Goal: Book appointment/travel/reservation

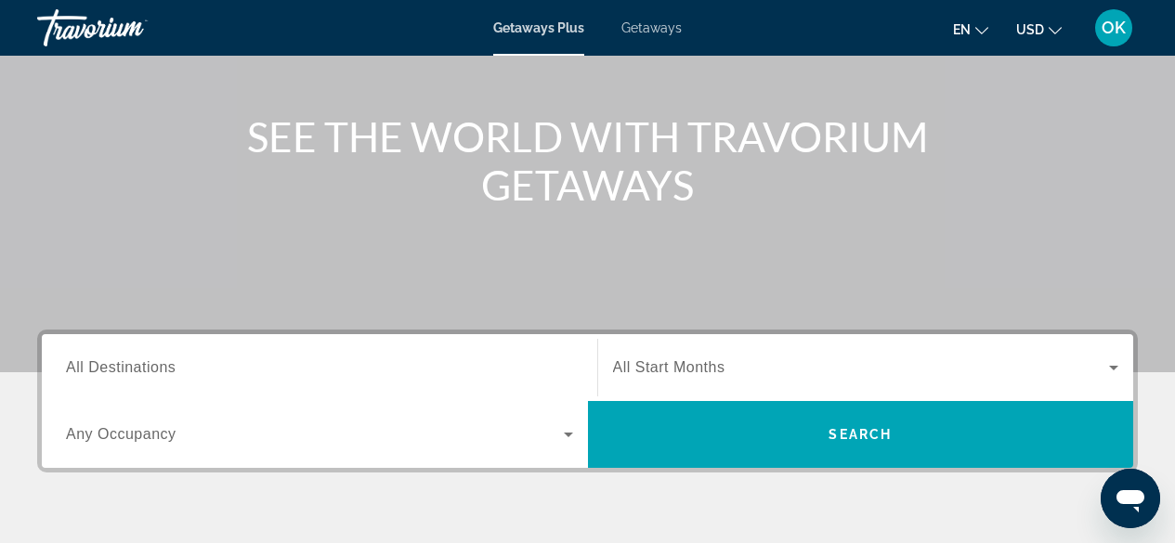
scroll to position [194, 0]
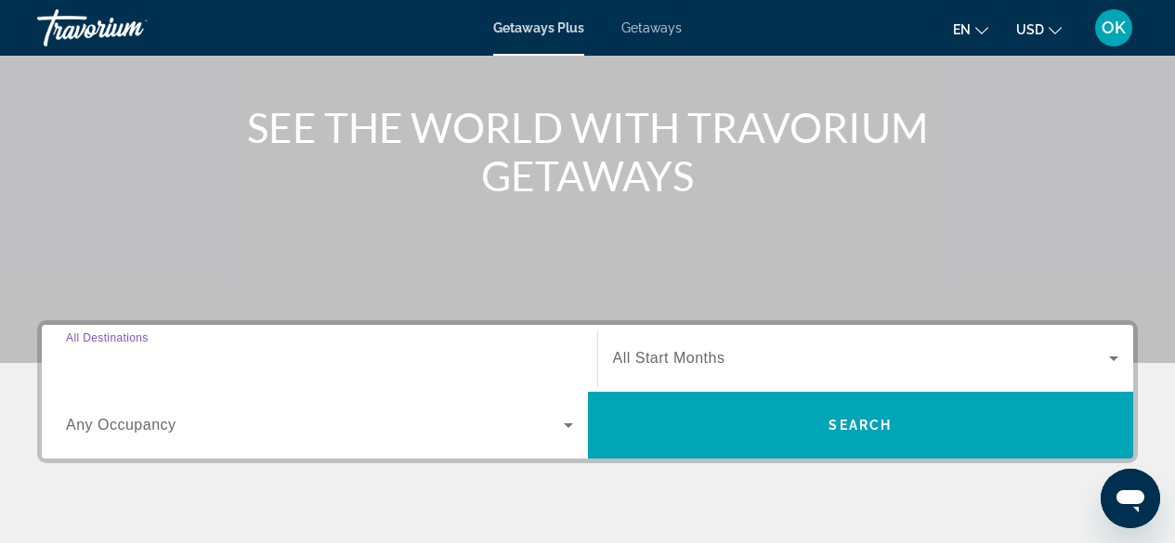
click at [257, 350] on input "Destination All Destinations" at bounding box center [319, 359] width 507 height 22
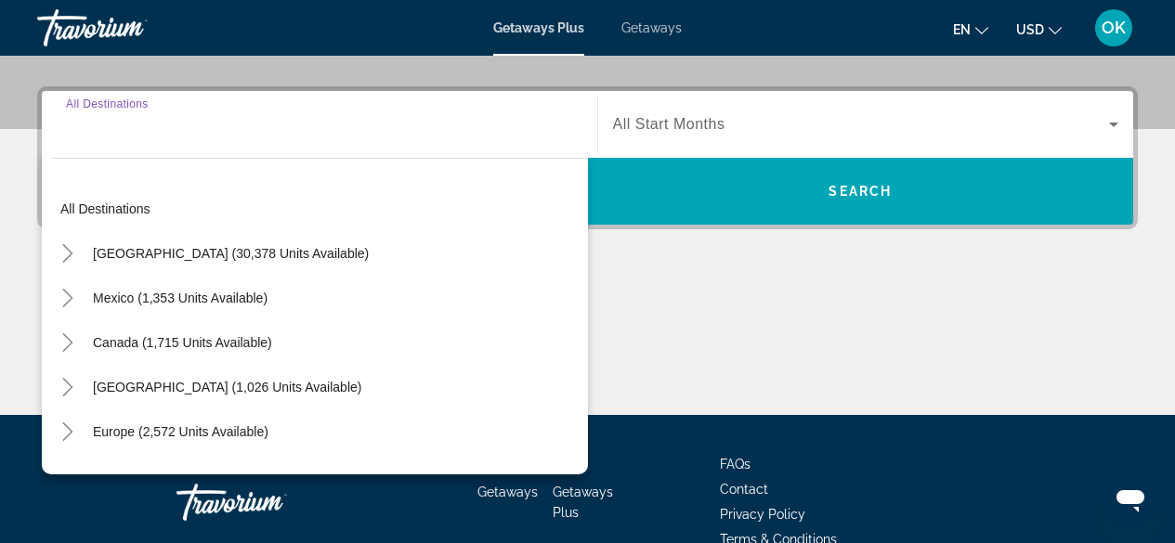
scroll to position [454, 0]
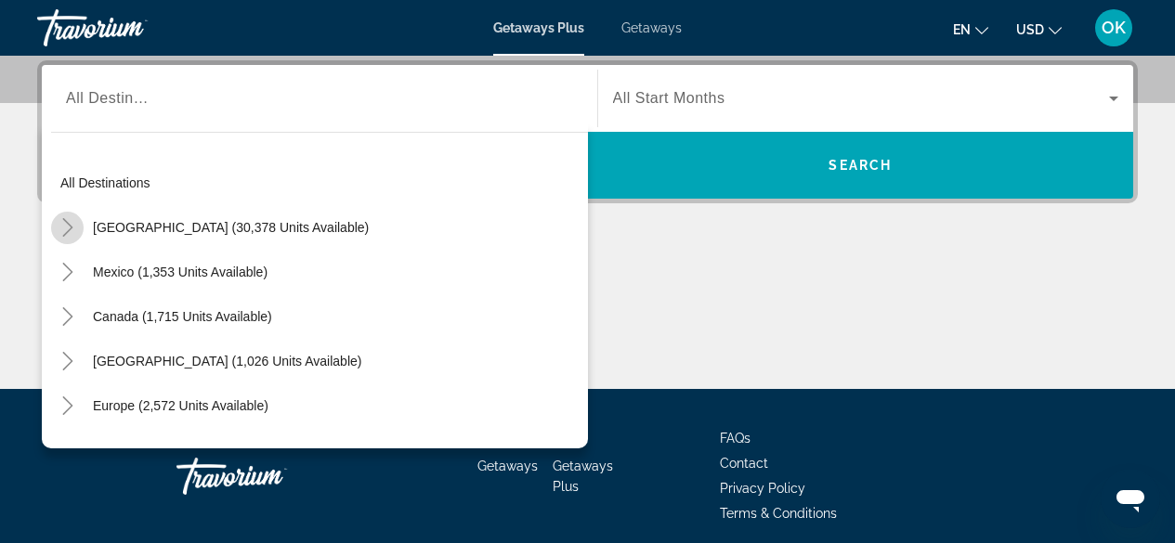
click at [72, 235] on icon "Toggle United States (30,378 units available)" at bounding box center [68, 227] width 19 height 19
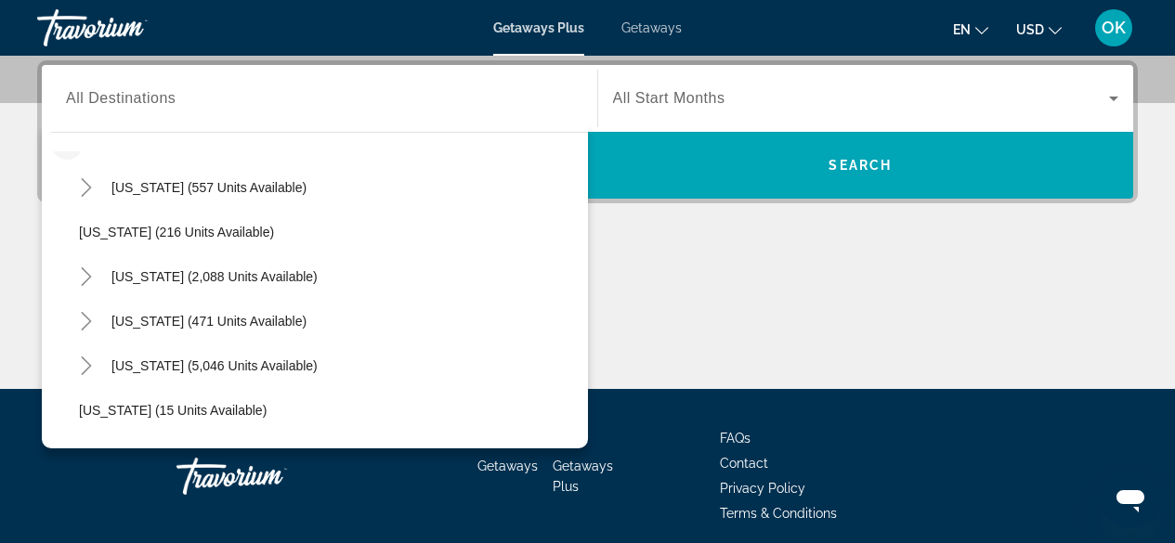
scroll to position [72, 0]
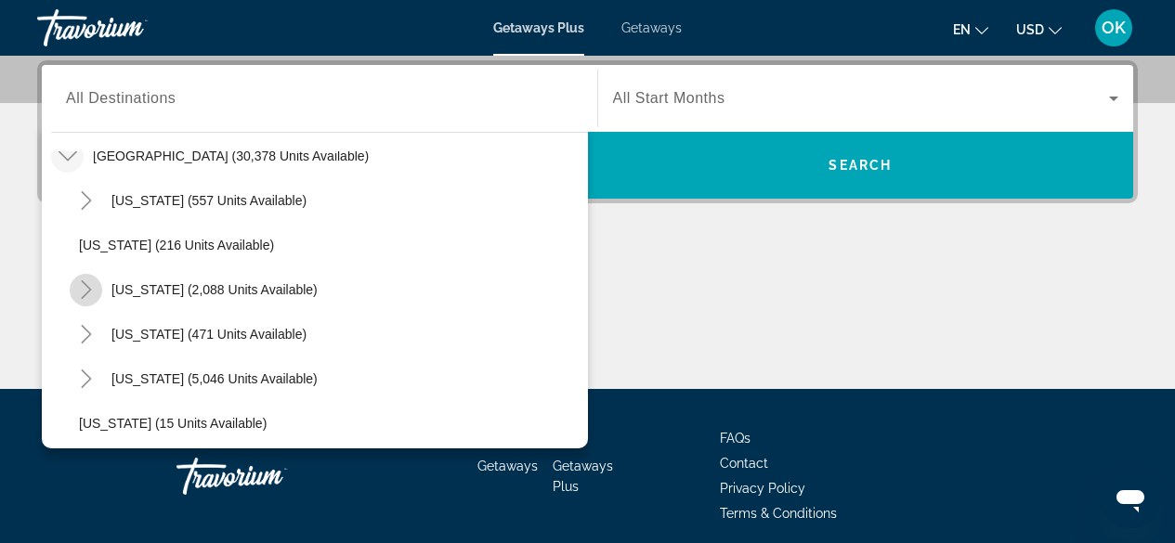
click at [82, 278] on mat-icon "Toggle California (2,088 units available)" at bounding box center [86, 290] width 33 height 33
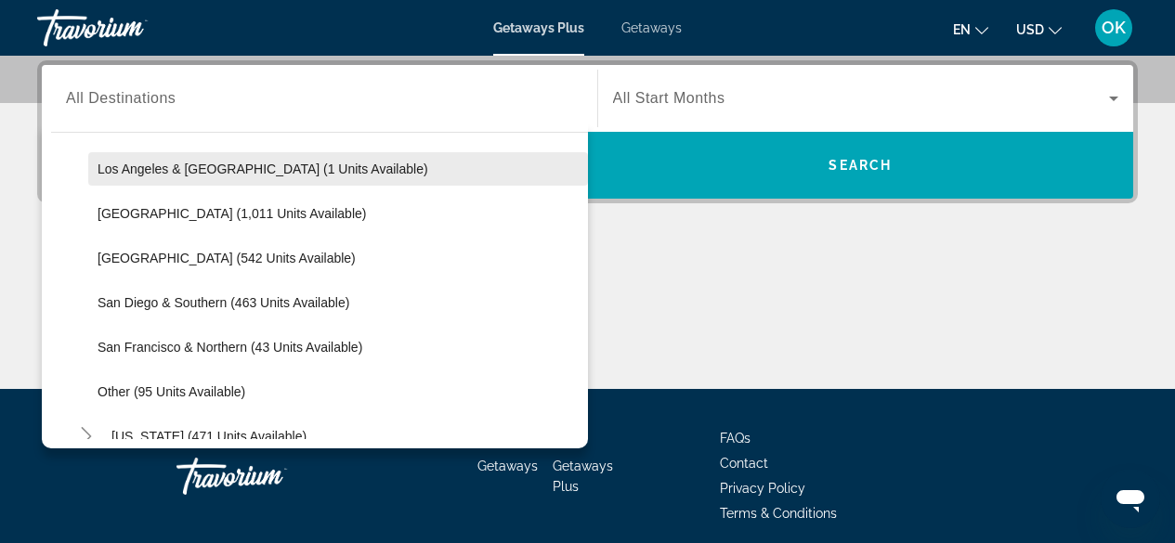
scroll to position [239, 0]
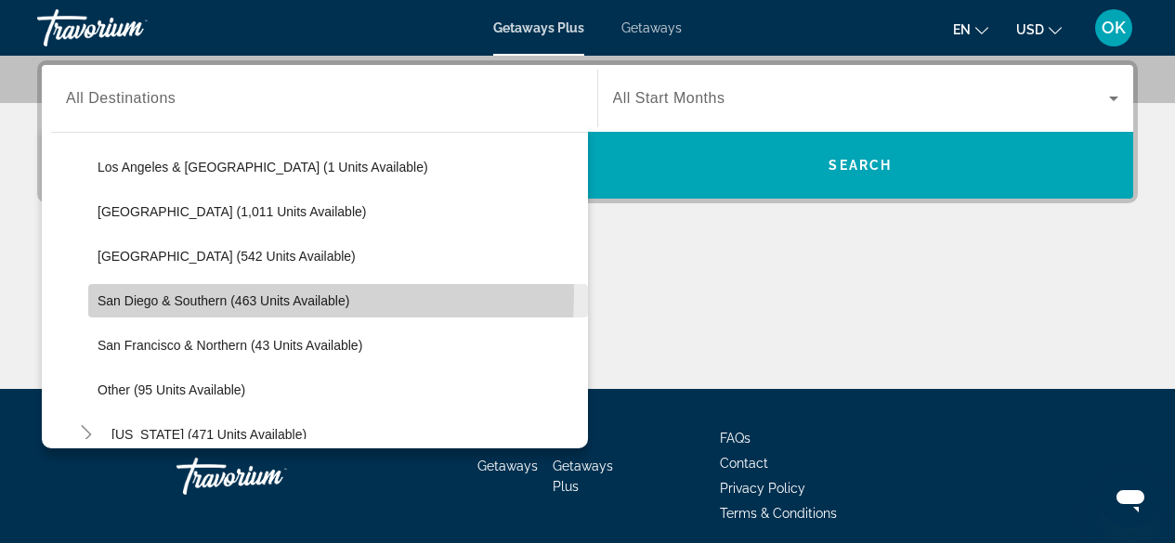
click at [141, 293] on span "Search widget" at bounding box center [338, 301] width 500 height 45
type input "**********"
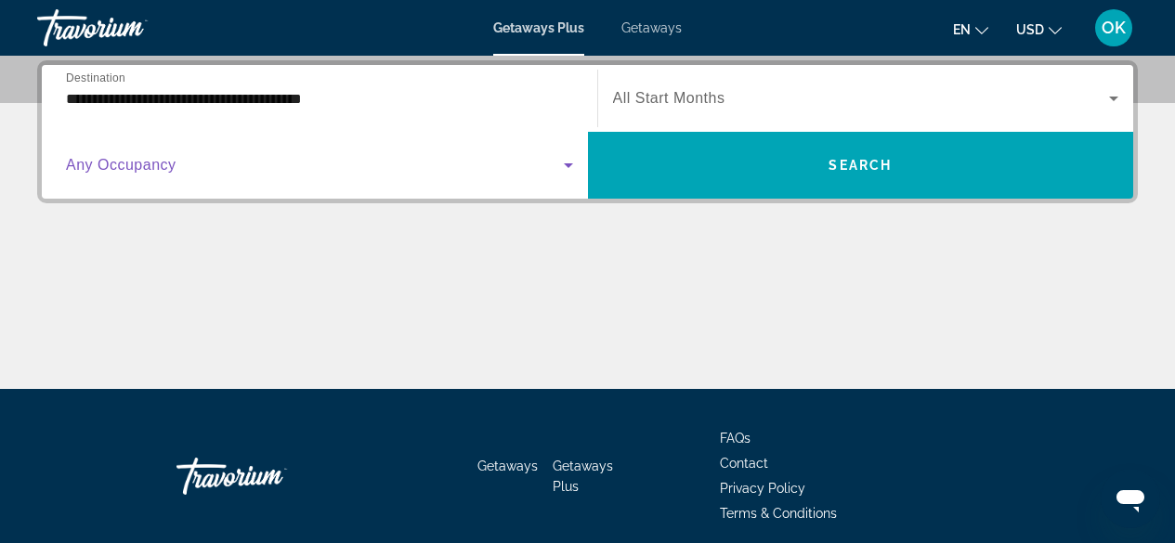
click at [225, 167] on span "Search widget" at bounding box center [315, 165] width 498 height 22
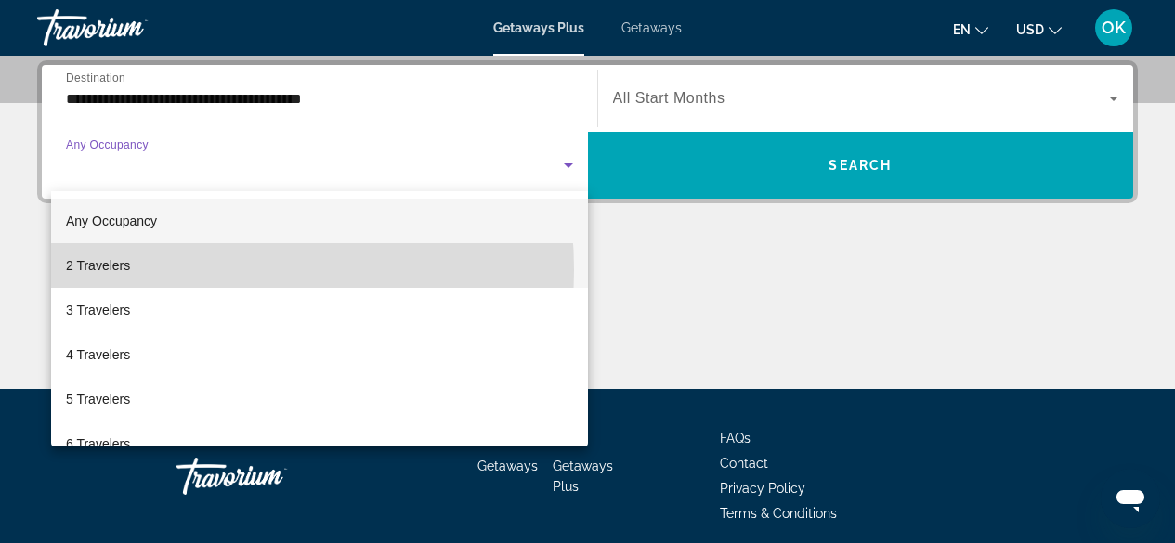
click at [150, 270] on mat-option "2 Travelers" at bounding box center [319, 265] width 537 height 45
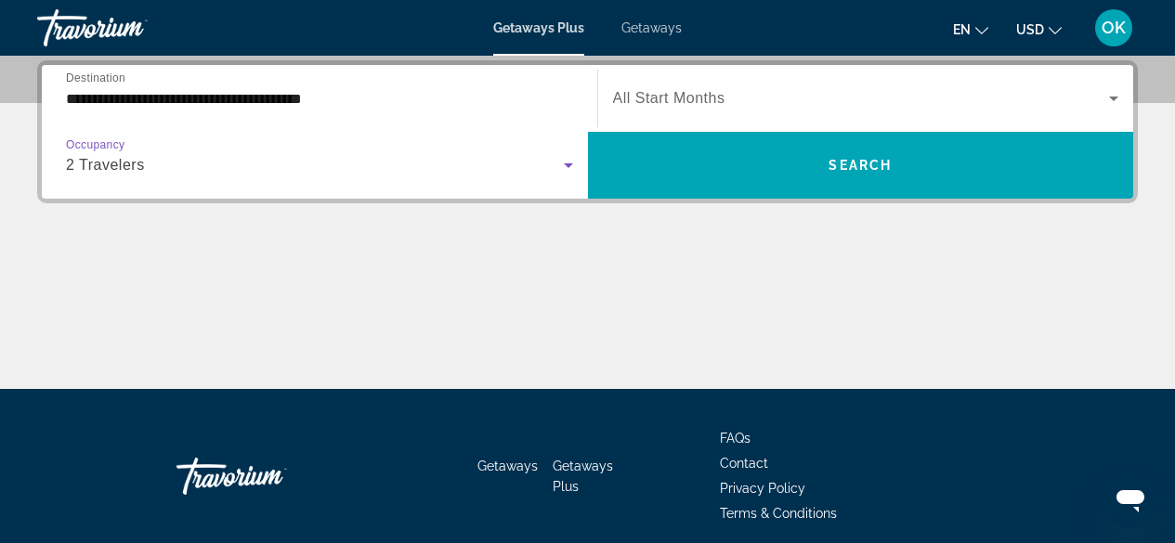
click at [763, 100] on span "Search widget" at bounding box center [861, 98] width 497 height 22
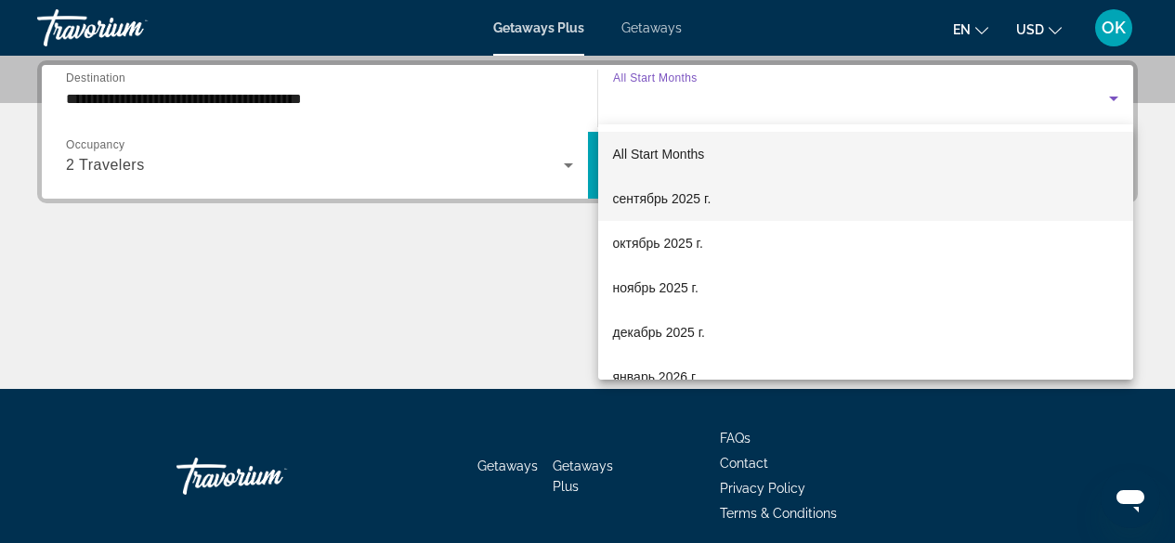
click at [660, 205] on span "сентябрь 2025 г." at bounding box center [662, 199] width 98 height 22
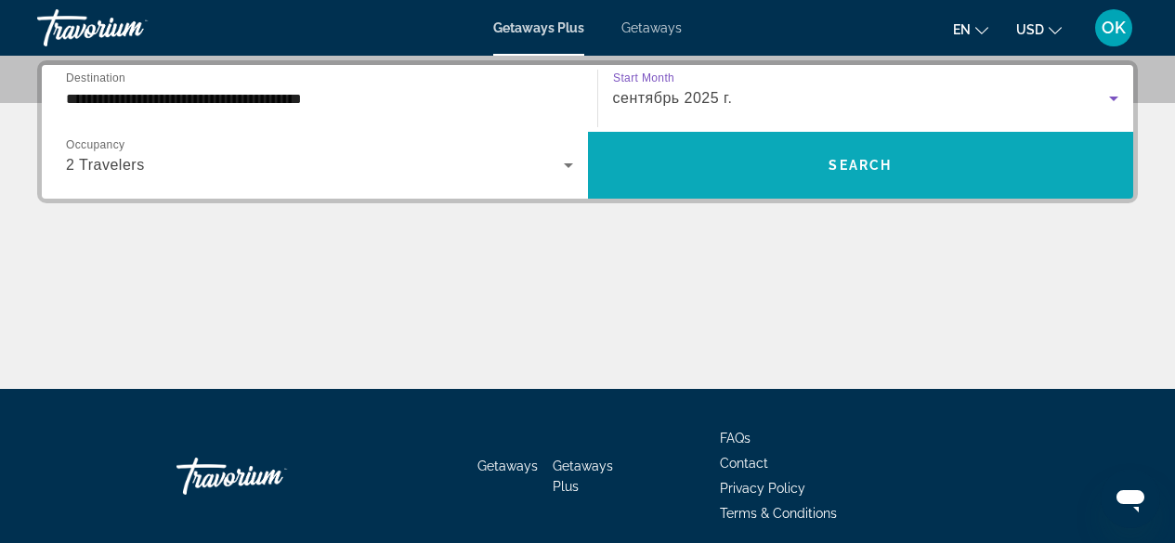
click at [688, 174] on span "Search widget" at bounding box center [861, 165] width 546 height 45
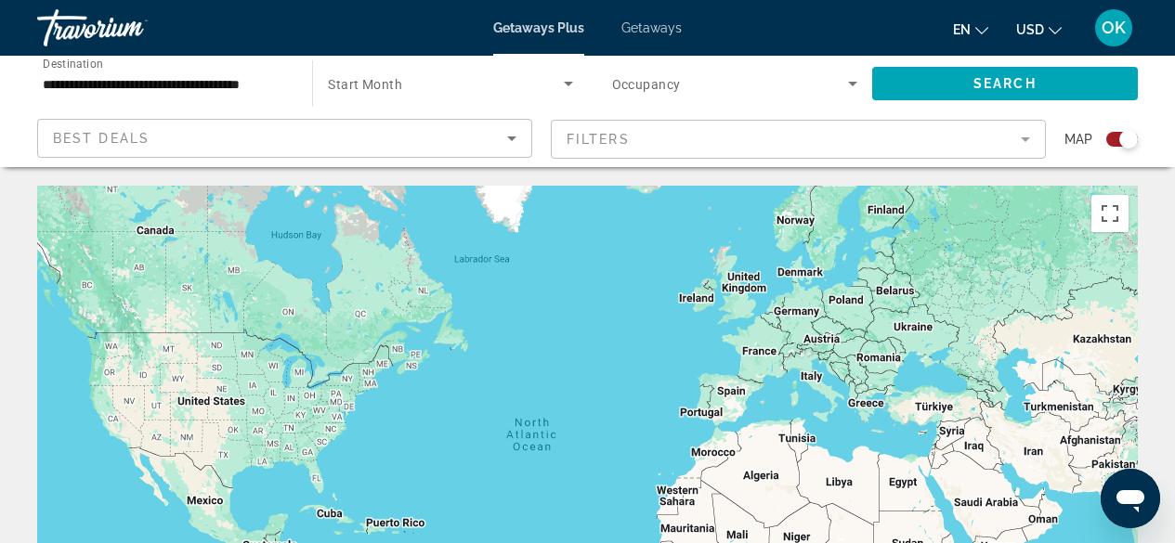
click at [656, 25] on span "Getaways" at bounding box center [651, 27] width 60 height 15
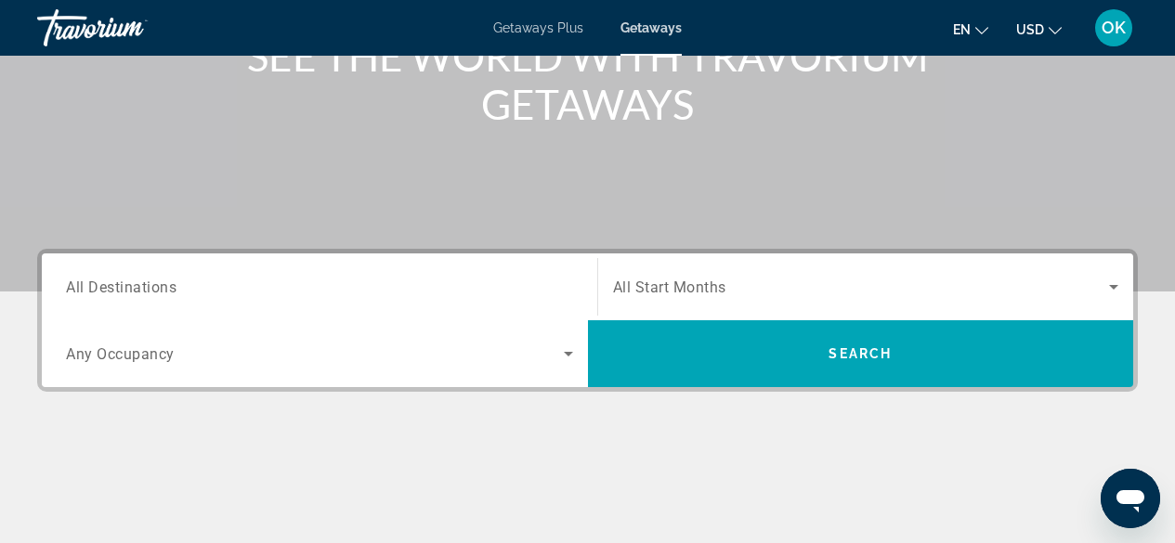
scroll to position [265, 0]
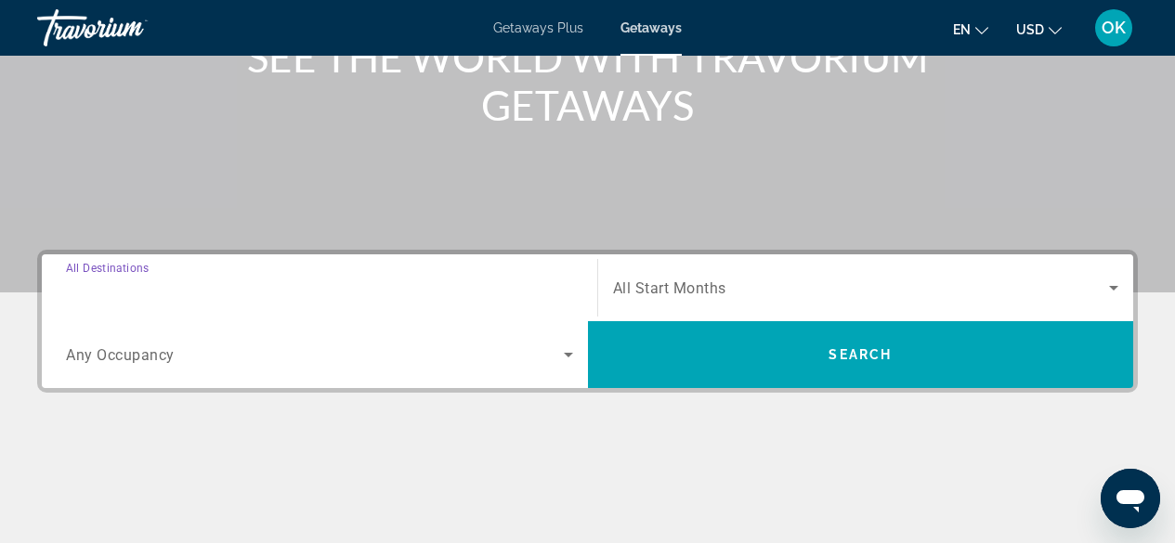
click at [214, 283] on input "Destination All Destinations" at bounding box center [319, 289] width 507 height 22
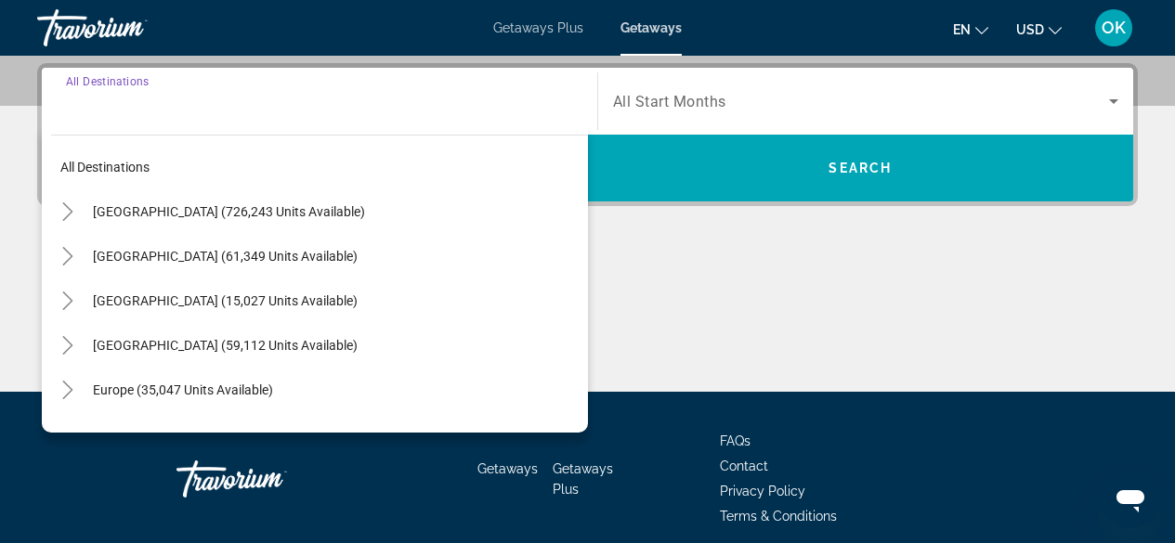
scroll to position [454, 0]
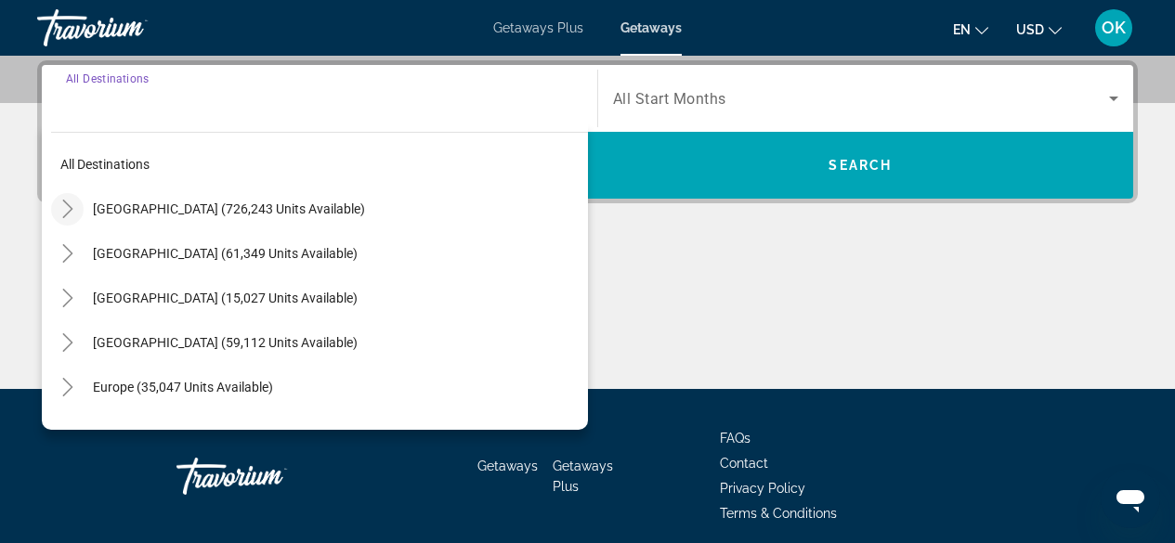
click at [65, 212] on icon "Toggle United States (726,243 units available)" at bounding box center [68, 209] width 19 height 19
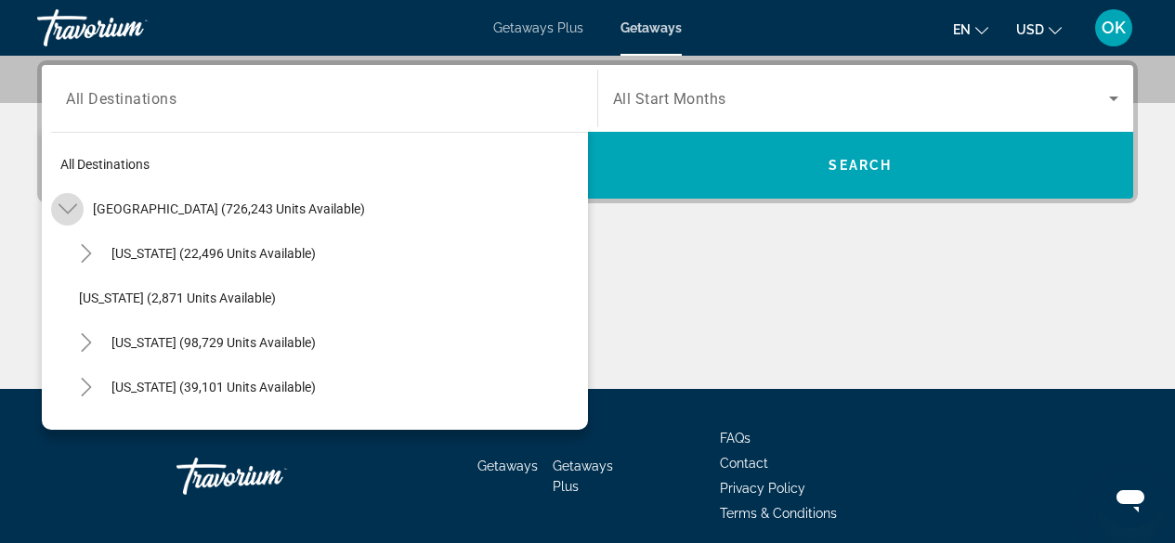
scroll to position [54, 0]
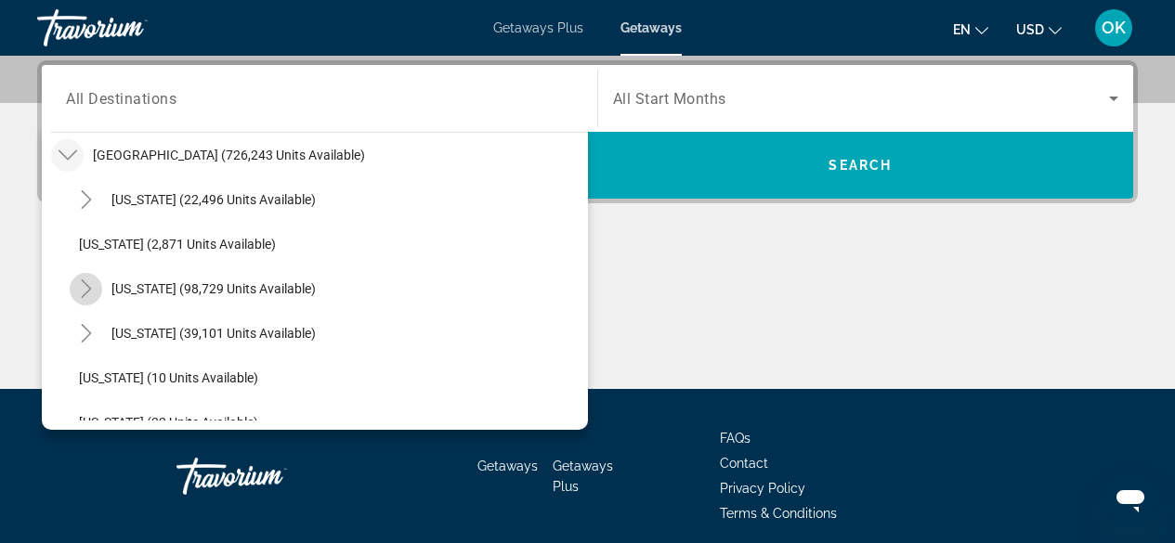
click at [88, 293] on icon "Toggle California (98,729 units available)" at bounding box center [86, 289] width 19 height 19
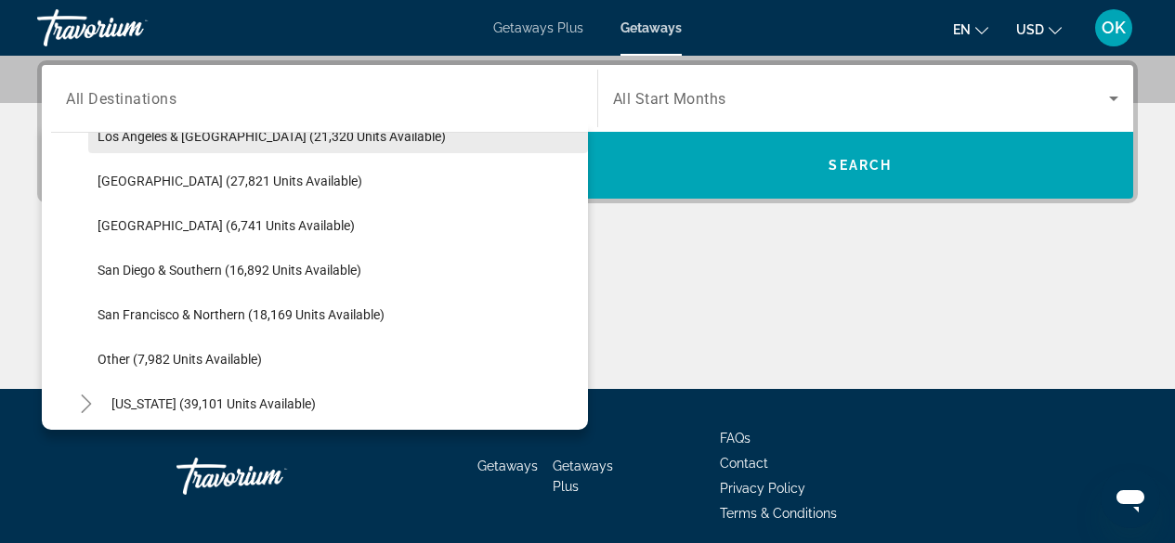
scroll to position [259, 0]
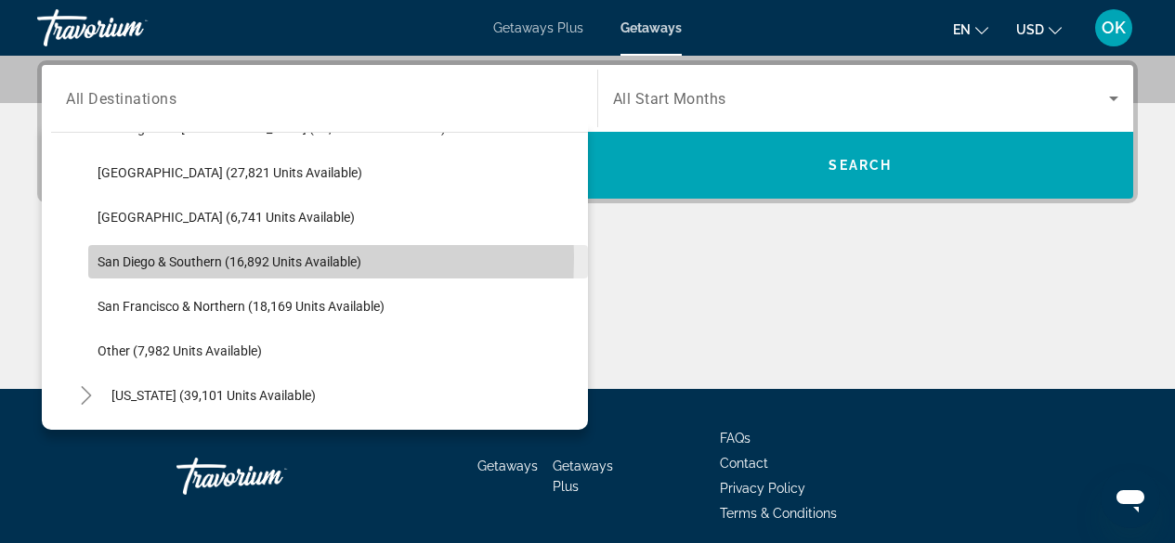
click at [163, 257] on span "San Diego & Southern (16,892 units available)" at bounding box center [230, 261] width 264 height 15
type input "**********"
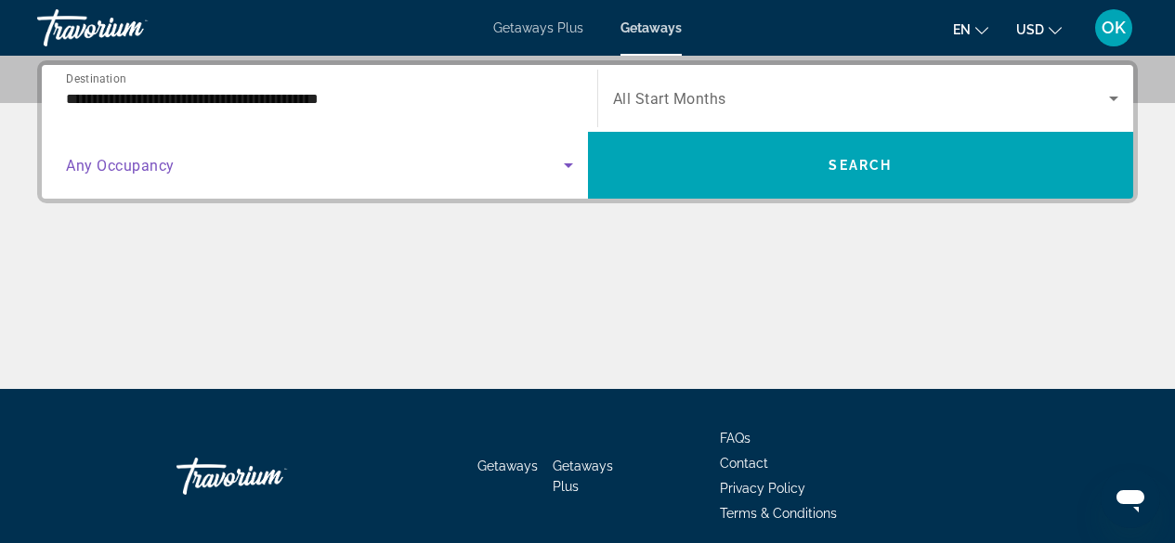
click at [273, 172] on span "Search widget" at bounding box center [315, 165] width 498 height 22
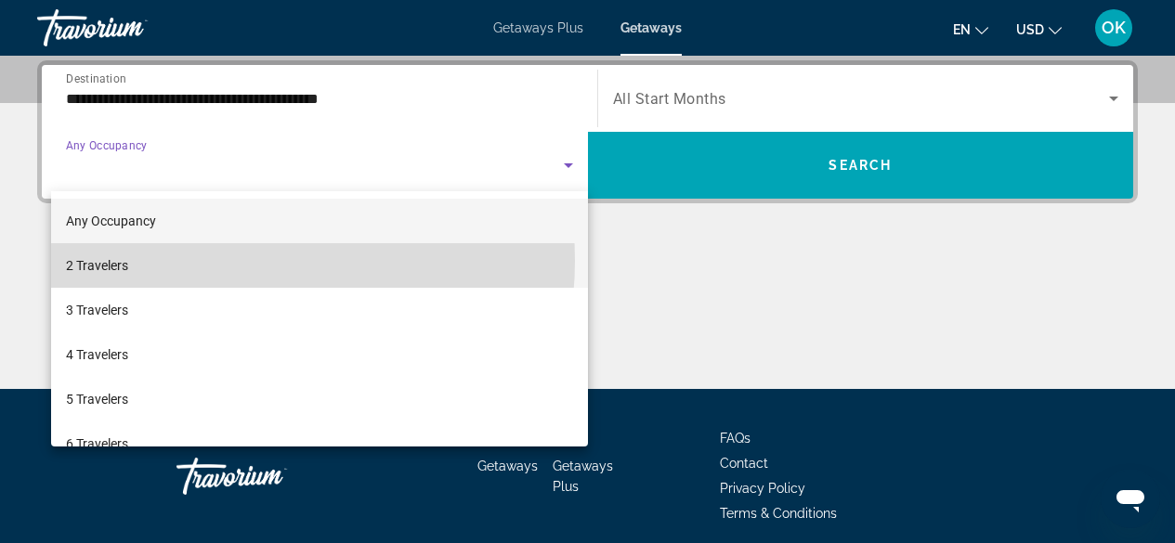
click at [234, 261] on mat-option "2 Travelers" at bounding box center [319, 265] width 537 height 45
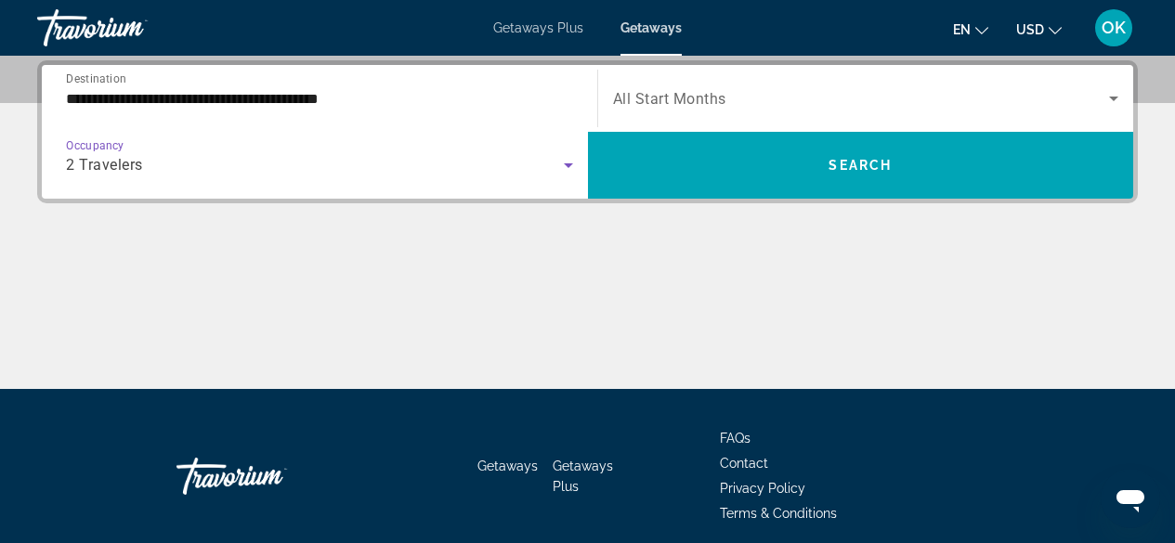
click at [718, 90] on span "All Start Months" at bounding box center [669, 99] width 113 height 18
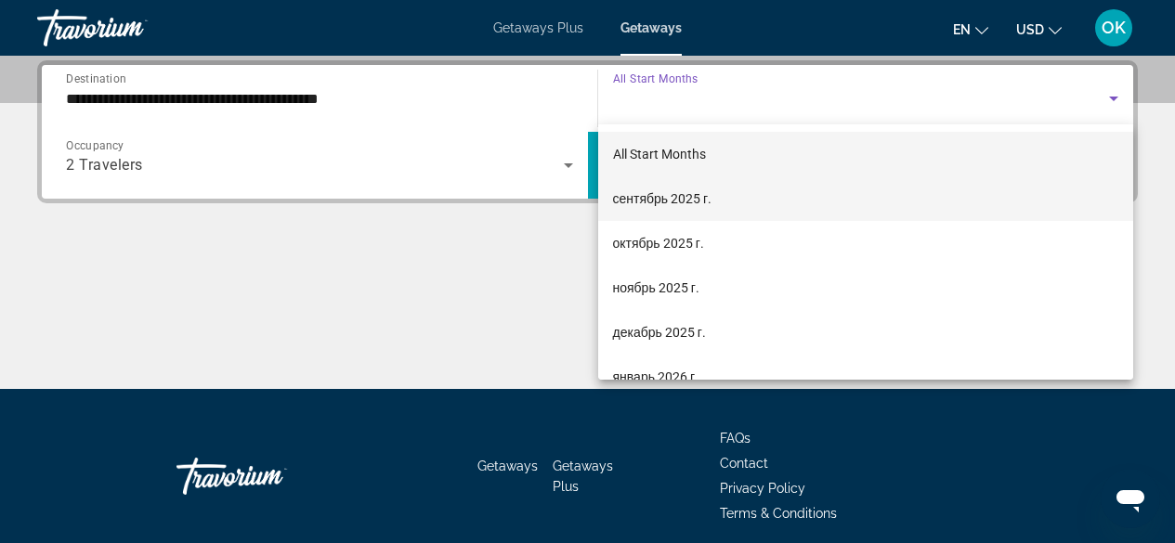
click at [680, 192] on span "сентябрь 2025 г." at bounding box center [662, 199] width 99 height 22
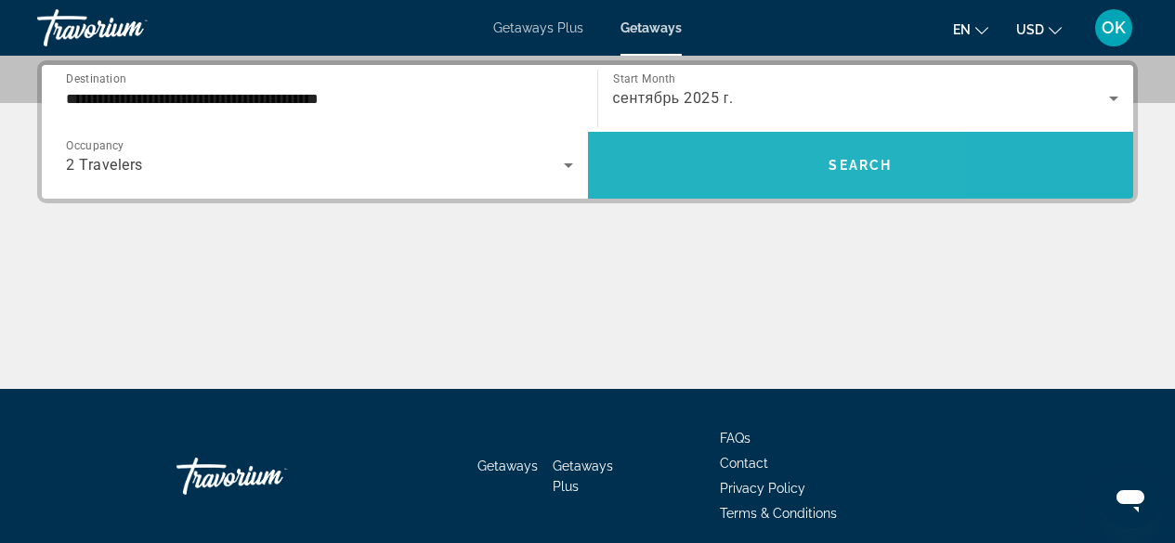
click at [696, 171] on span "Search widget" at bounding box center [861, 165] width 546 height 45
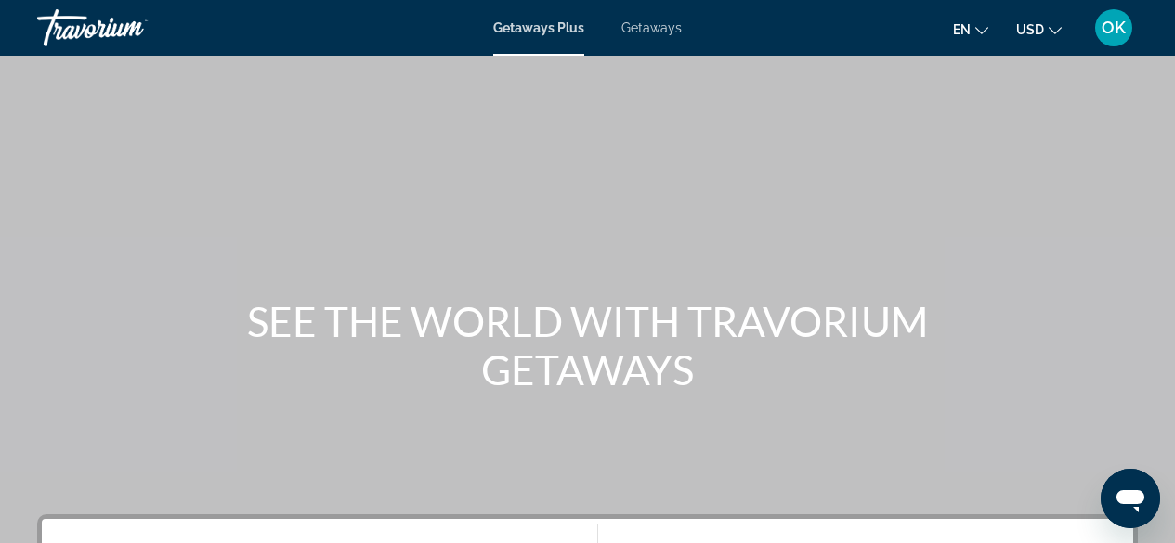
click at [677, 28] on span "Getaways" at bounding box center [651, 27] width 60 height 15
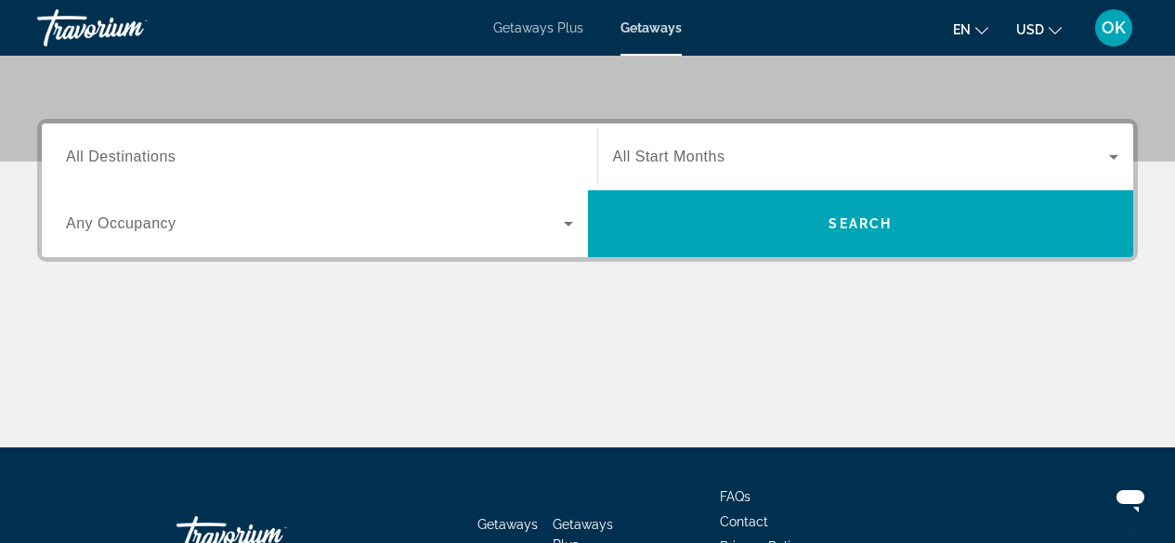
scroll to position [360, 0]
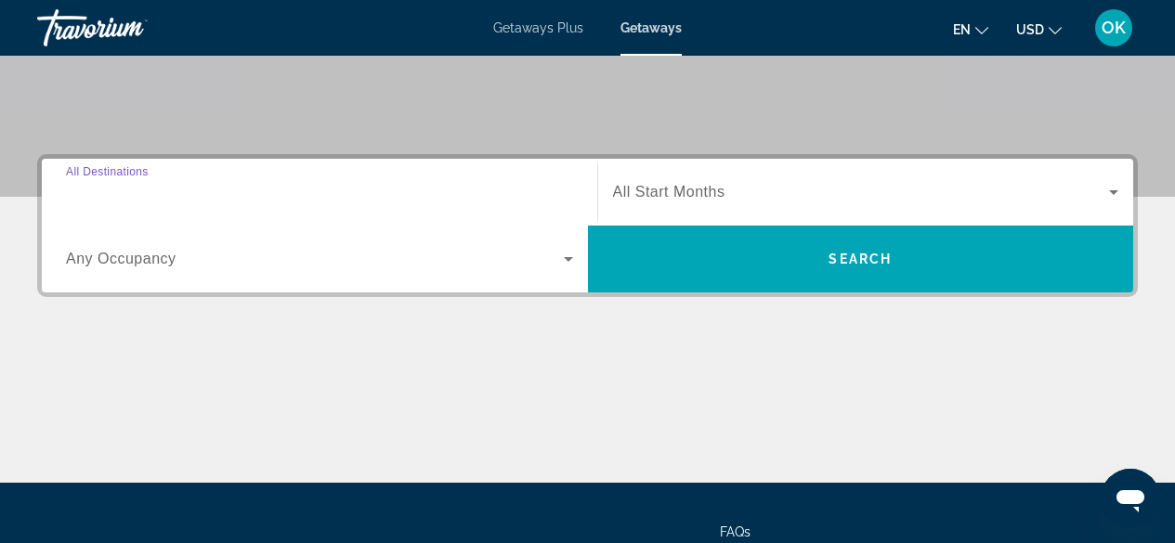
click at [316, 185] on input "Destination All Destinations" at bounding box center [319, 193] width 507 height 22
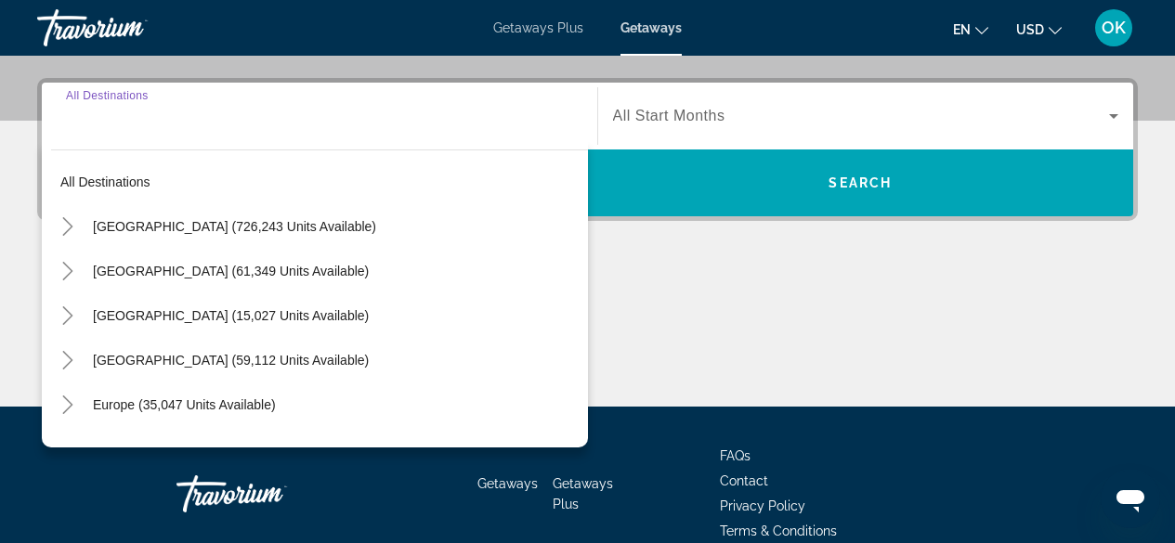
scroll to position [454, 0]
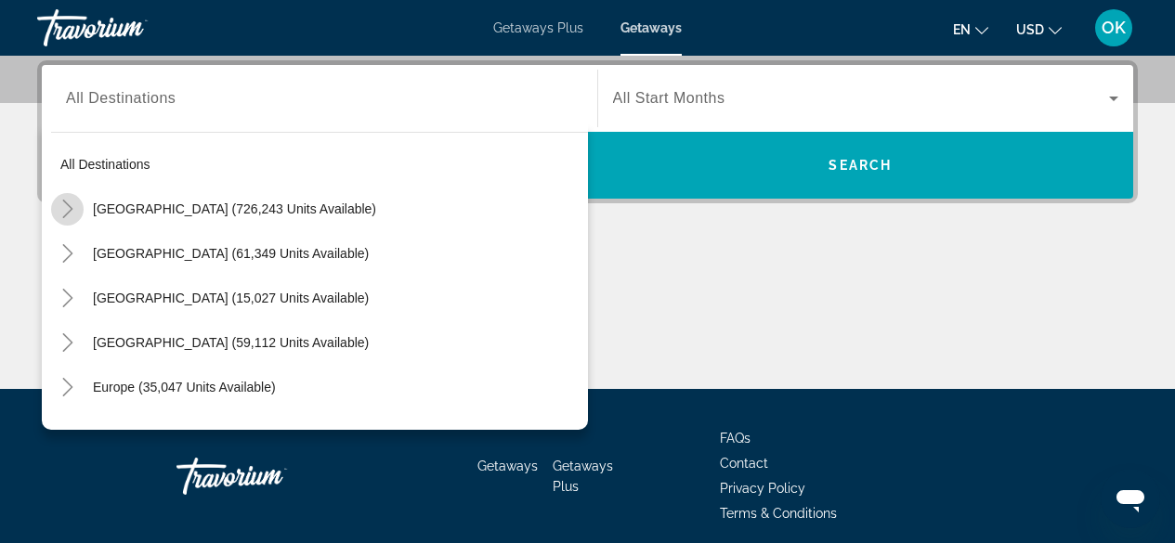
click at [59, 208] on icon "Toggle United States (726,243 units available)" at bounding box center [68, 209] width 19 height 19
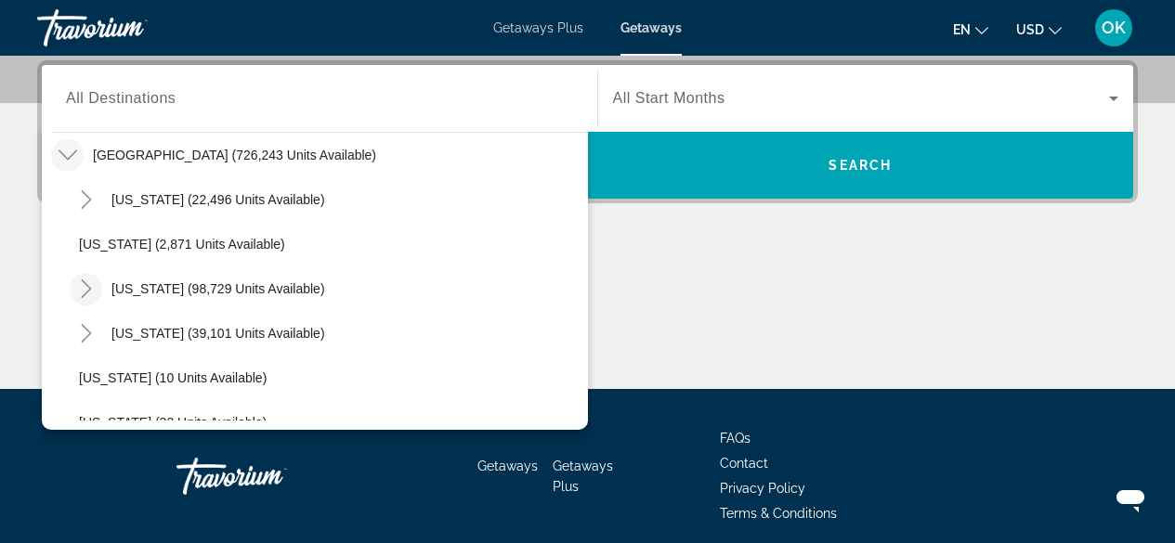
click at [87, 288] on icon "Toggle California (98,729 units available)" at bounding box center [86, 289] width 19 height 19
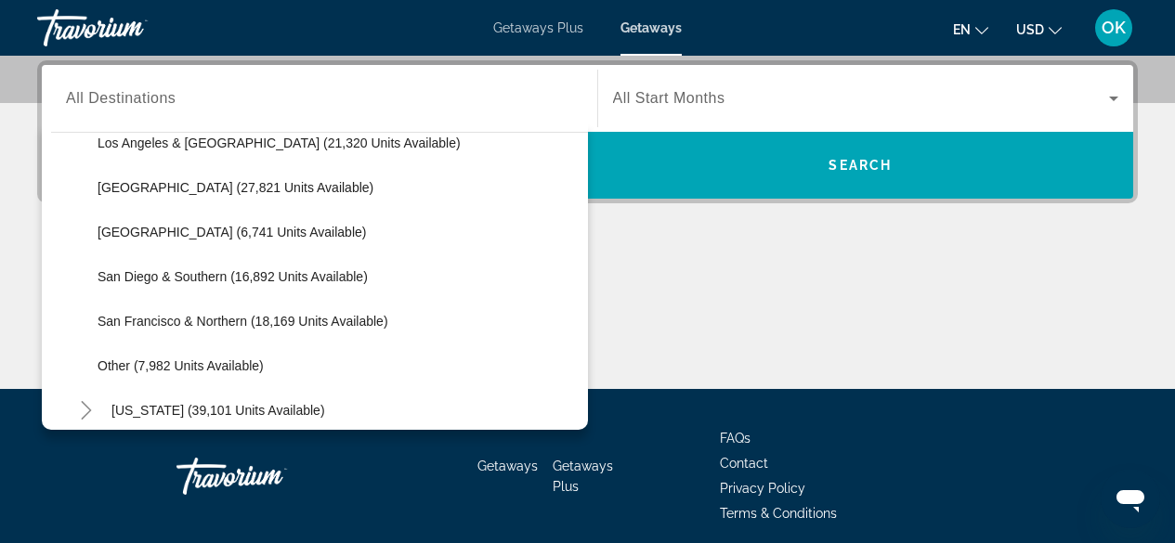
scroll to position [245, 0]
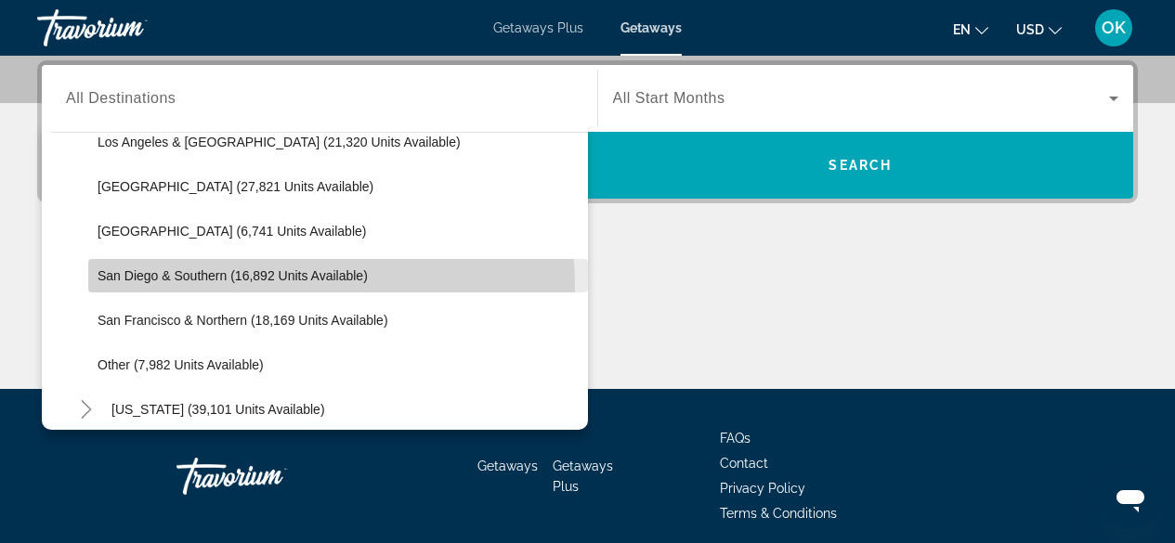
click at [166, 288] on span "Search widget" at bounding box center [338, 276] width 500 height 45
type input "**********"
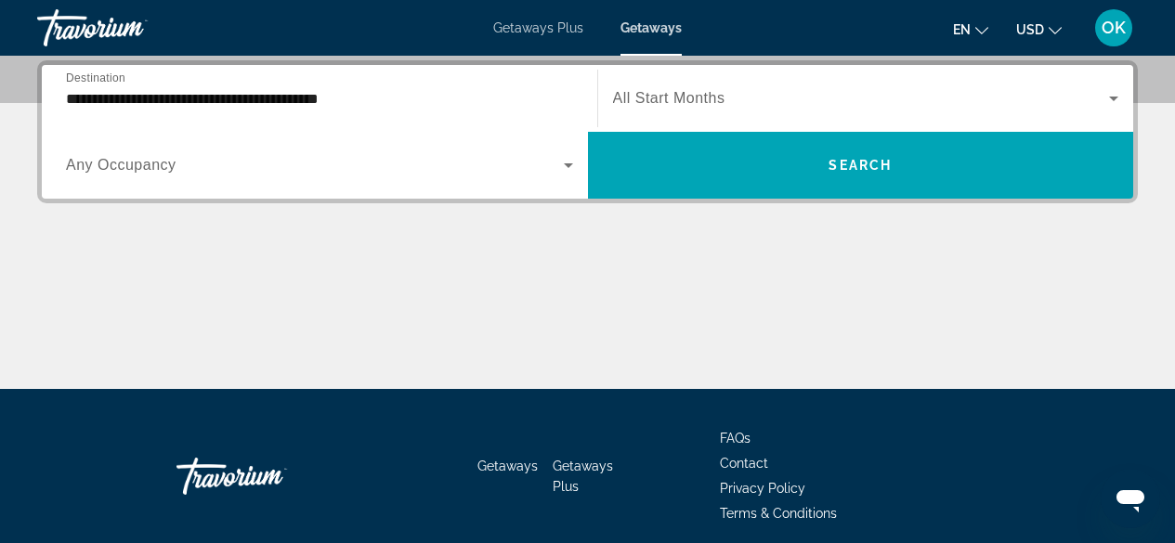
click at [151, 172] on span "Any Occupancy" at bounding box center [121, 165] width 111 height 16
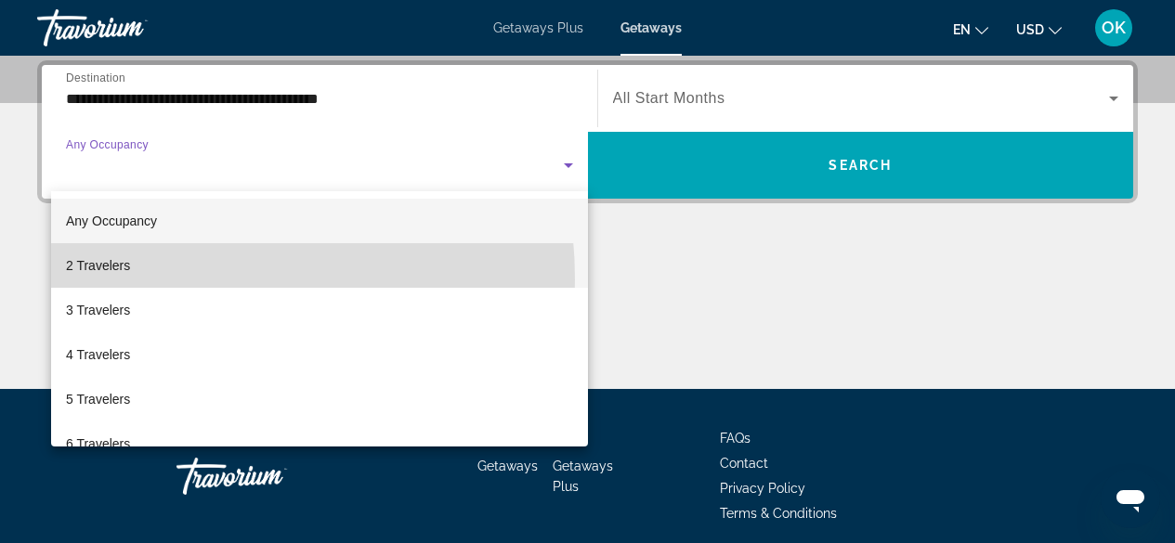
click at [141, 280] on mat-option "2 Travelers" at bounding box center [319, 265] width 537 height 45
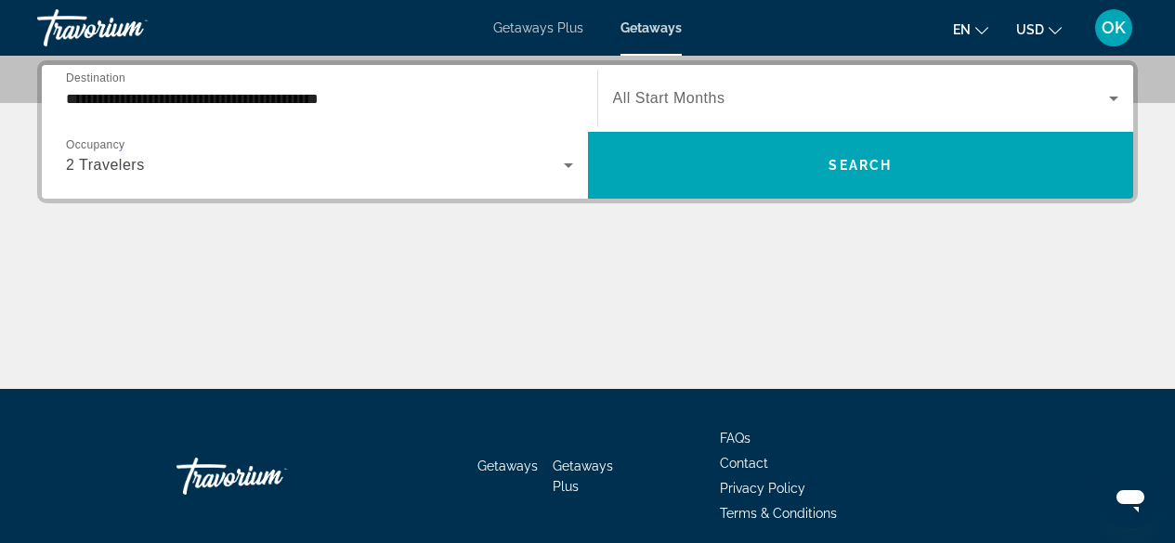
click at [662, 117] on div "Search widget" at bounding box center [866, 98] width 506 height 52
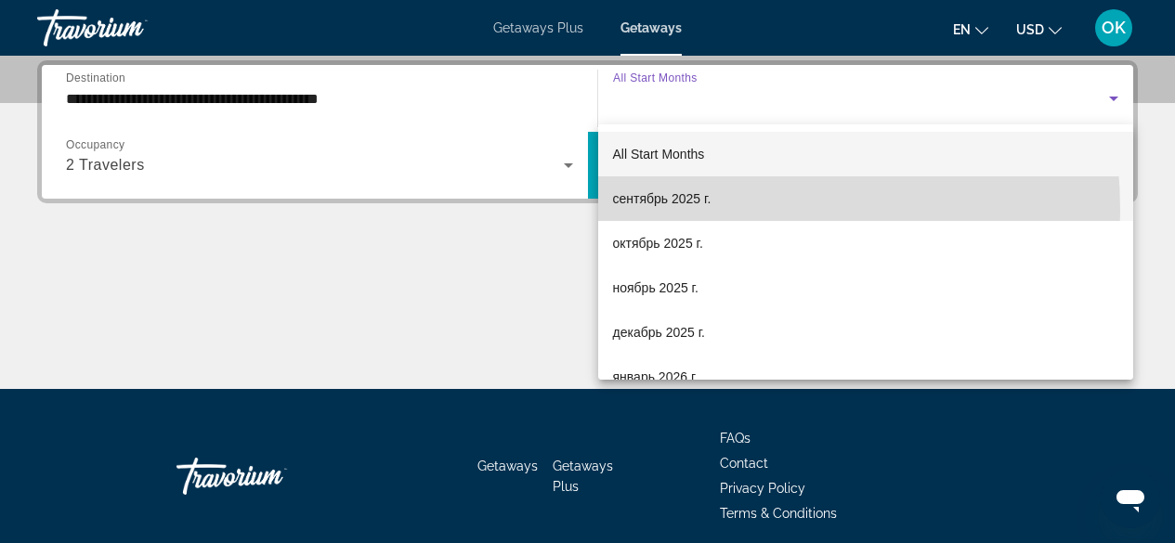
click at [646, 211] on mat-option "сентябрь 2025 г." at bounding box center [866, 198] width 536 height 45
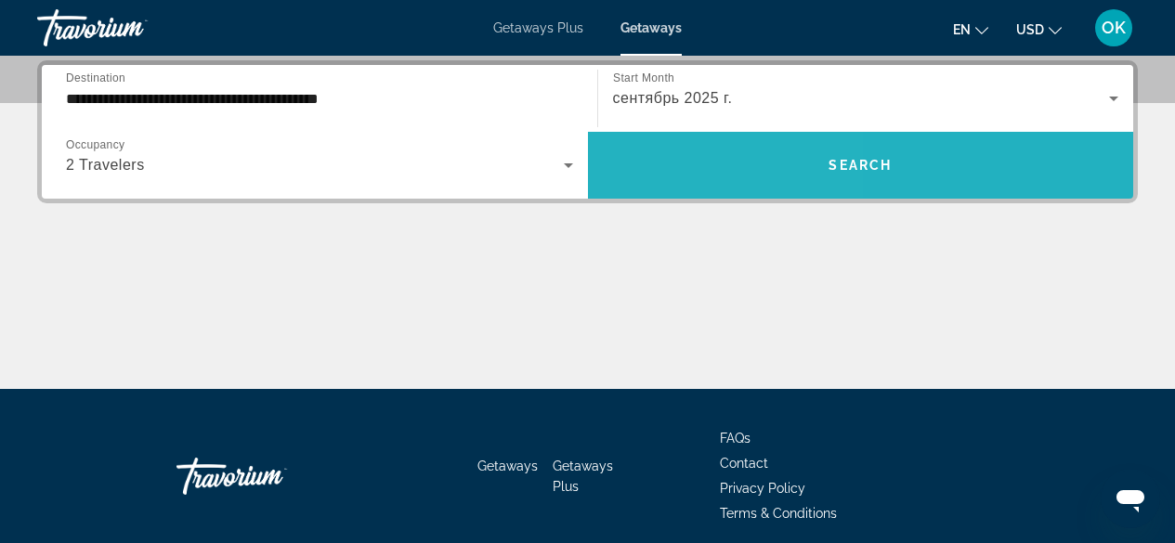
click at [644, 162] on span "Search widget" at bounding box center [861, 165] width 546 height 45
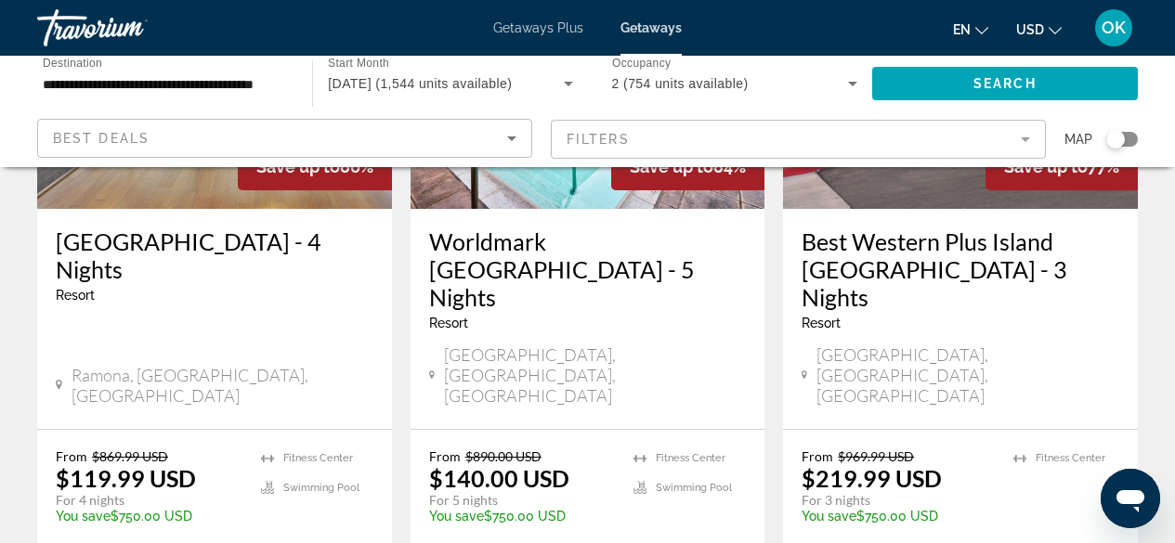
scroll to position [2508, 0]
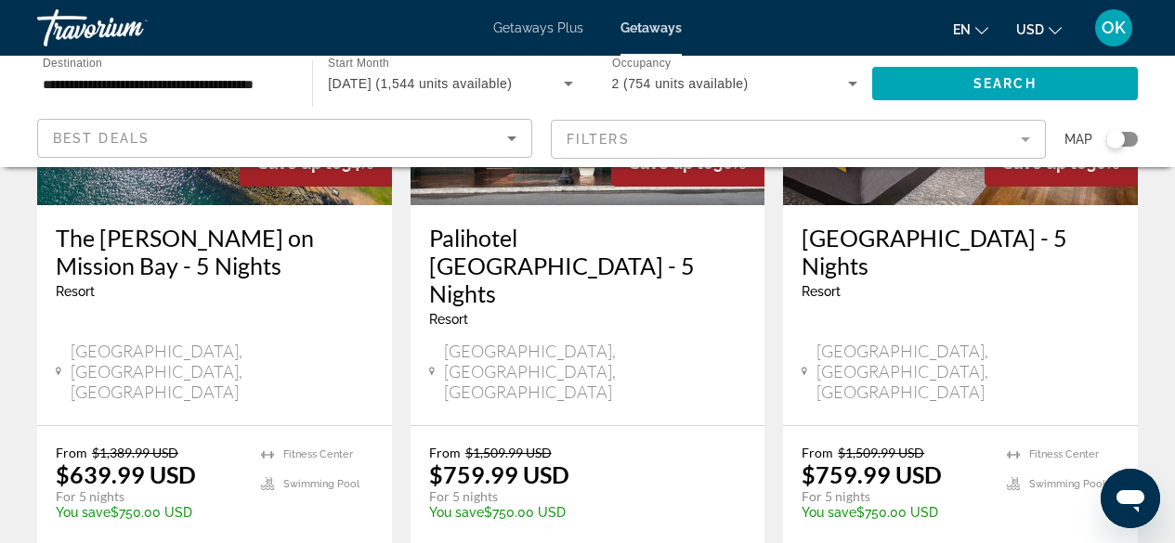
scroll to position [2509, 0]
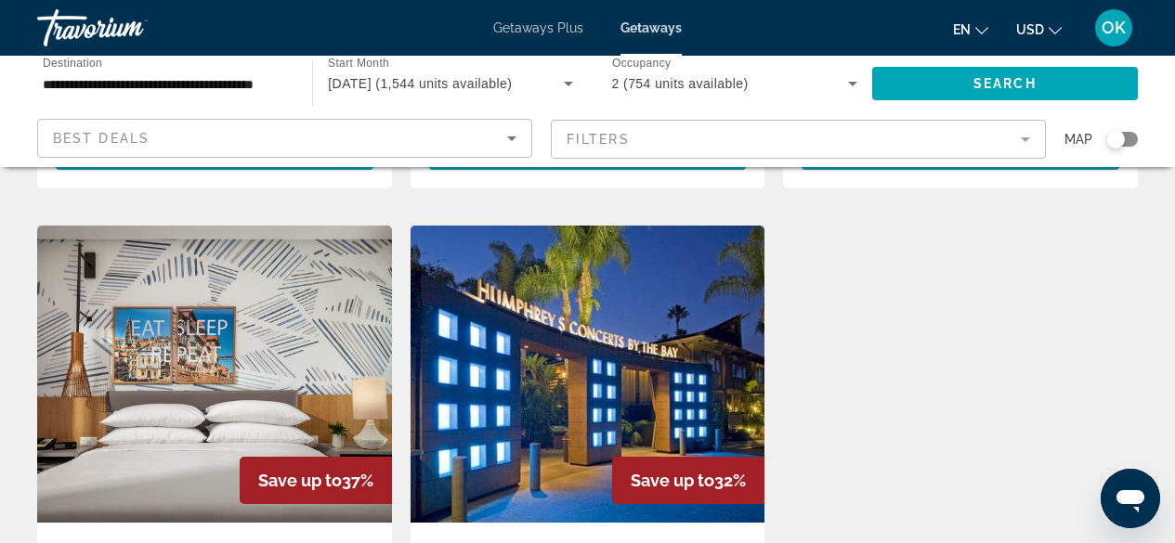
scroll to position [1460, 0]
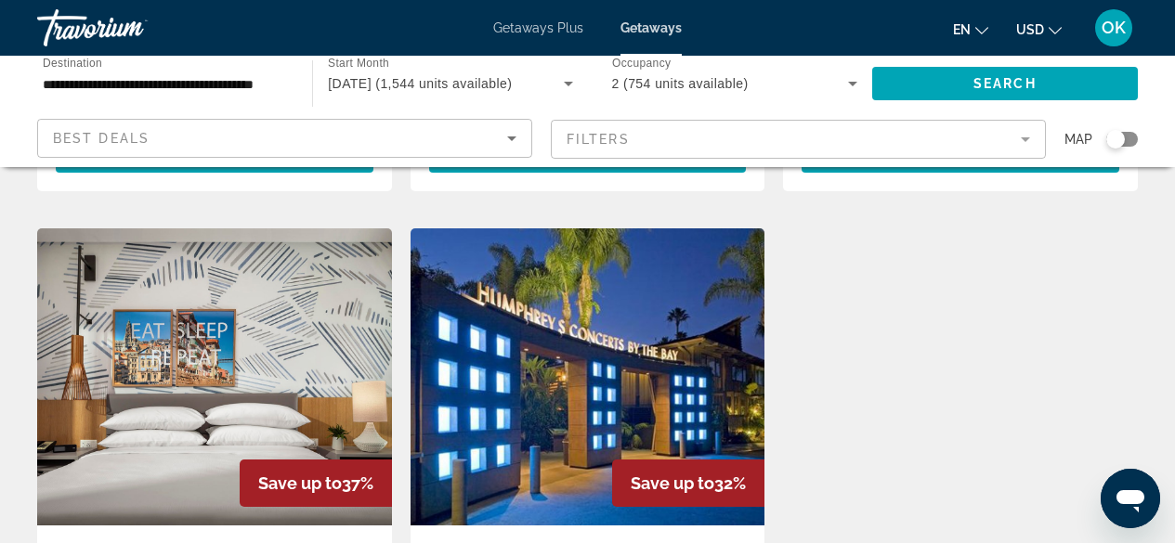
click at [729, 138] on mat-form-field "Filters" at bounding box center [798, 139] width 495 height 39
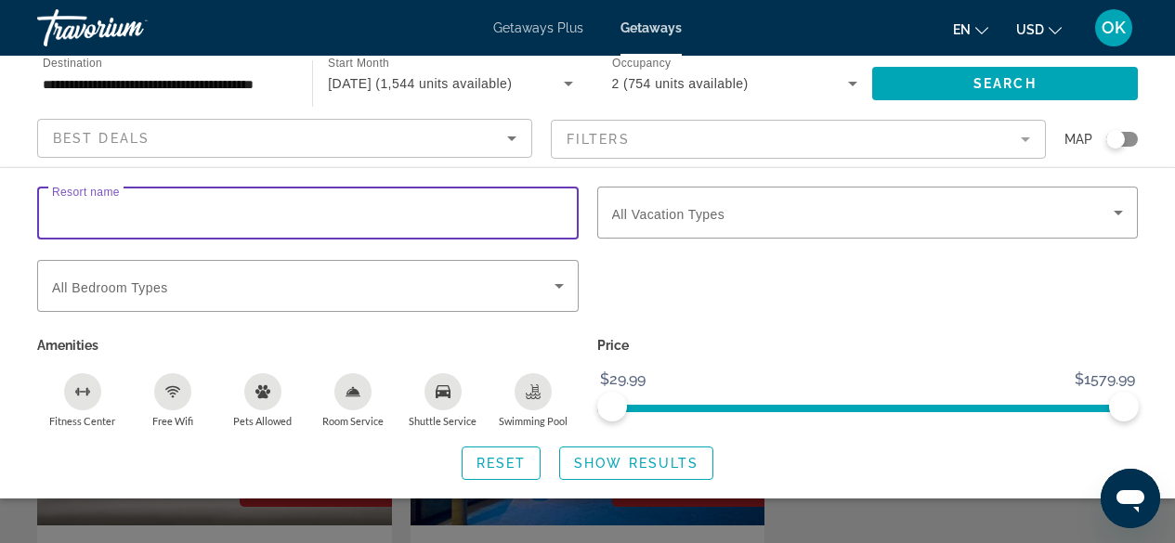
click at [437, 215] on input "Resort name" at bounding box center [308, 213] width 512 height 22
type input "*"
type input "********"
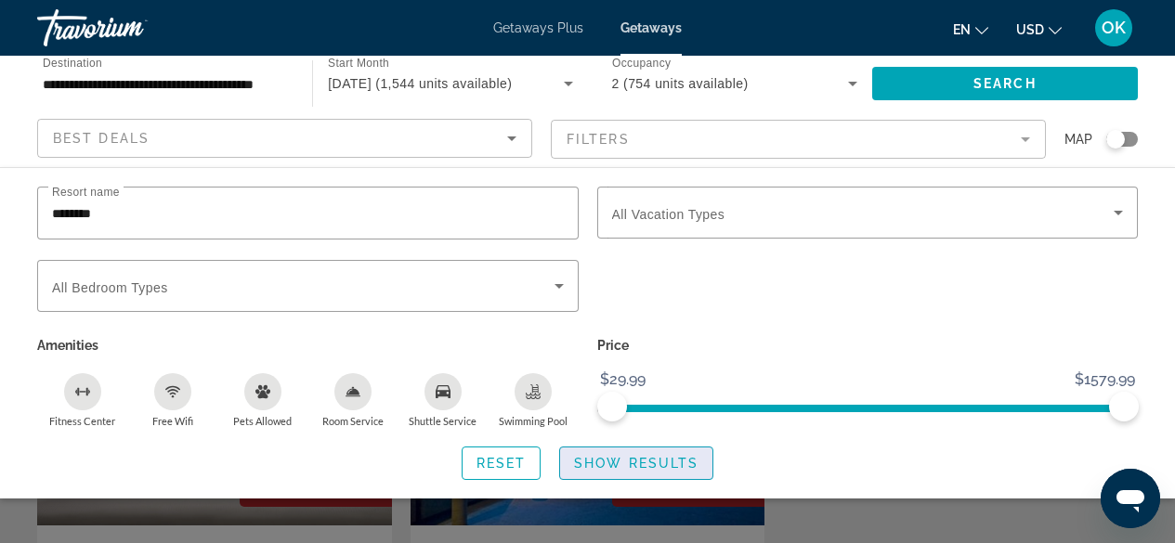
click at [602, 468] on span "Show Results" at bounding box center [636, 463] width 124 height 15
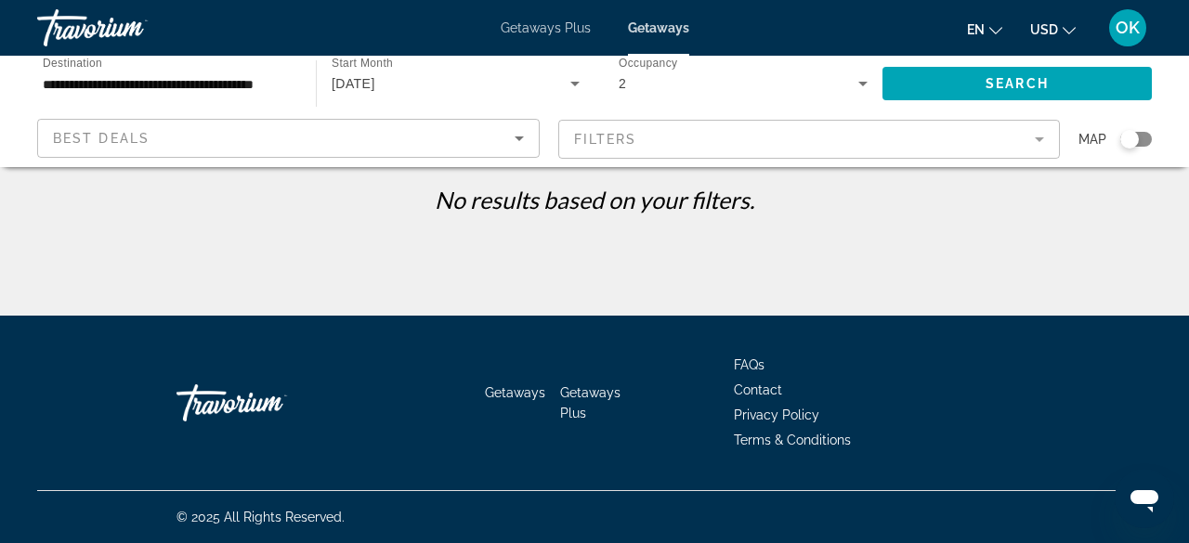
click at [653, 124] on mat-form-field "Filters" at bounding box center [809, 139] width 502 height 39
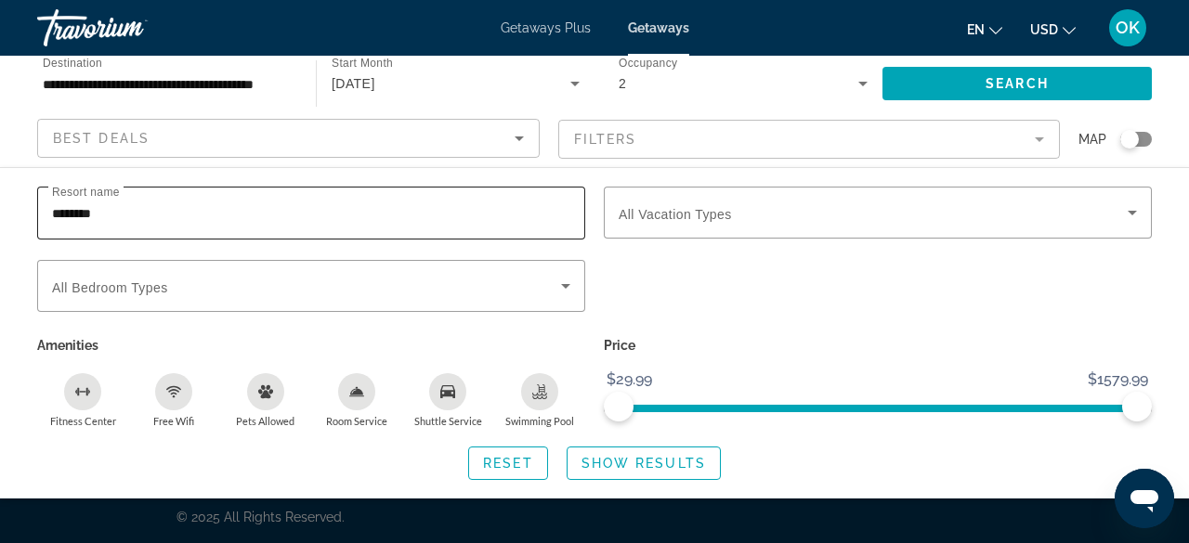
click at [336, 198] on div "********" at bounding box center [311, 213] width 518 height 53
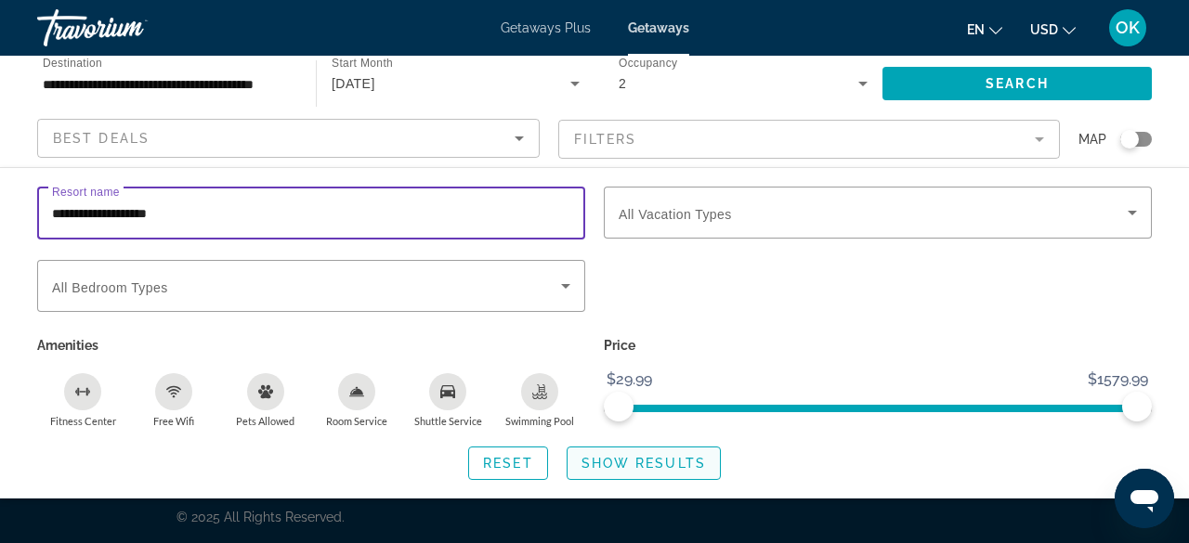
type input "**********"
click at [630, 475] on span "Search widget" at bounding box center [643, 463] width 152 height 45
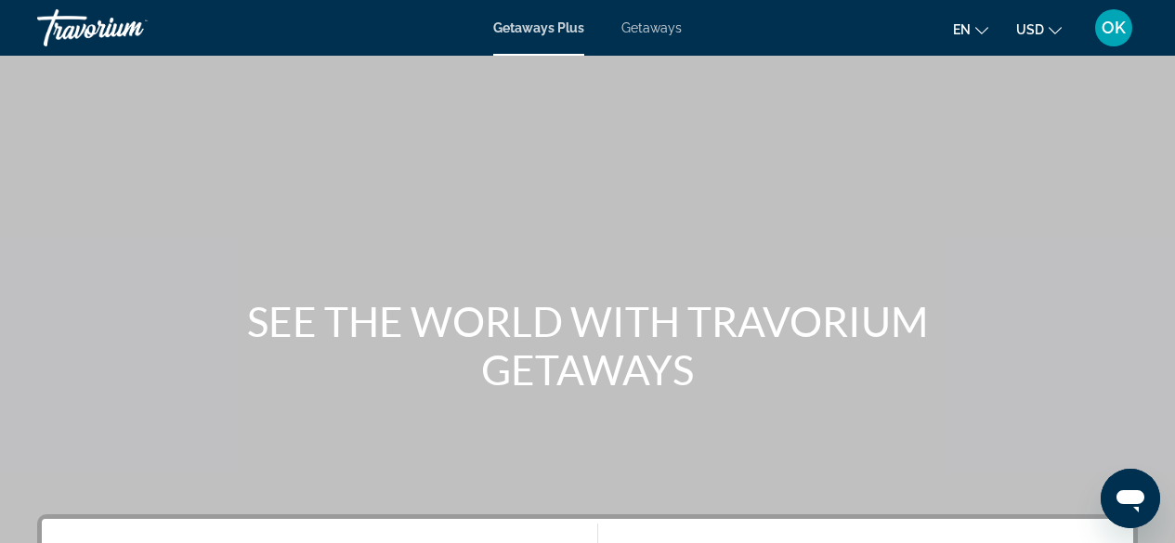
click at [649, 25] on span "Getaways" at bounding box center [651, 27] width 60 height 15
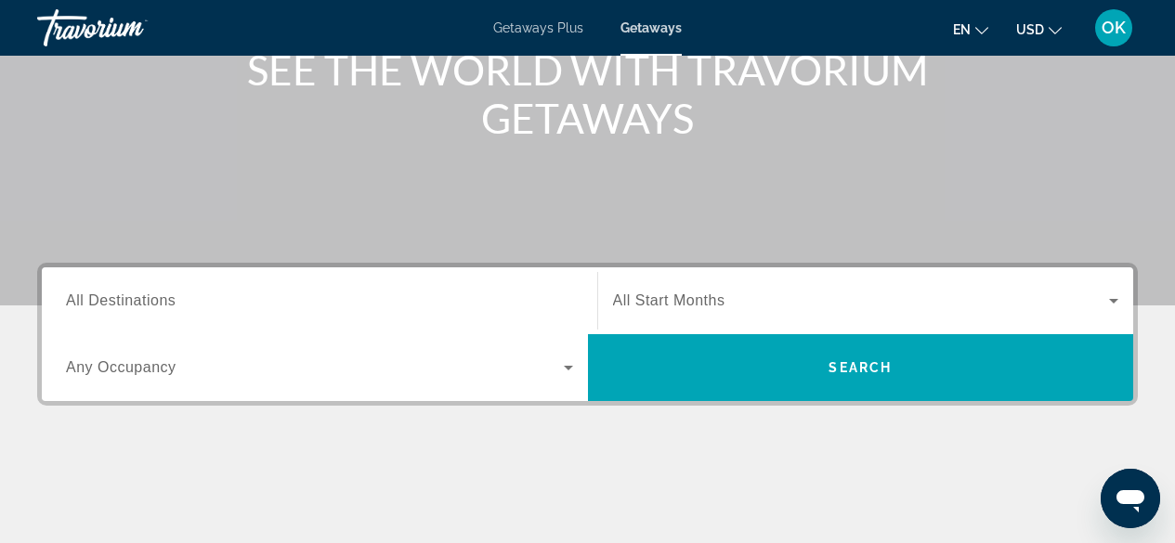
scroll to position [242, 0]
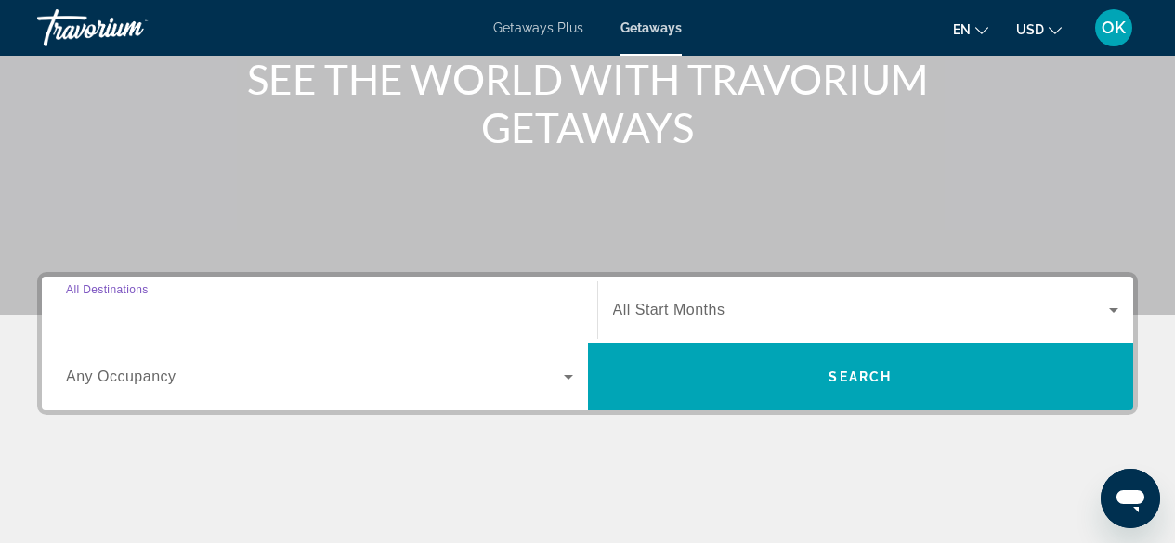
click at [302, 306] on input "Destination All Destinations" at bounding box center [319, 311] width 507 height 22
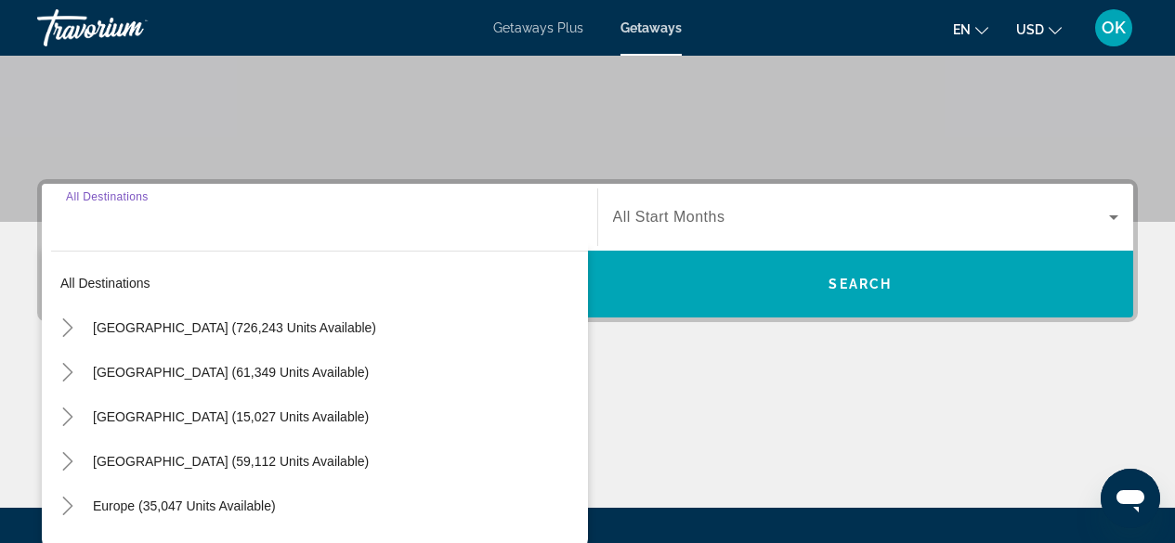
scroll to position [454, 0]
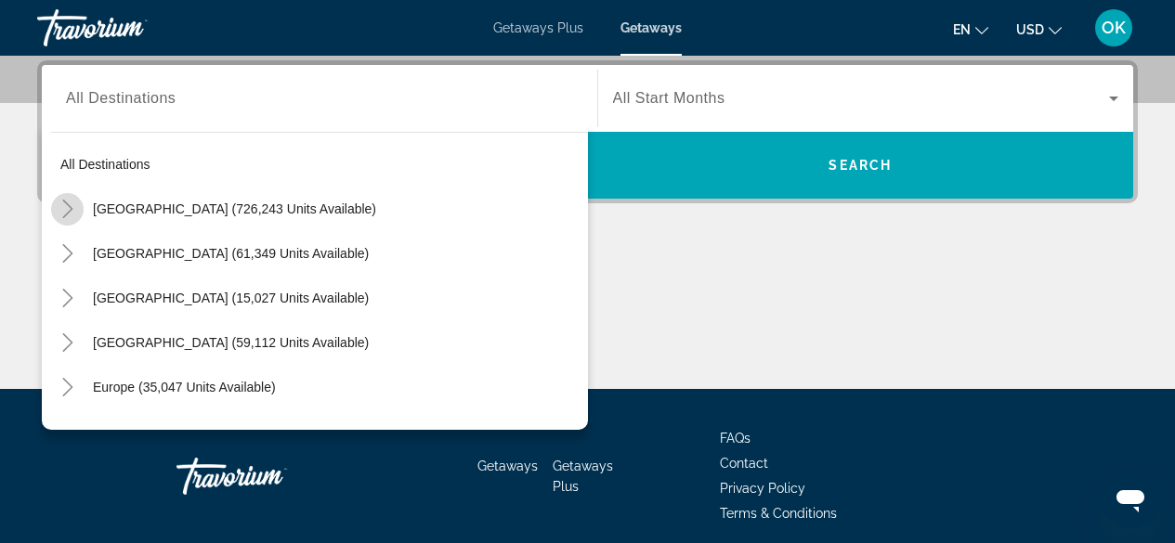
click at [69, 219] on mat-icon "Toggle United States (726,243 units available)" at bounding box center [67, 209] width 33 height 33
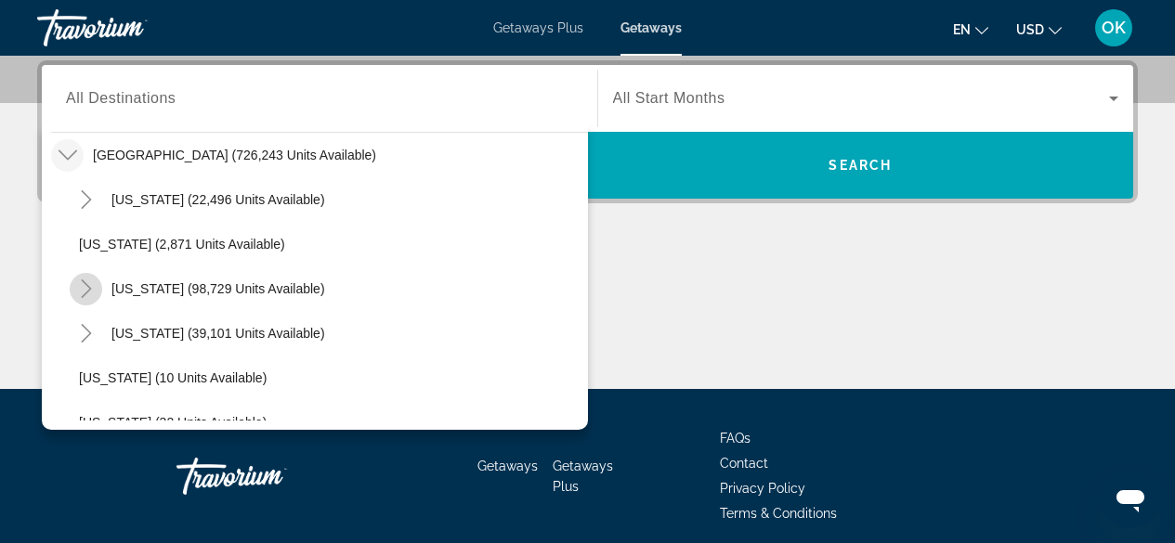
click at [85, 289] on icon "Toggle California (98,729 units available)" at bounding box center [86, 289] width 19 height 19
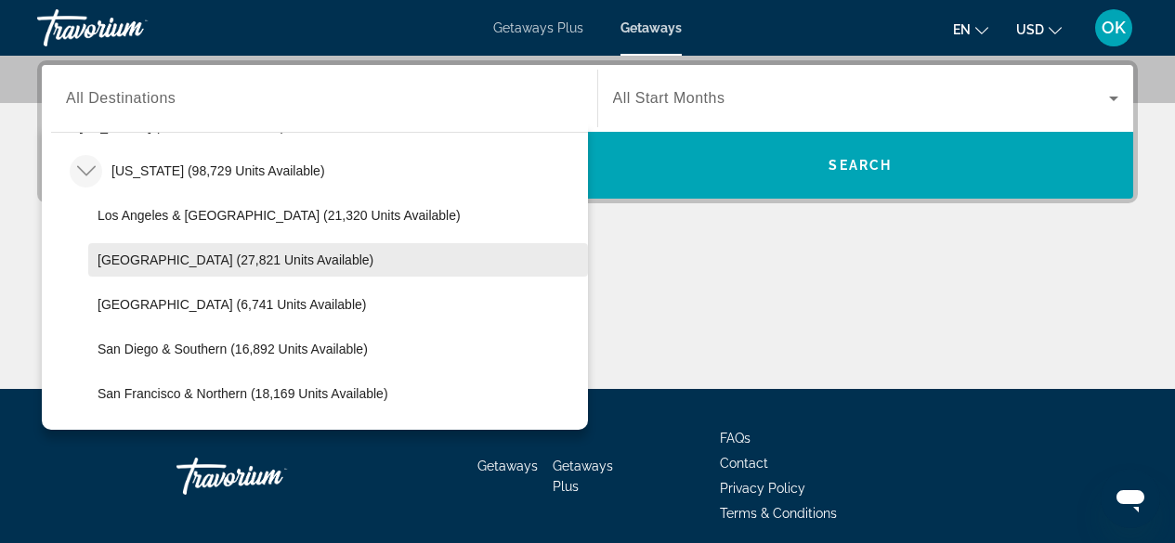
scroll to position [178, 0]
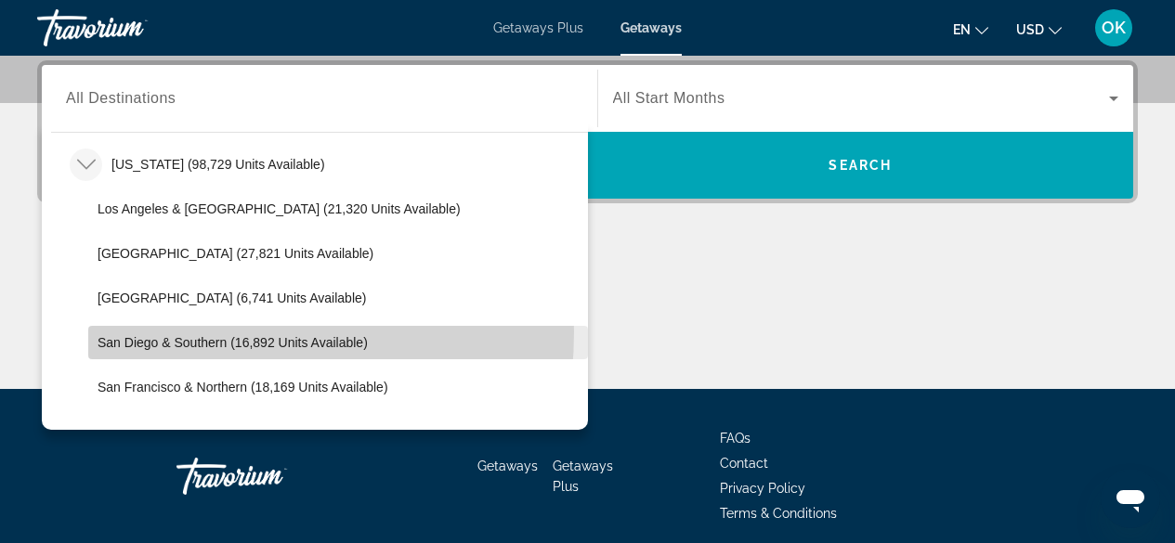
click at [151, 332] on span "Search widget" at bounding box center [338, 342] width 500 height 45
type input "**********"
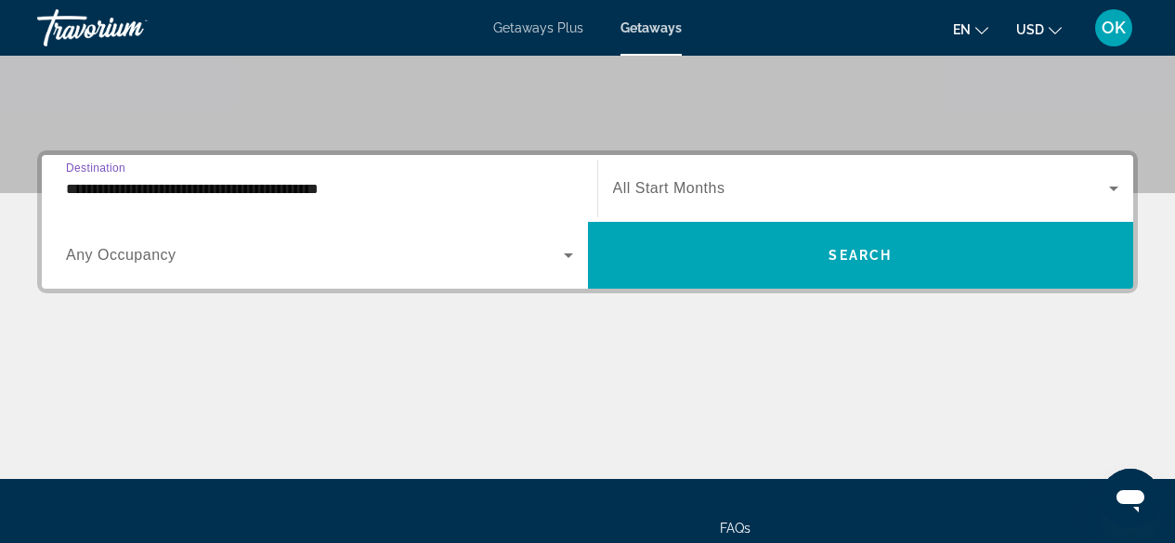
scroll to position [365, 0]
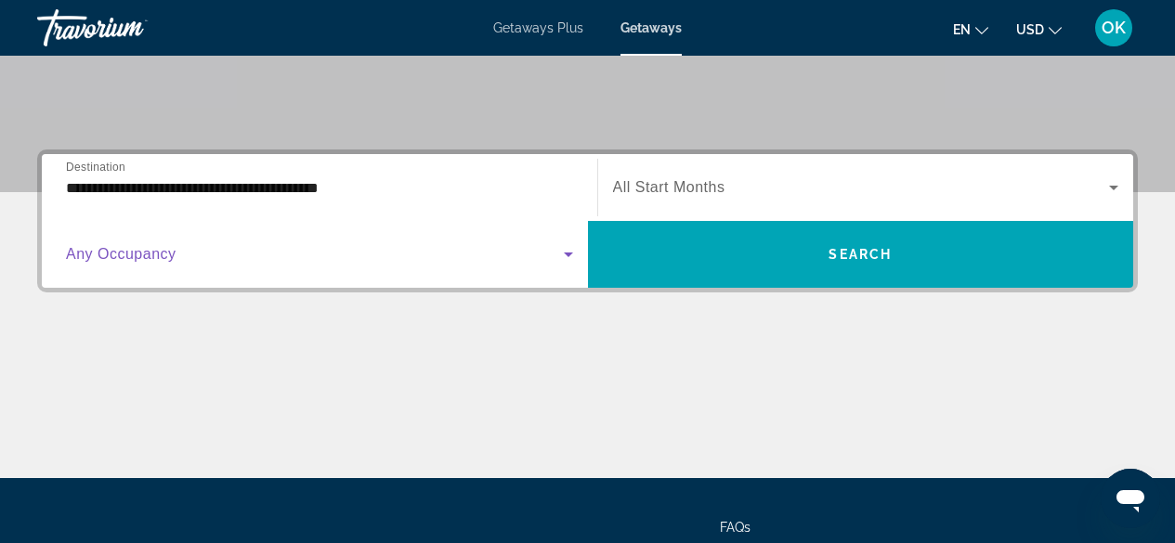
click at [229, 245] on span "Search widget" at bounding box center [315, 254] width 498 height 22
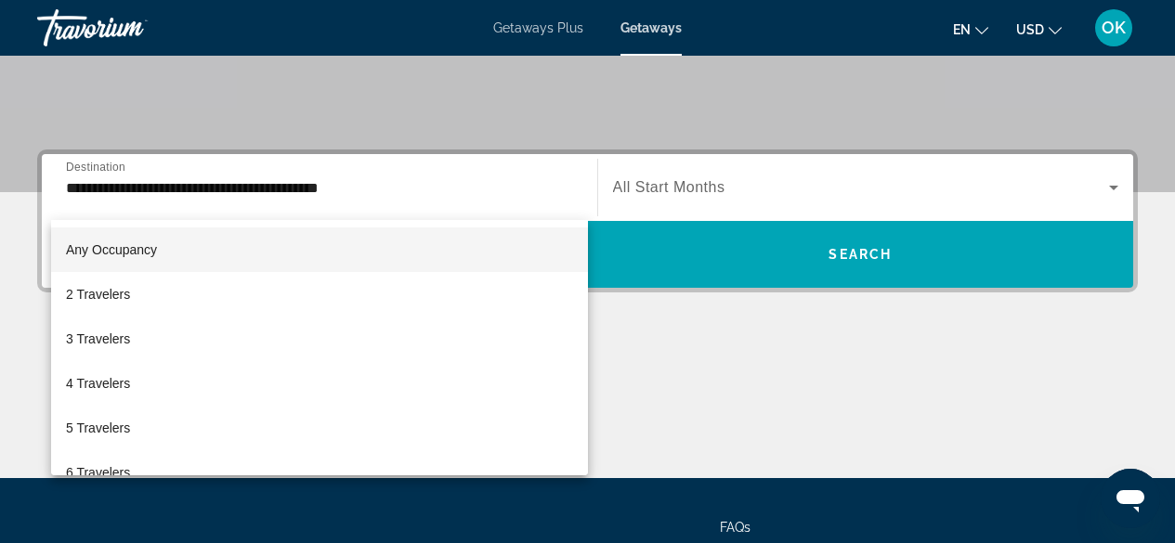
scroll to position [454, 0]
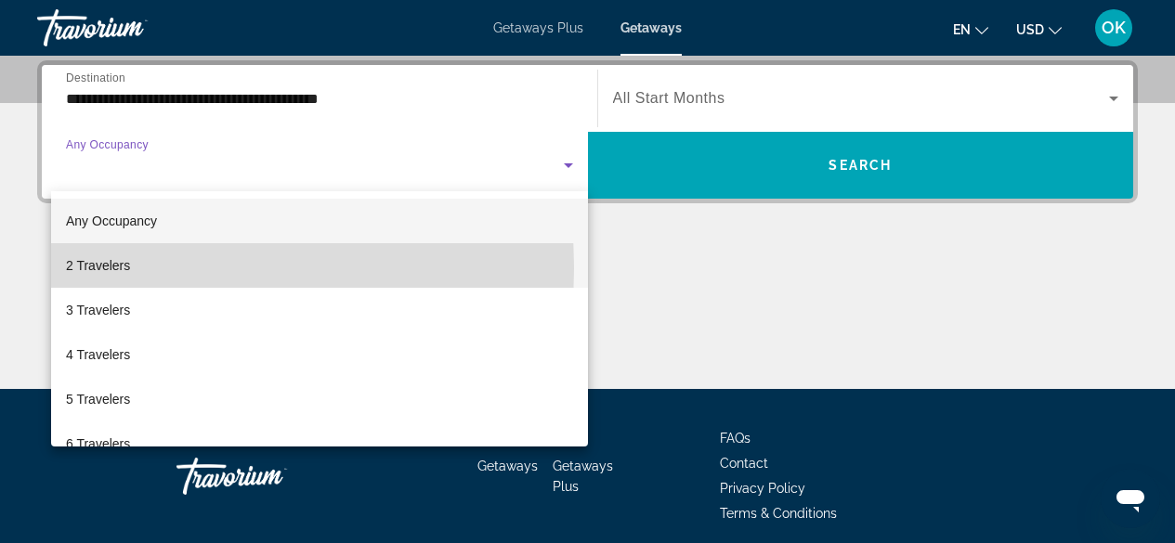
click at [98, 268] on span "2 Travelers" at bounding box center [98, 265] width 64 height 22
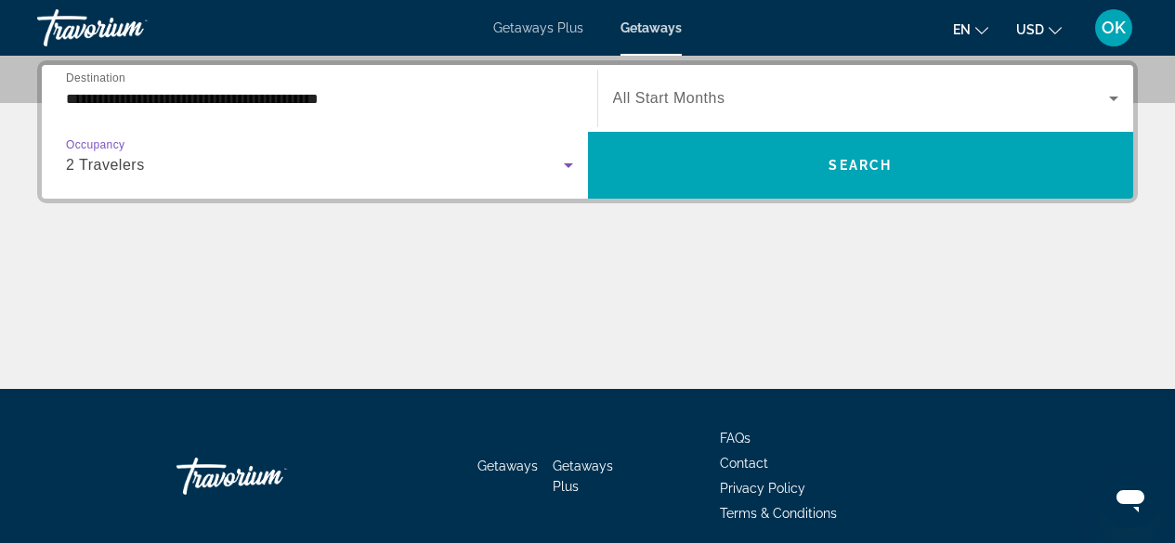
click at [304, 164] on div "2 Travelers" at bounding box center [315, 165] width 498 height 22
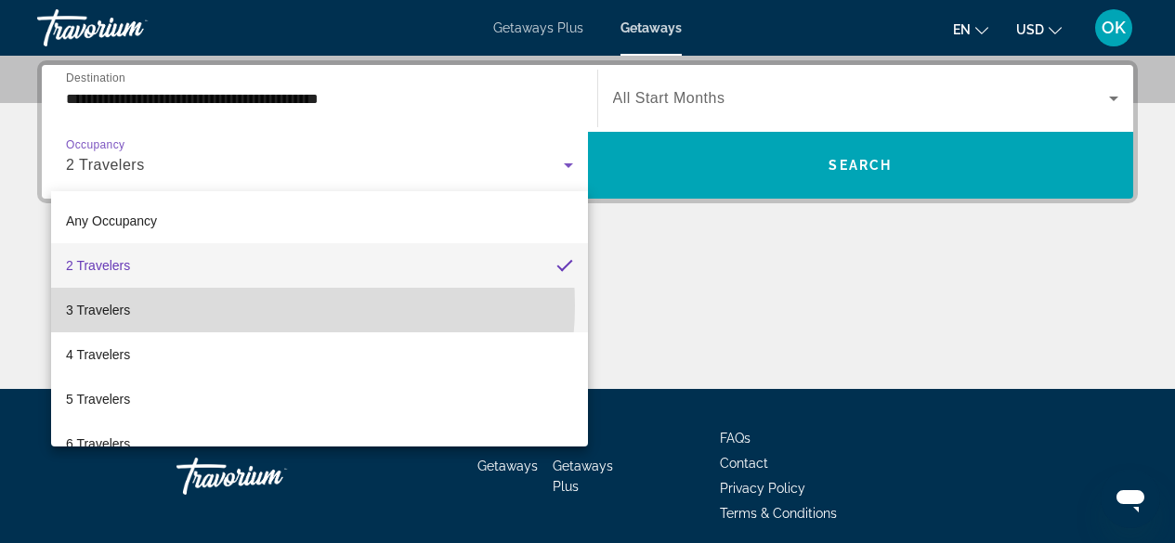
click at [254, 306] on mat-option "3 Travelers" at bounding box center [319, 310] width 537 height 45
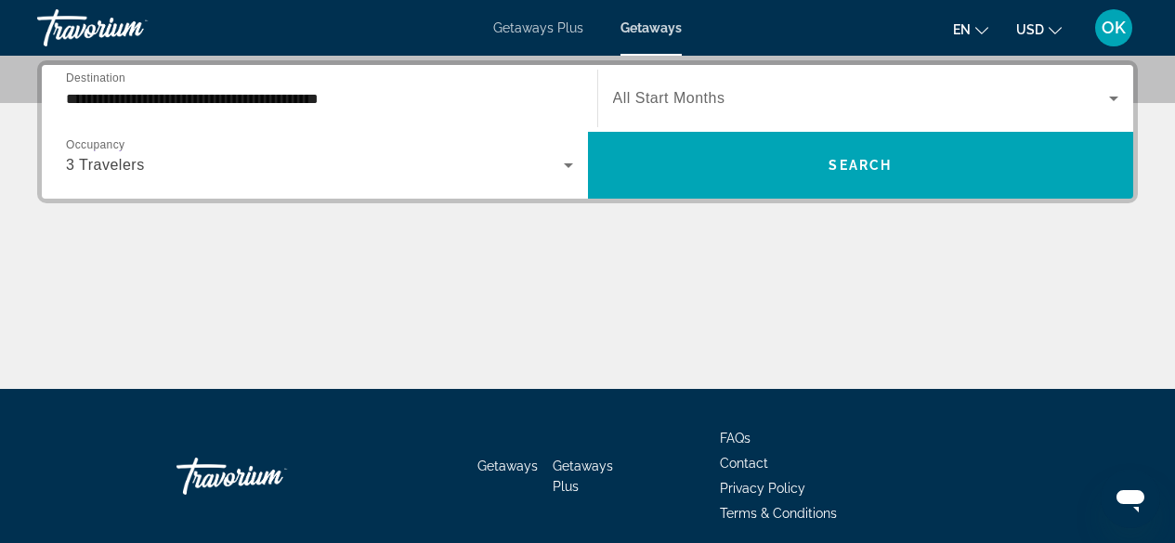
click at [710, 82] on div "Search widget" at bounding box center [866, 98] width 506 height 52
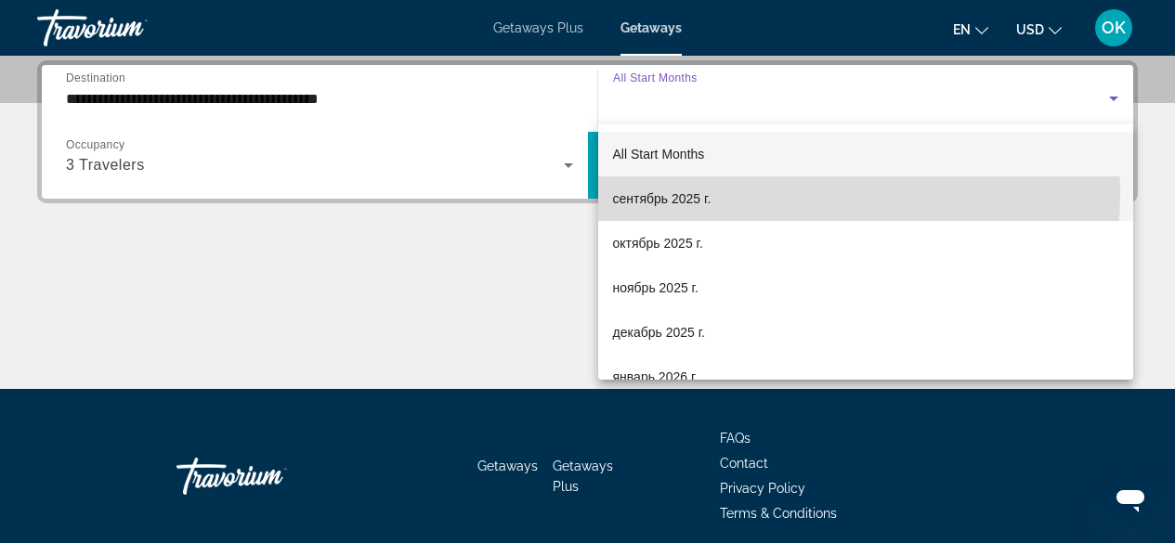
click at [693, 191] on span "сентябрь 2025 г." at bounding box center [662, 199] width 98 height 22
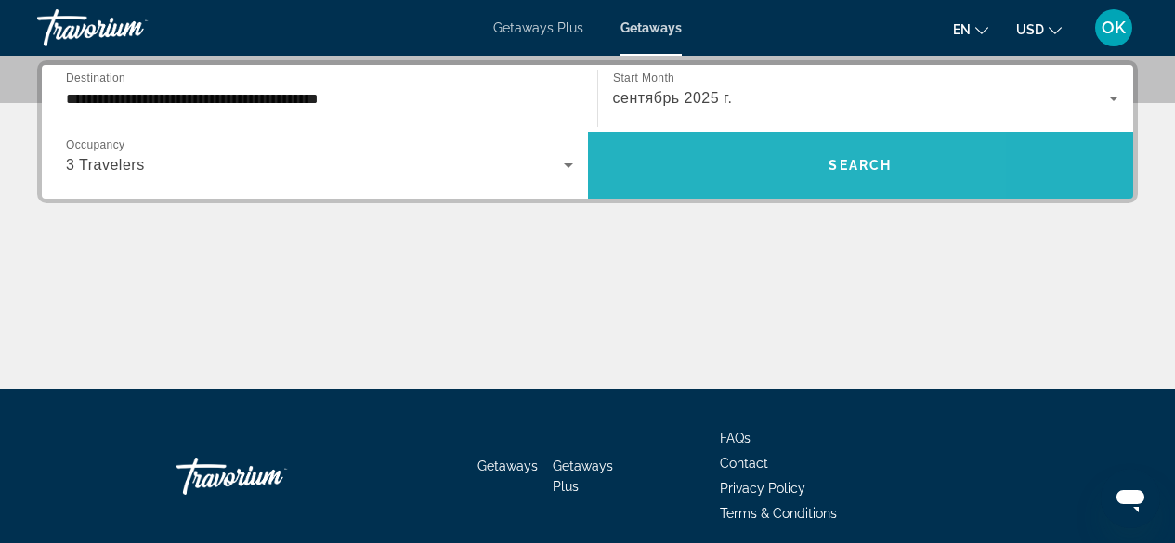
click at [716, 168] on span "Search widget" at bounding box center [861, 165] width 546 height 45
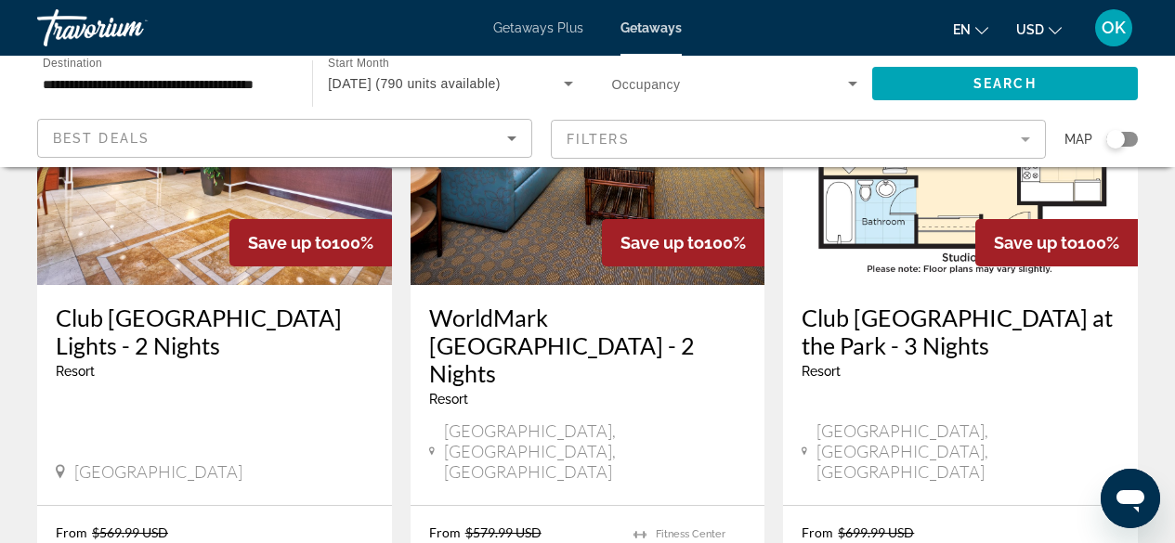
scroll to position [254, 0]
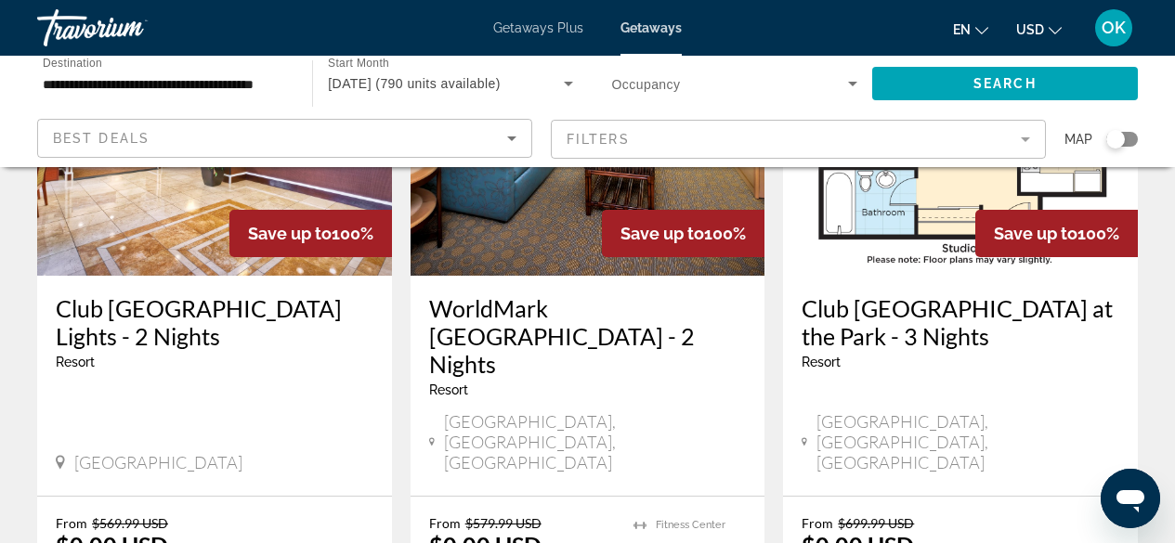
click at [609, 303] on h3 "WorldMark [GEOGRAPHIC_DATA] - 2 Nights" at bounding box center [588, 336] width 318 height 84
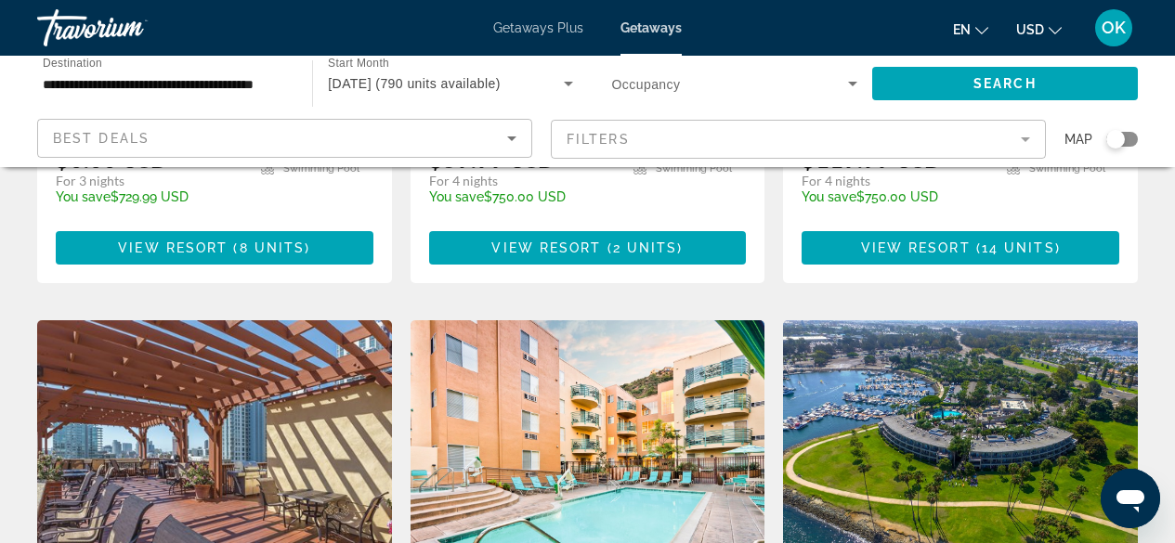
scroll to position [1367, 0]
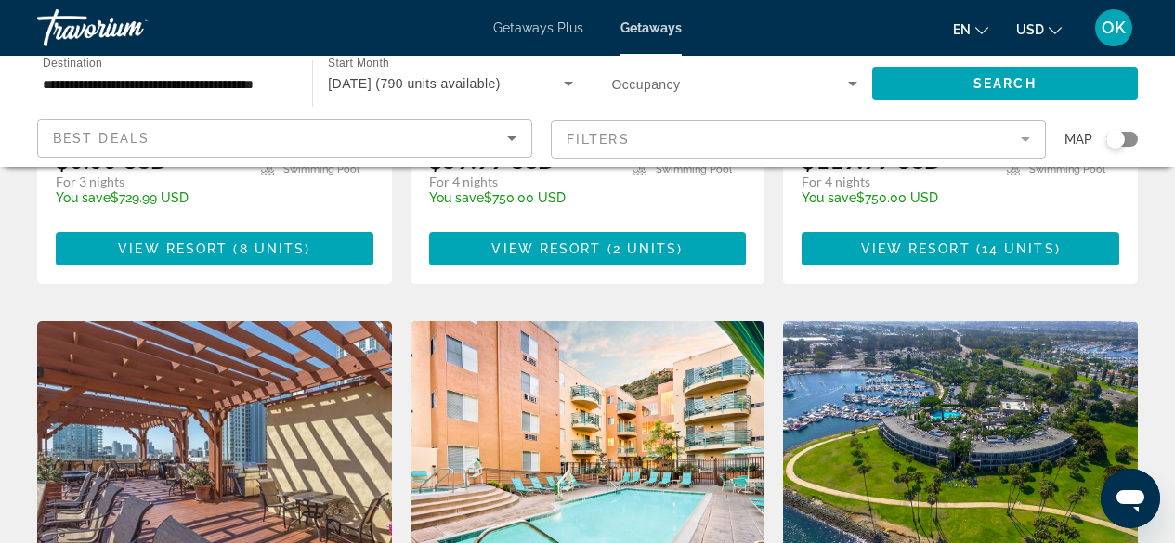
click at [299, 368] on img "Main content" at bounding box center [214, 469] width 355 height 297
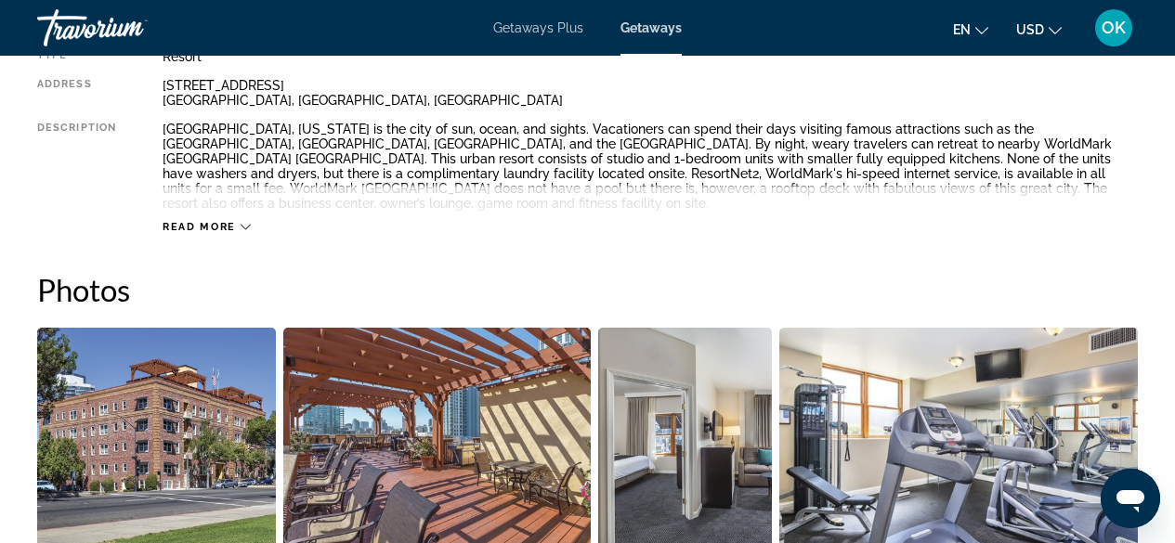
scroll to position [1302, 0]
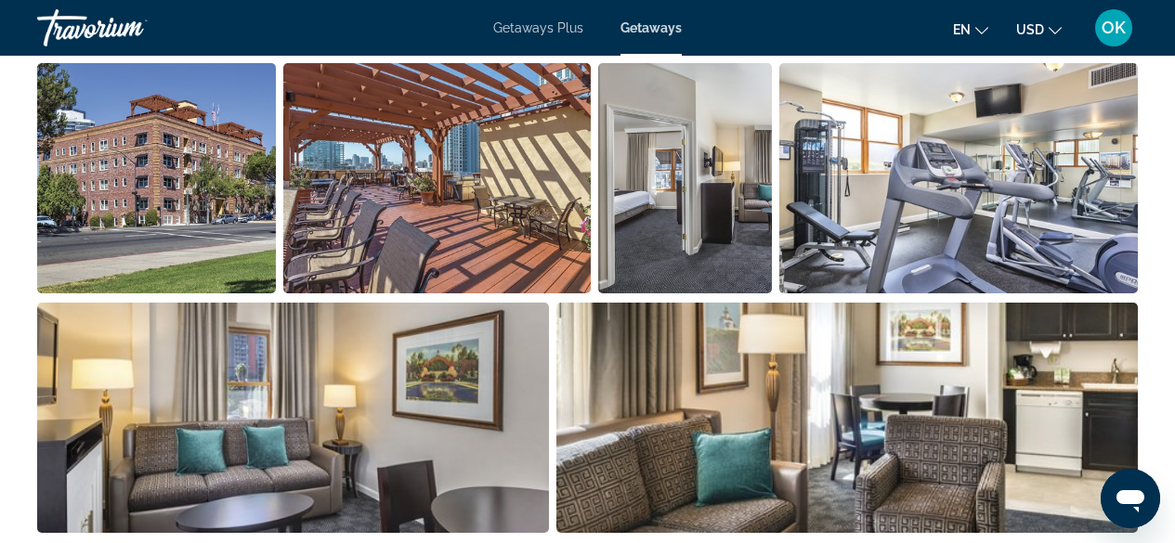
click at [349, 469] on img "Open full-screen image slider" at bounding box center [293, 418] width 512 height 230
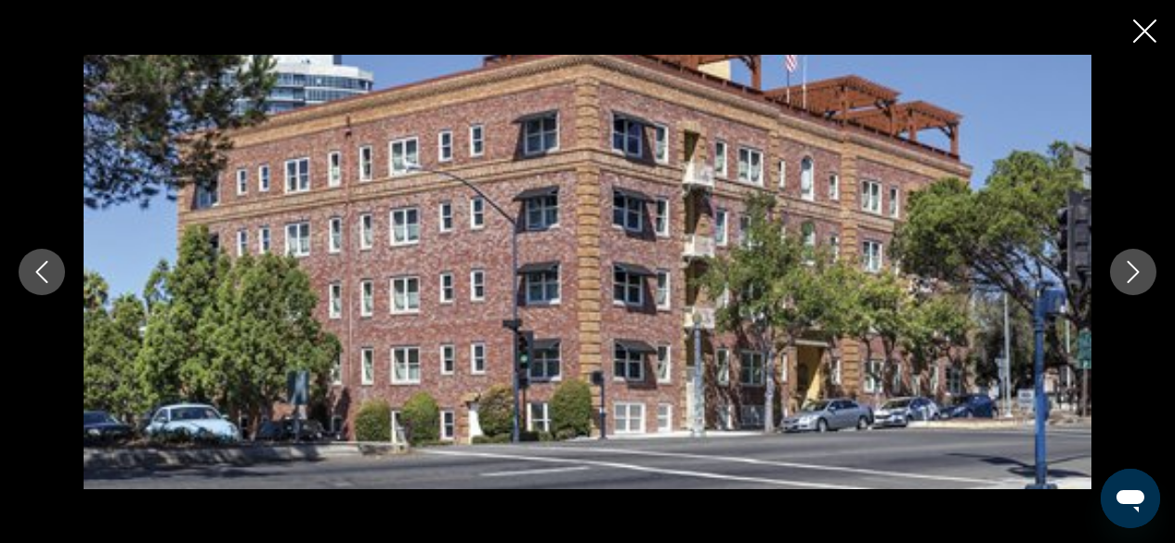
click at [1145, 265] on button "Next image" at bounding box center [1133, 272] width 46 height 46
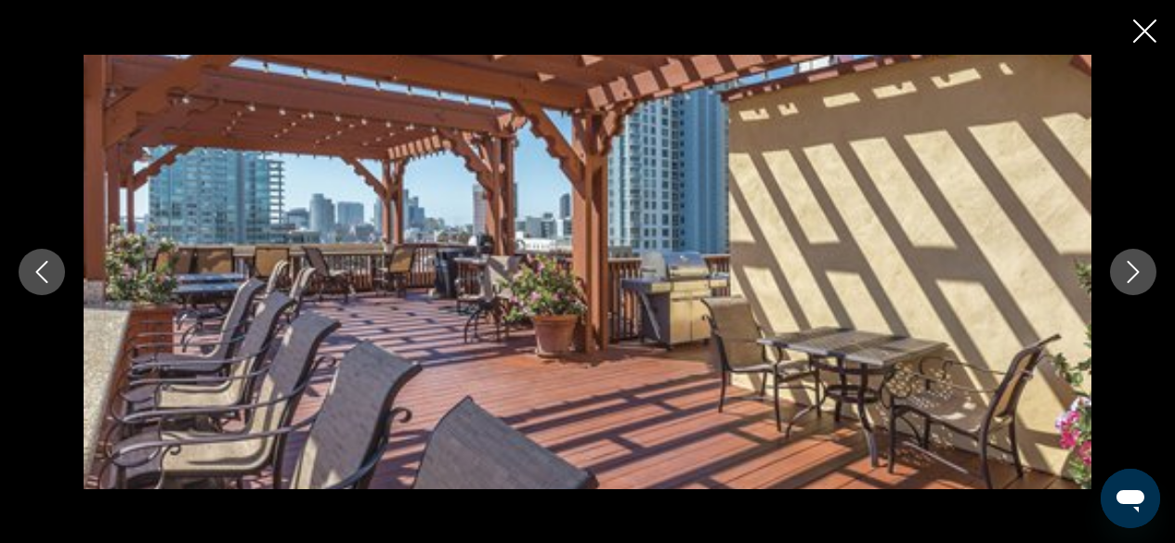
click at [1145, 265] on button "Next image" at bounding box center [1133, 272] width 46 height 46
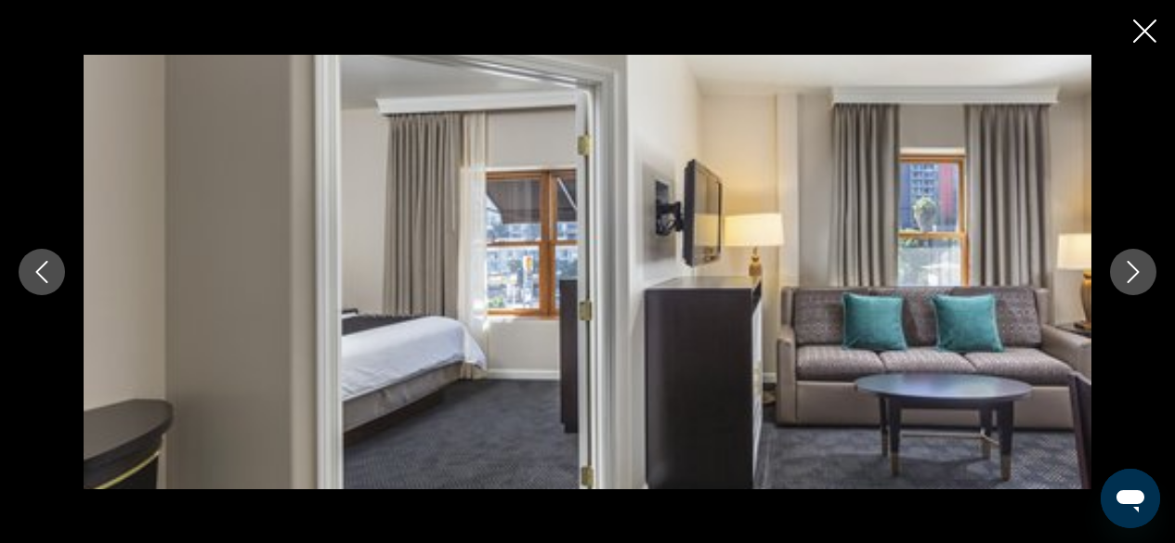
click at [1145, 265] on button "Next image" at bounding box center [1133, 272] width 46 height 46
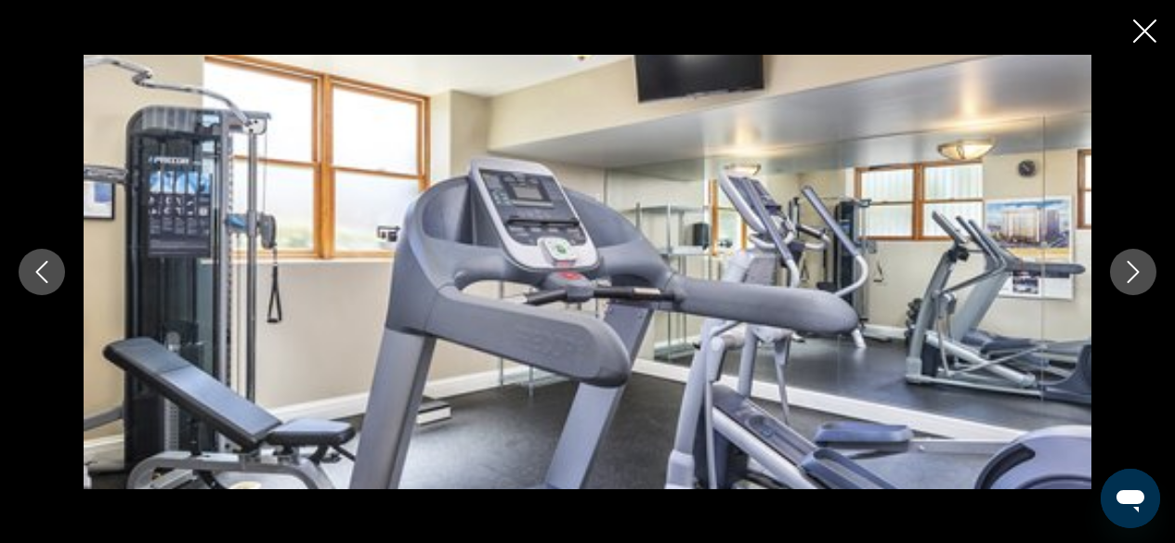
click at [1145, 265] on button "Next image" at bounding box center [1133, 272] width 46 height 46
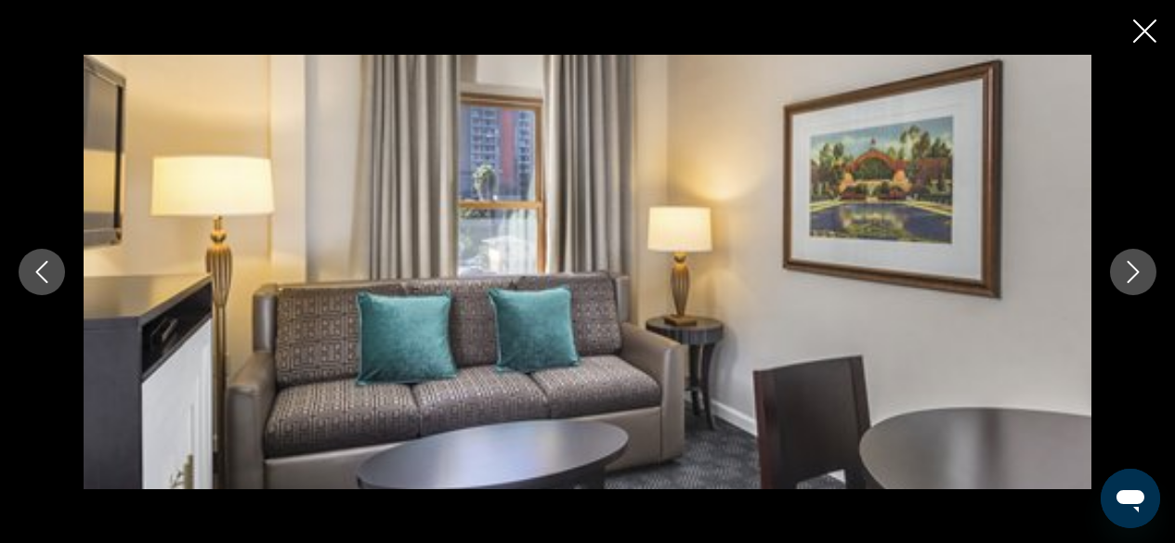
click at [1145, 265] on button "Next image" at bounding box center [1133, 272] width 46 height 46
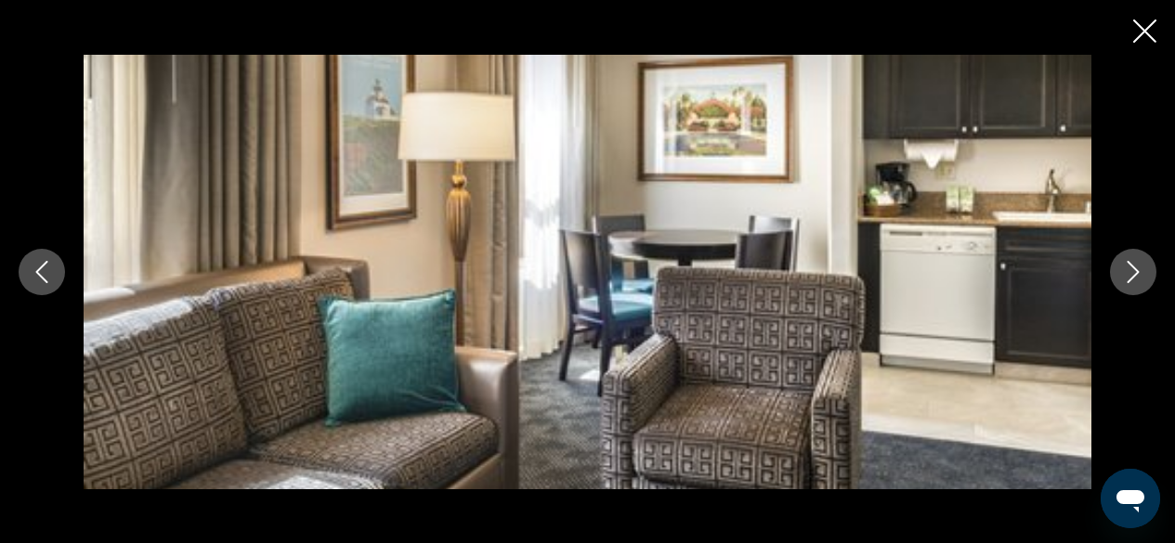
click at [1145, 265] on button "Next image" at bounding box center [1133, 272] width 46 height 46
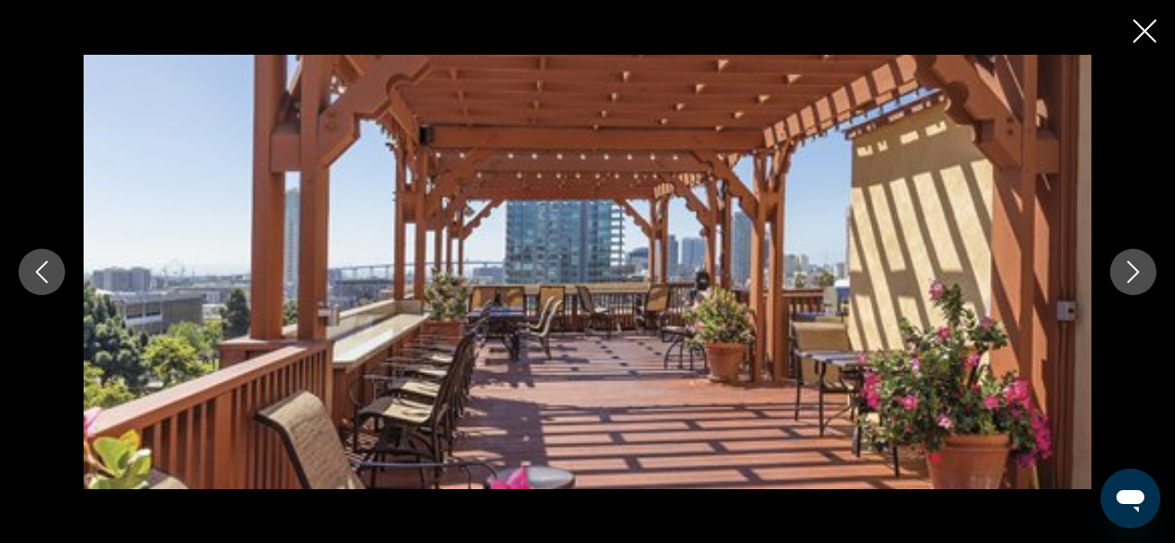
click at [1145, 265] on button "Next image" at bounding box center [1133, 272] width 46 height 46
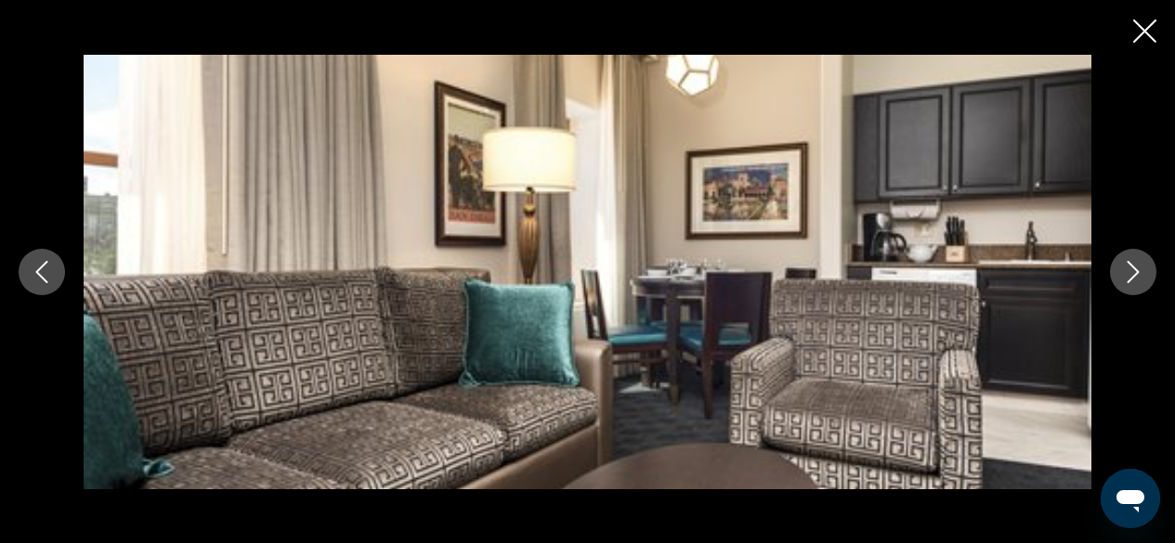
click at [1145, 265] on button "Next image" at bounding box center [1133, 272] width 46 height 46
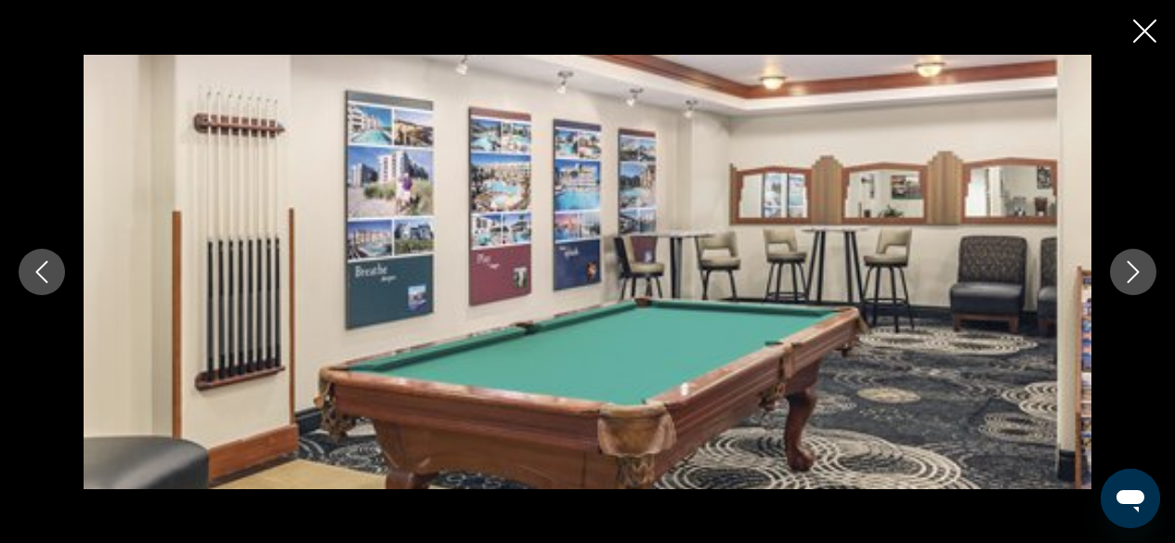
click at [1145, 265] on button "Next image" at bounding box center [1133, 272] width 46 height 46
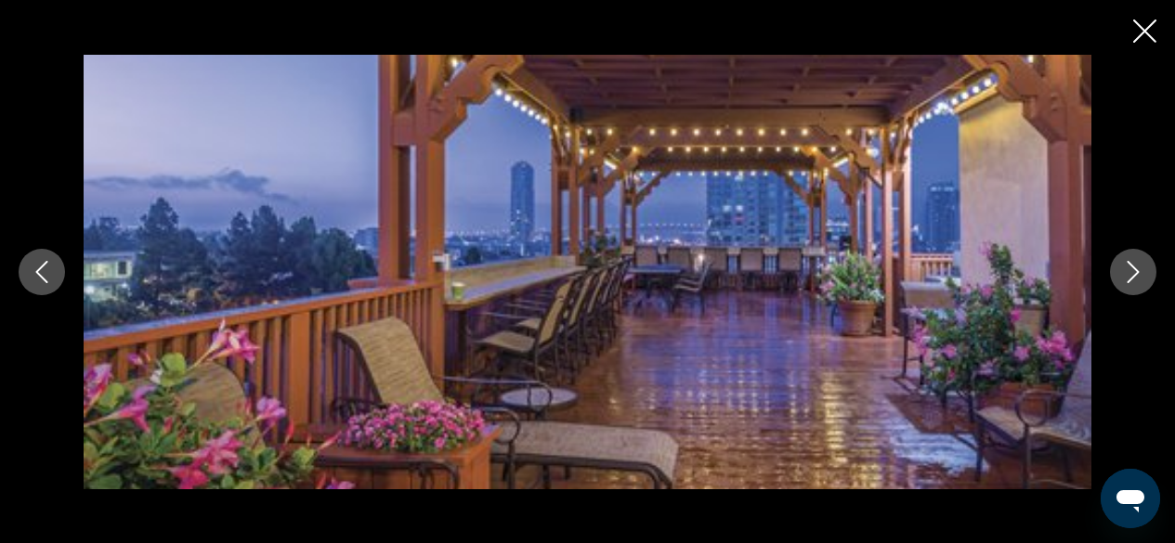
click at [1144, 20] on icon "Close slideshow" at bounding box center [1144, 31] width 23 height 23
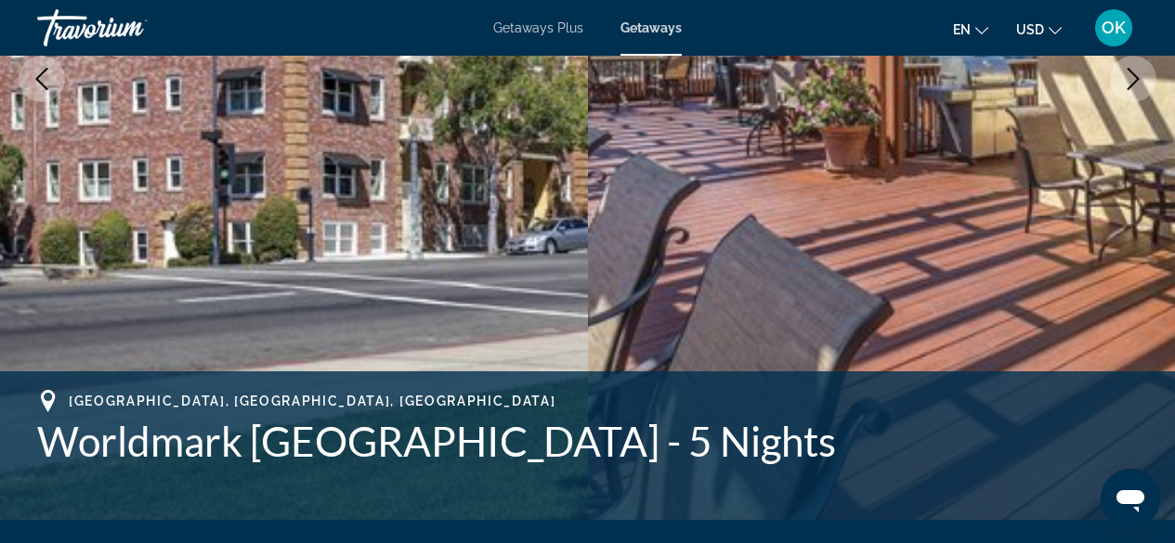
scroll to position [397, 0]
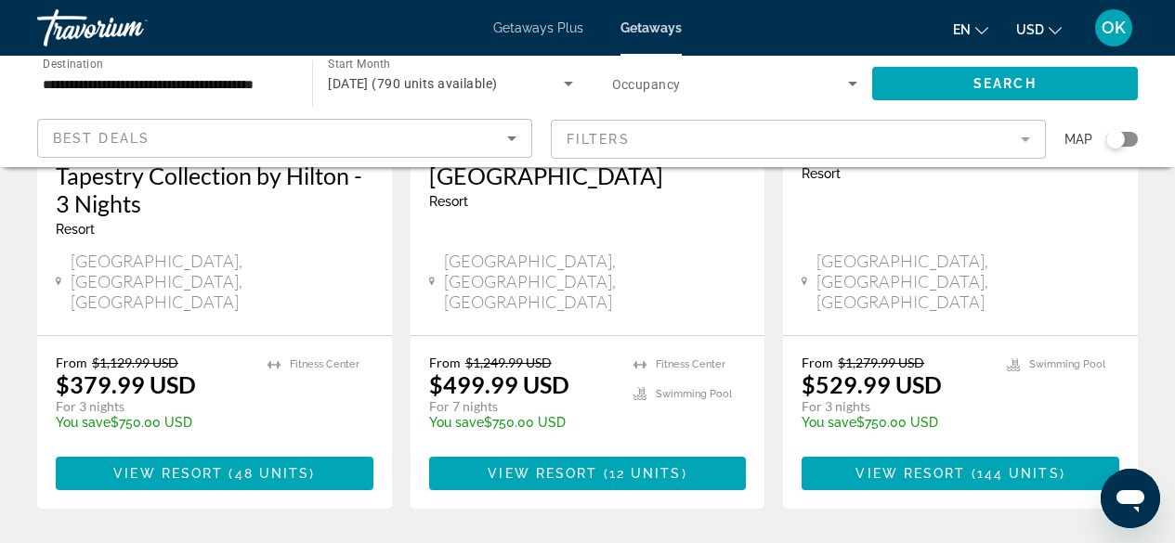
scroll to position [2627, 0]
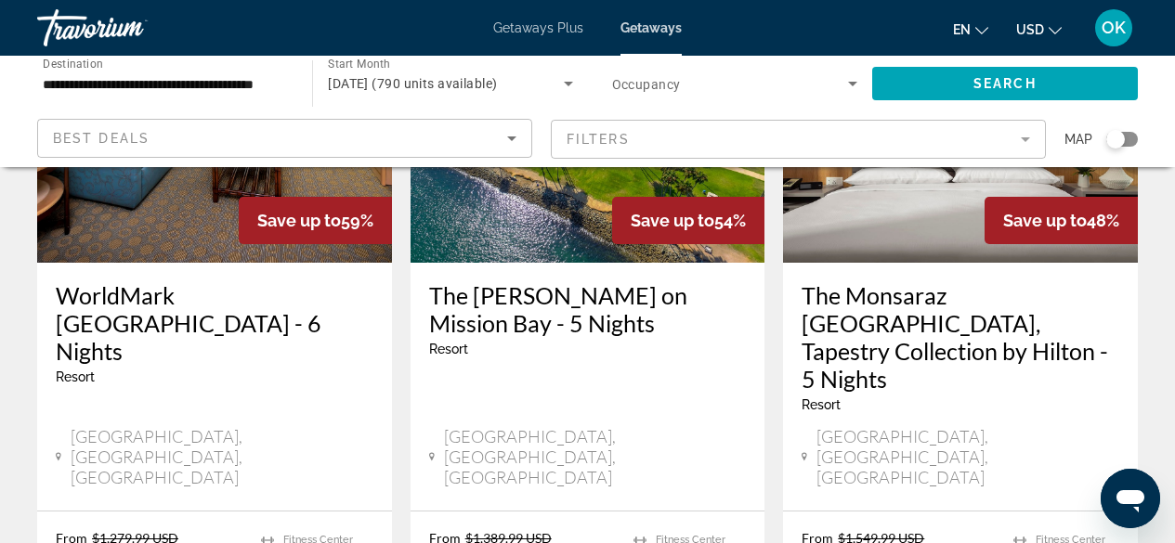
scroll to position [158, 0]
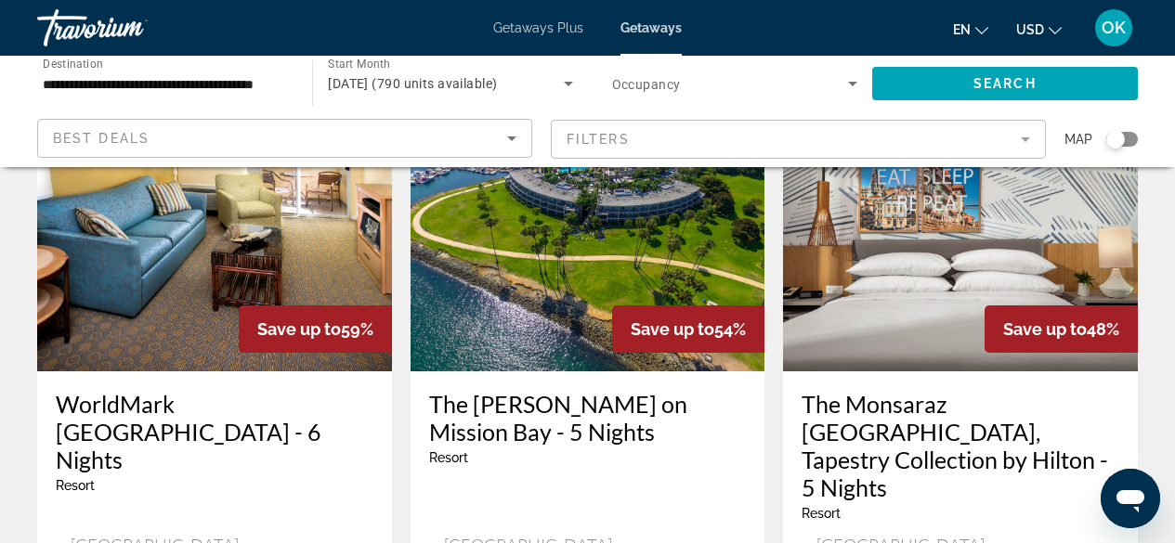
click at [865, 319] on img "Main content" at bounding box center [960, 222] width 355 height 297
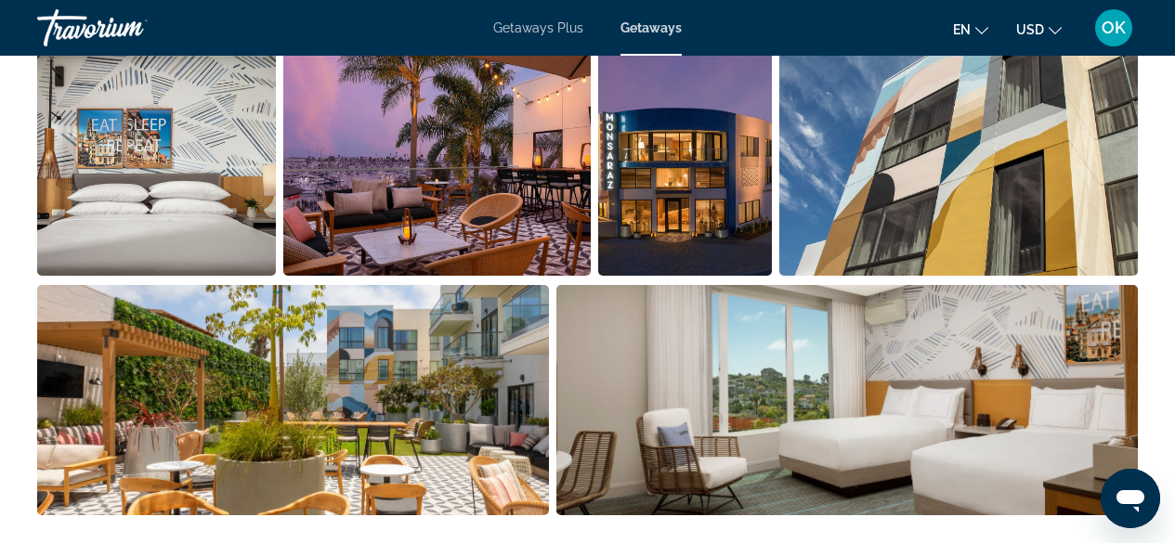
scroll to position [1276, 0]
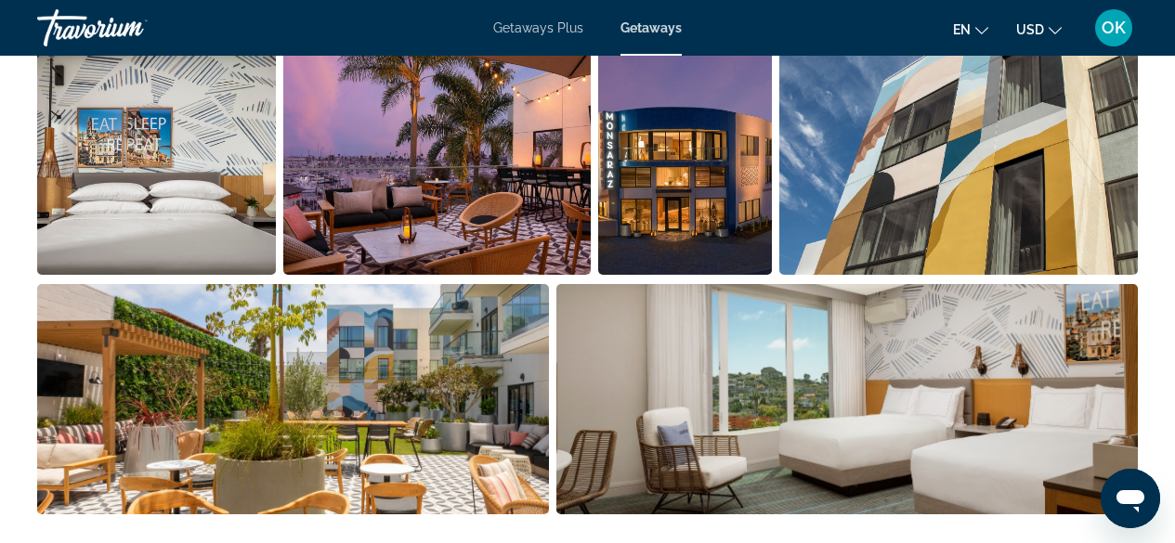
click at [781, 414] on img "Open full-screen image slider" at bounding box center [846, 399] width 581 height 230
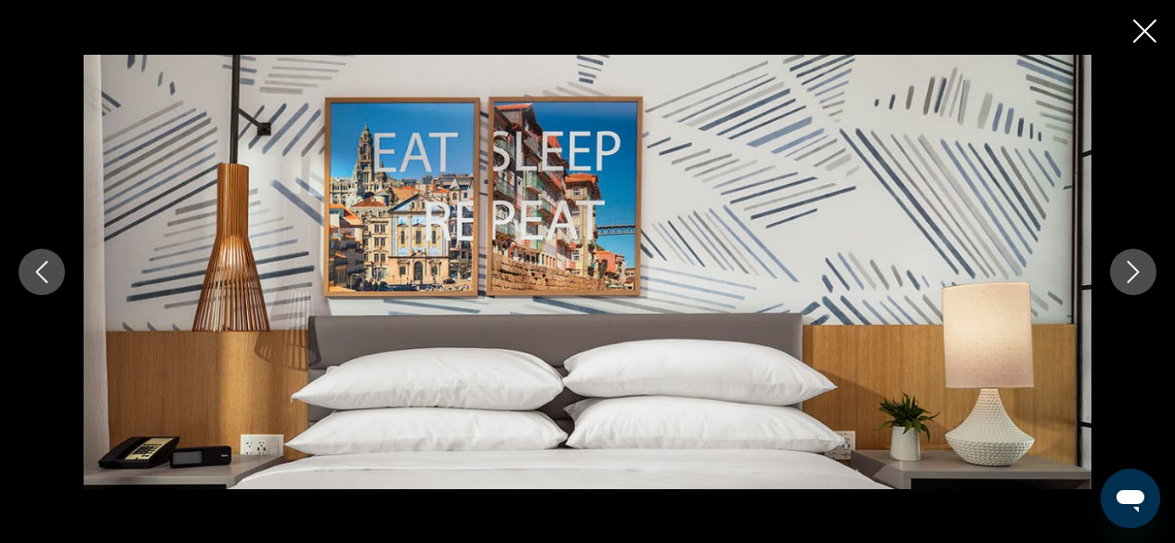
click at [1133, 264] on icon "Next image" at bounding box center [1133, 272] width 22 height 22
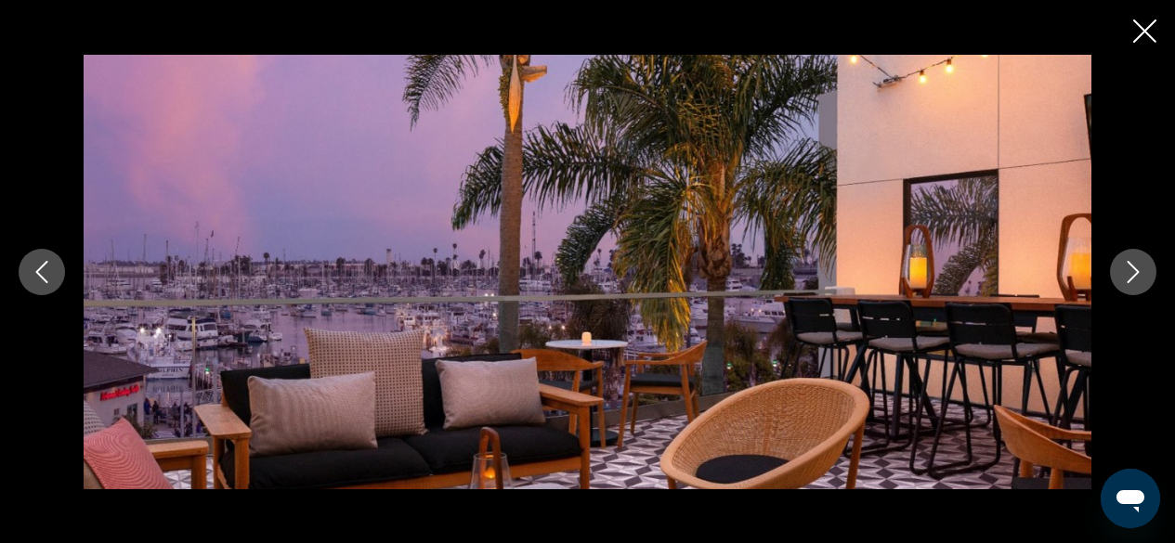
click at [1133, 264] on icon "Next image" at bounding box center [1133, 272] width 22 height 22
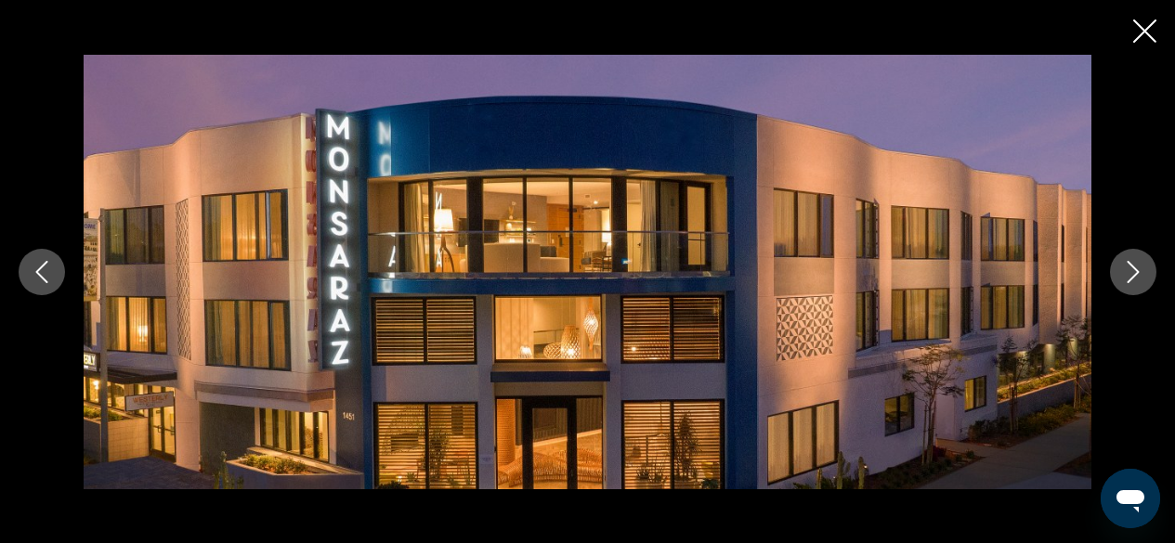
click at [1133, 264] on icon "Next image" at bounding box center [1133, 272] width 22 height 22
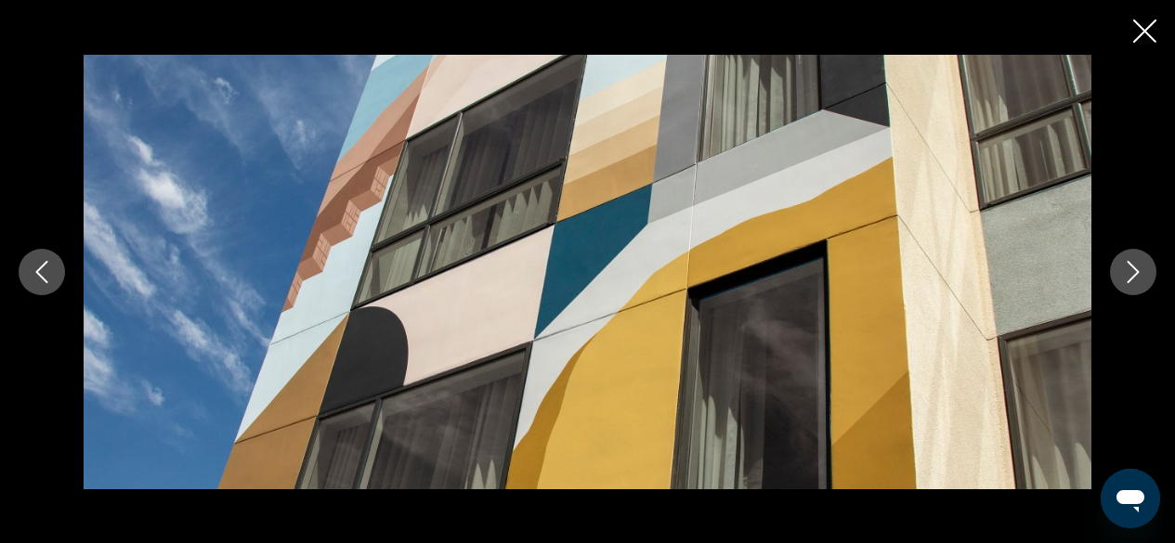
click at [1133, 264] on icon "Next image" at bounding box center [1133, 272] width 22 height 22
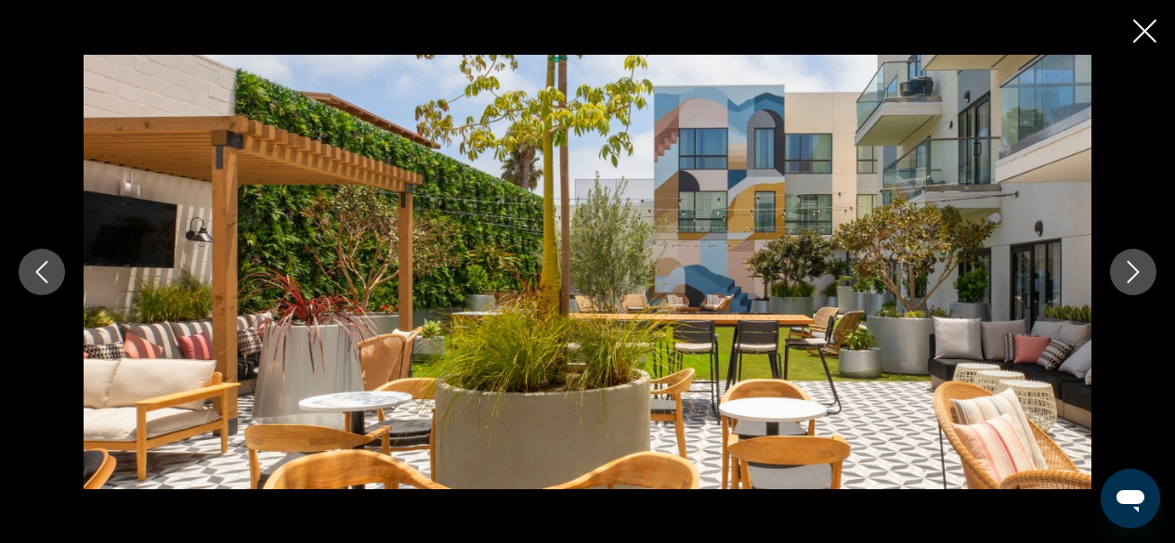
click at [1133, 264] on icon "Next image" at bounding box center [1133, 272] width 22 height 22
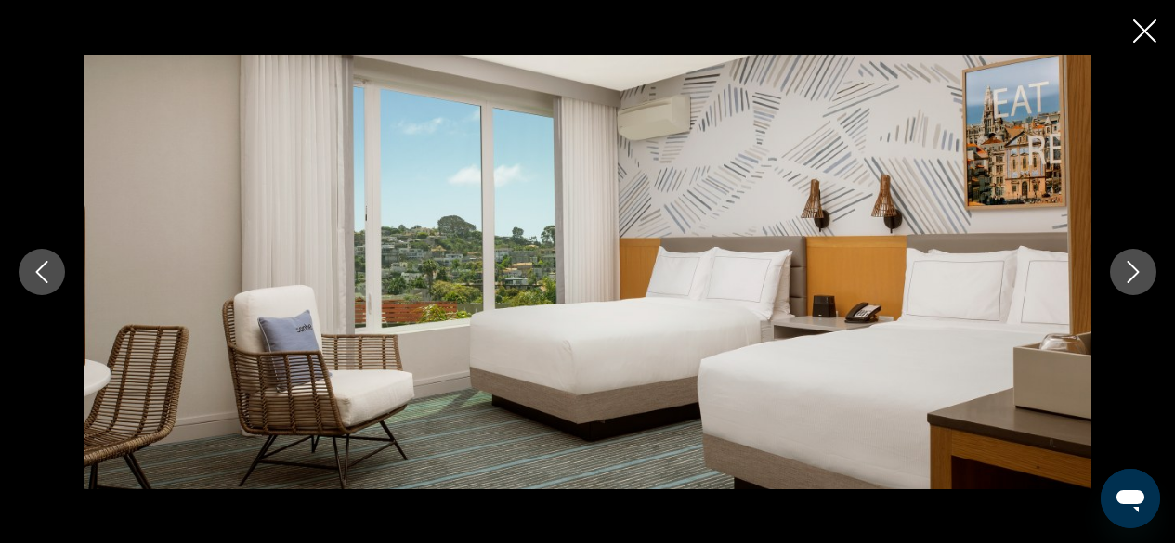
click at [1133, 264] on icon "Next image" at bounding box center [1133, 272] width 22 height 22
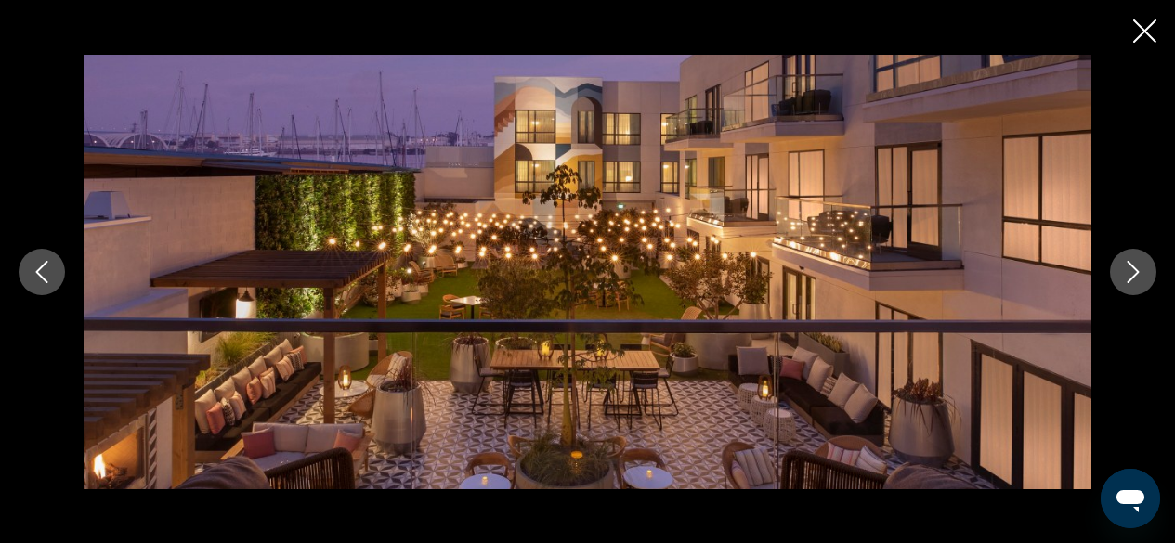
click at [1133, 264] on icon "Next image" at bounding box center [1133, 272] width 22 height 22
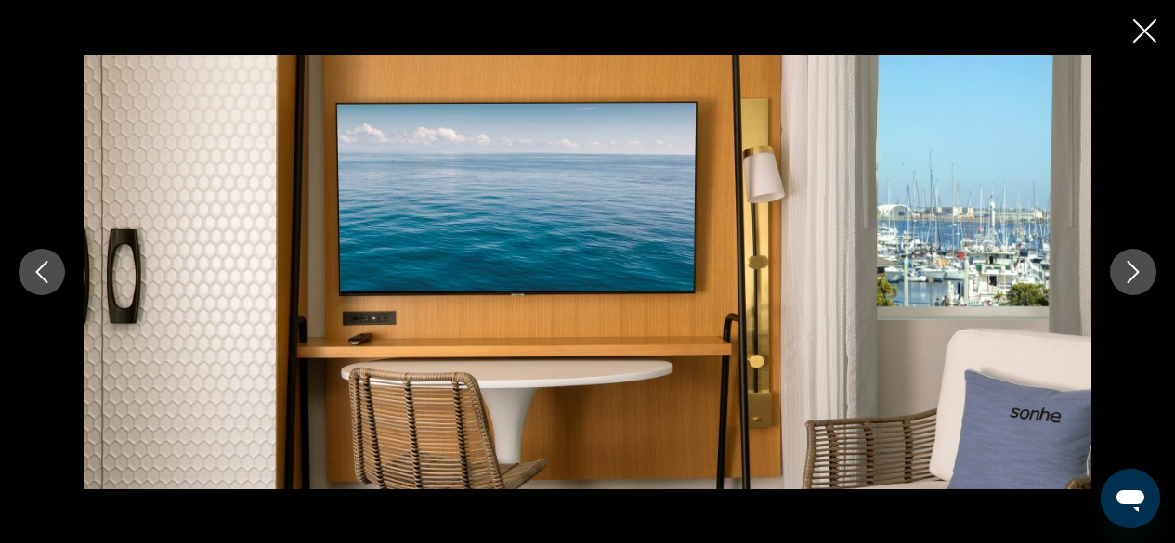
click at [1133, 264] on icon "Next image" at bounding box center [1133, 272] width 22 height 22
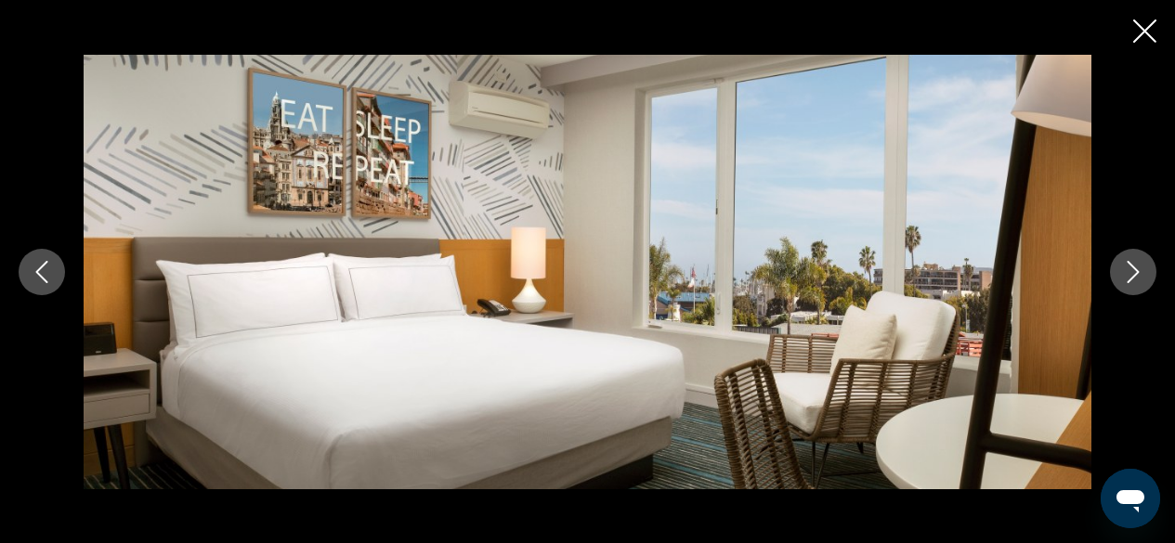
click at [1133, 264] on icon "Next image" at bounding box center [1133, 272] width 22 height 22
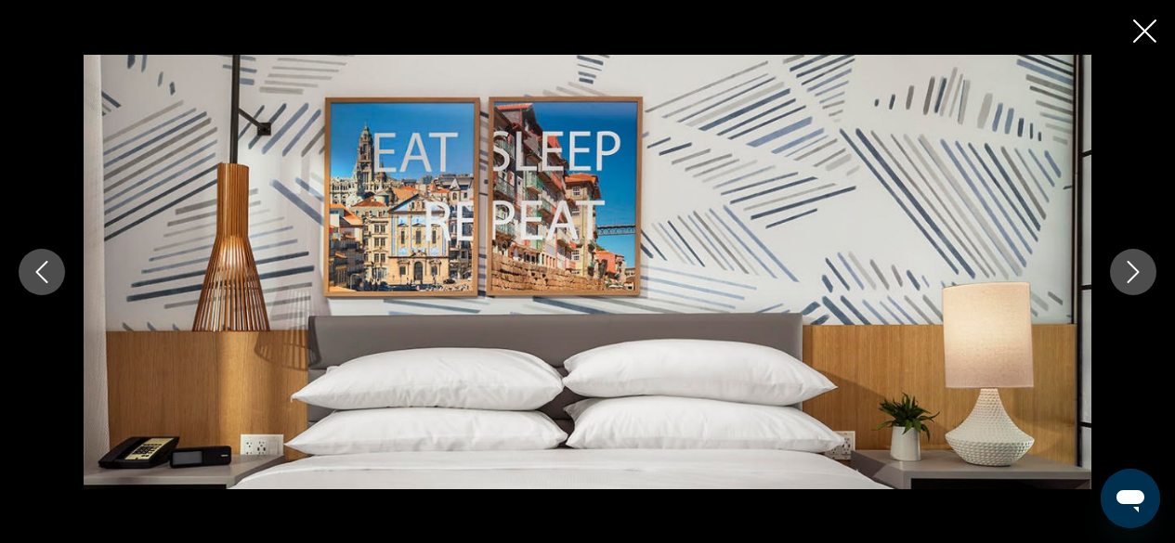
click at [1133, 264] on icon "Next image" at bounding box center [1133, 272] width 22 height 22
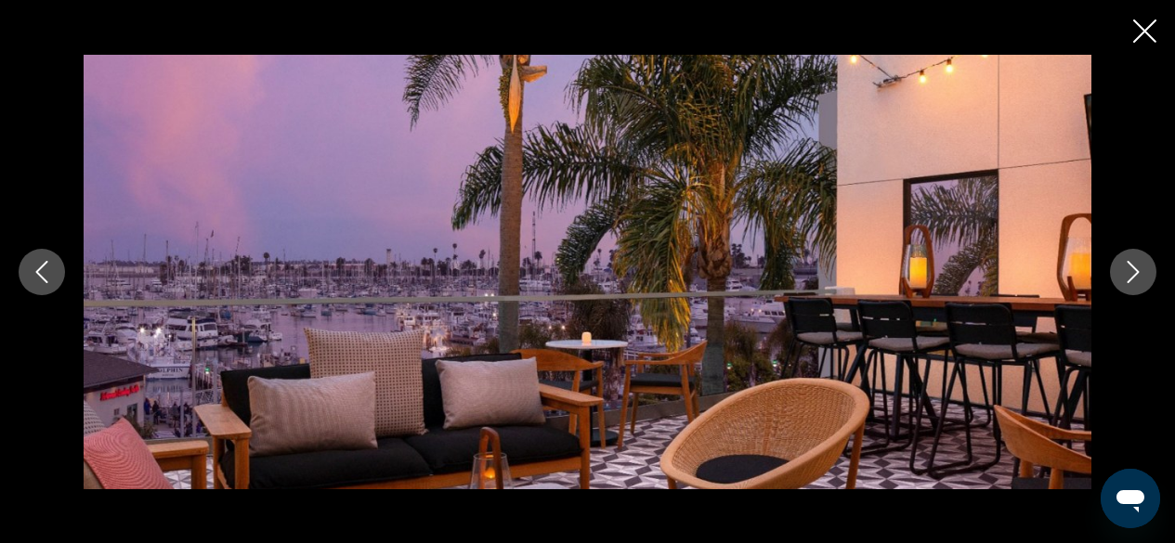
click at [1140, 27] on icon "Close slideshow" at bounding box center [1144, 31] width 23 height 23
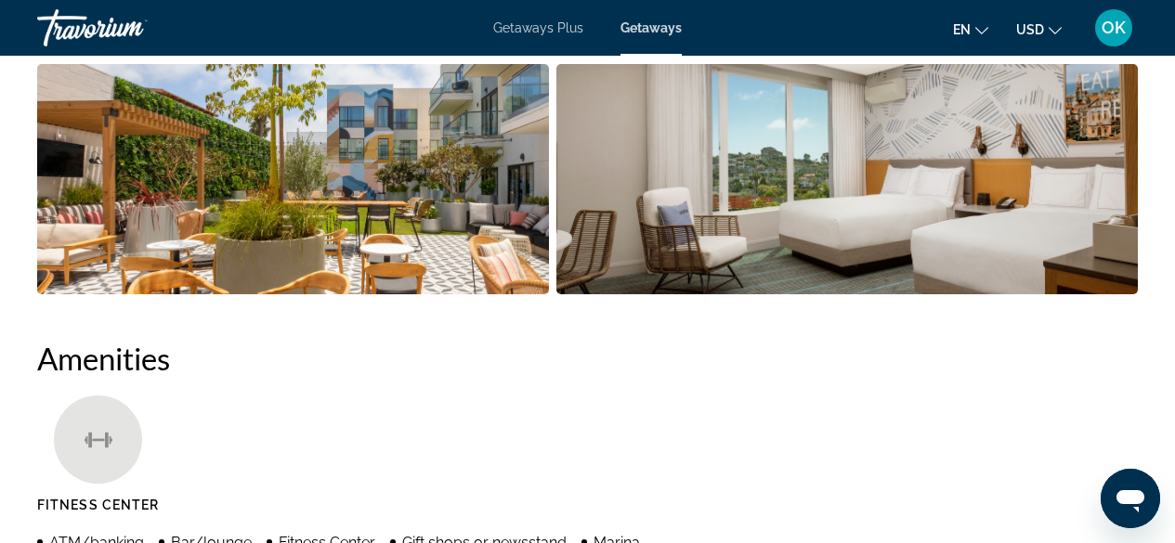
scroll to position [1489, 0]
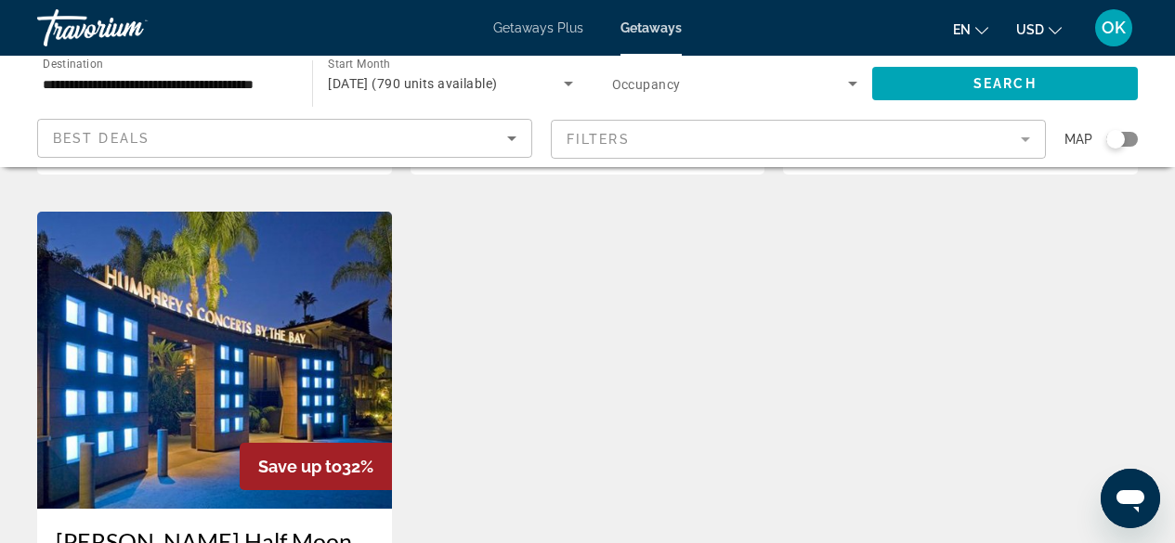
scroll to position [1533, 0]
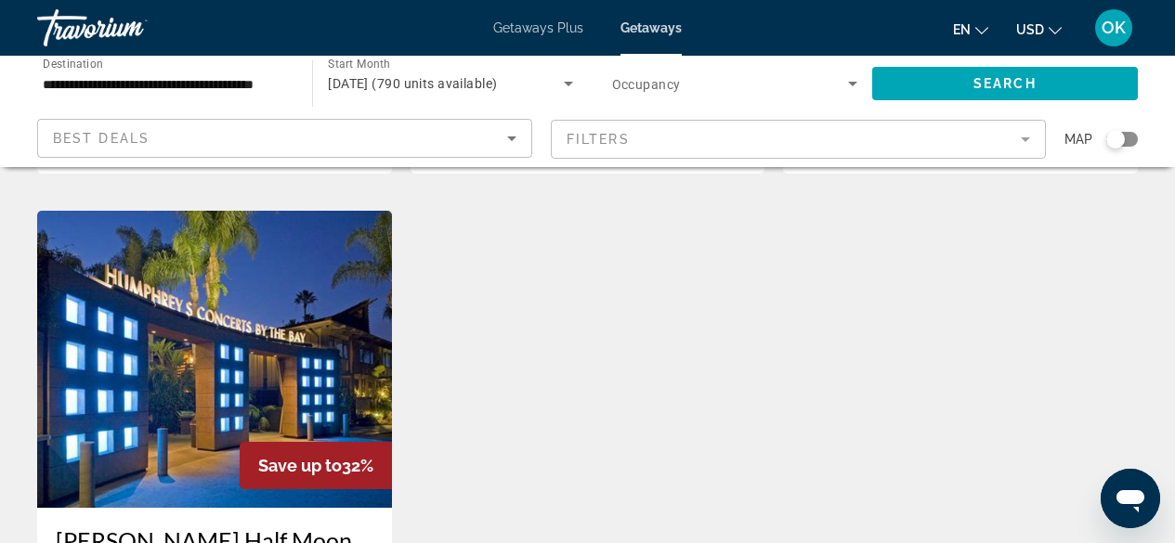
click at [174, 267] on img "Main content" at bounding box center [214, 359] width 355 height 297
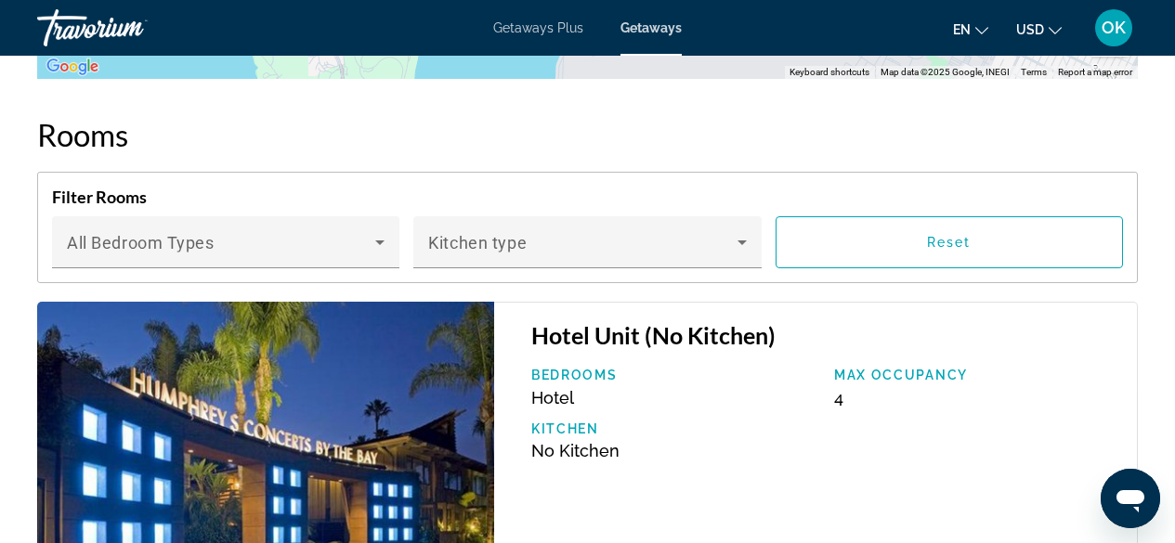
scroll to position [3283, 0]
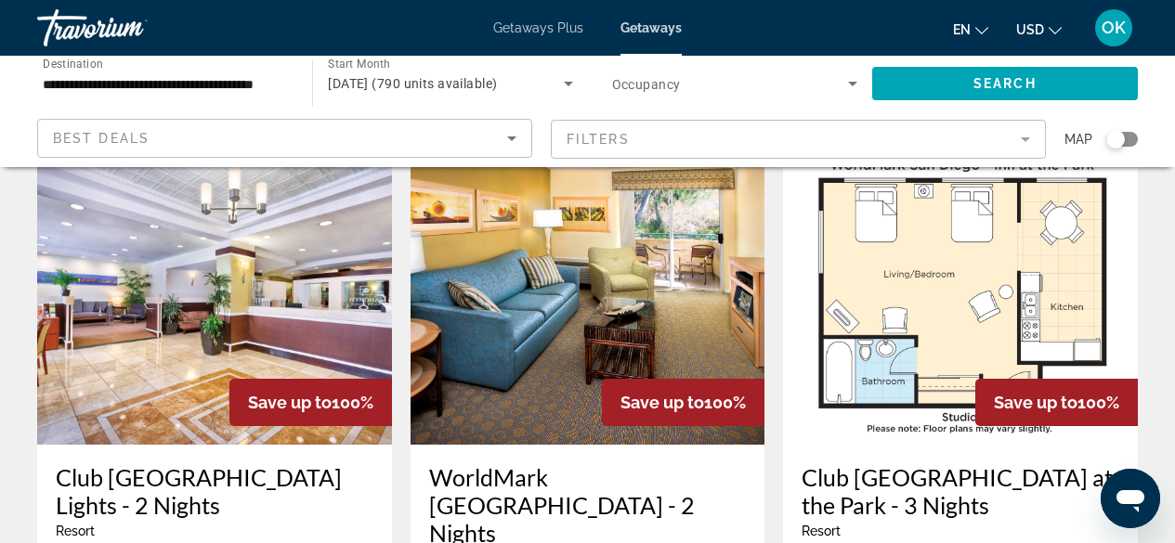
scroll to position [84, 0]
click at [220, 302] on img "Main content" at bounding box center [214, 297] width 355 height 297
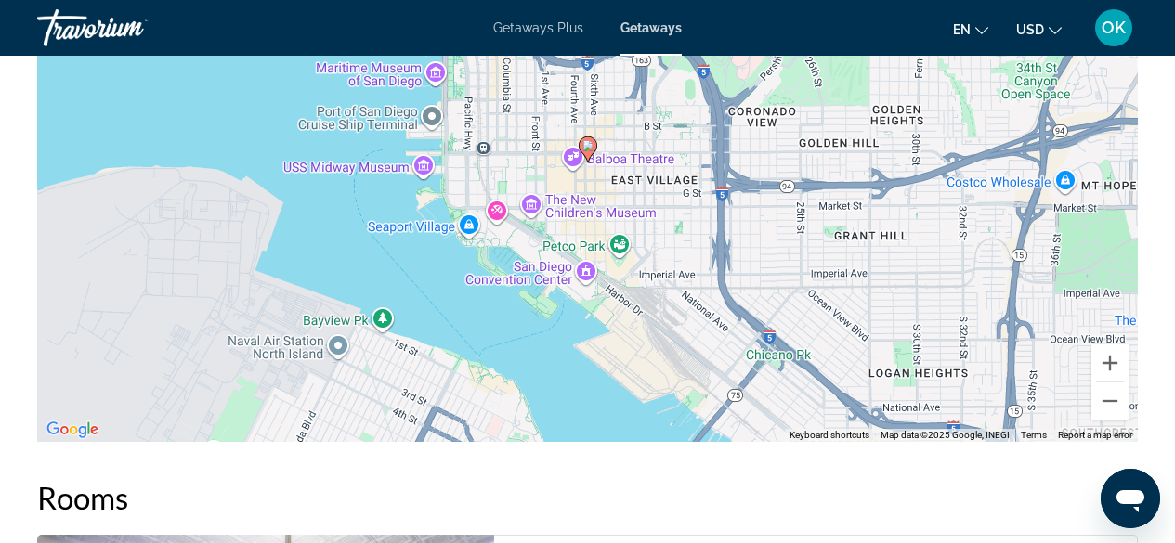
scroll to position [3195, 0]
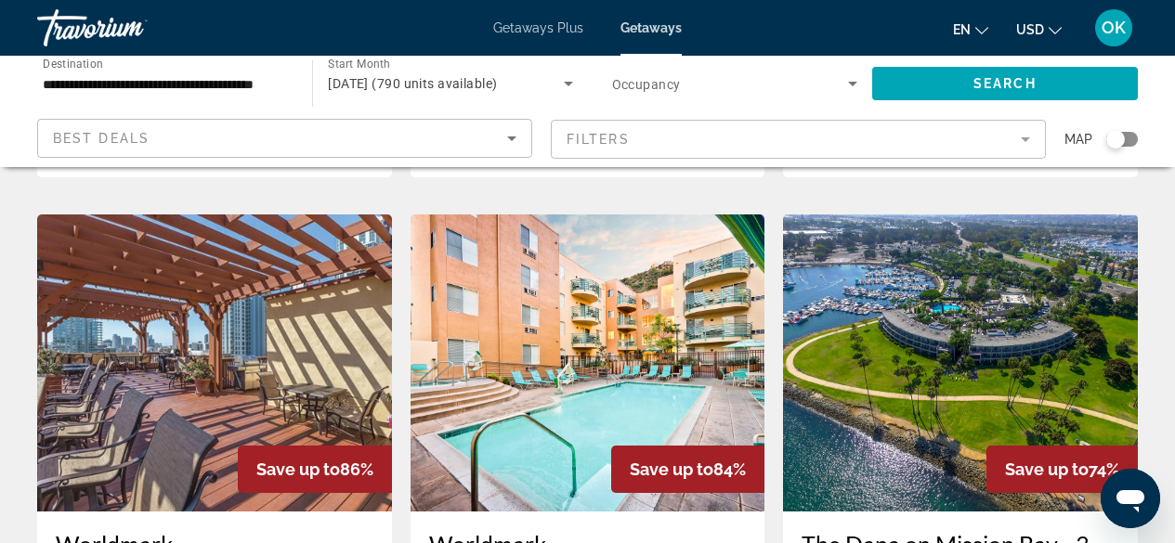
scroll to position [1473, 0]
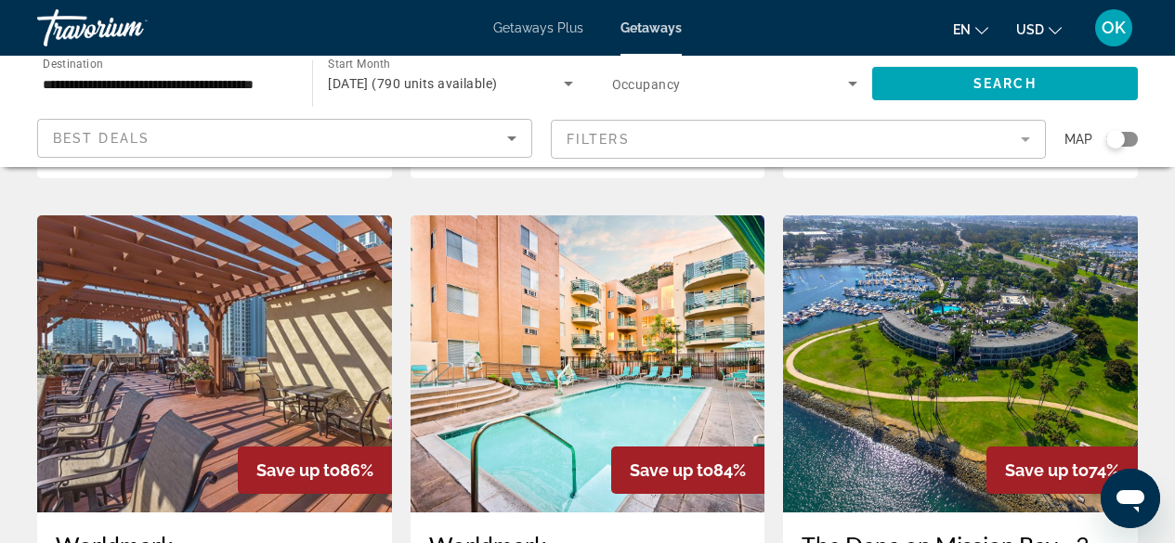
click at [181, 356] on img "Main content" at bounding box center [214, 363] width 355 height 297
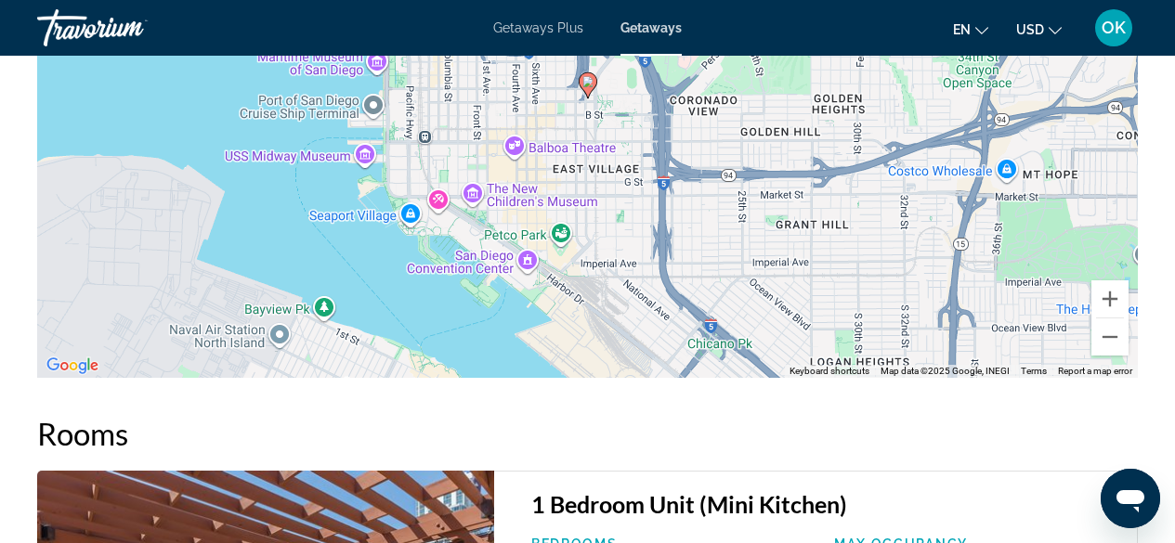
scroll to position [3549, 0]
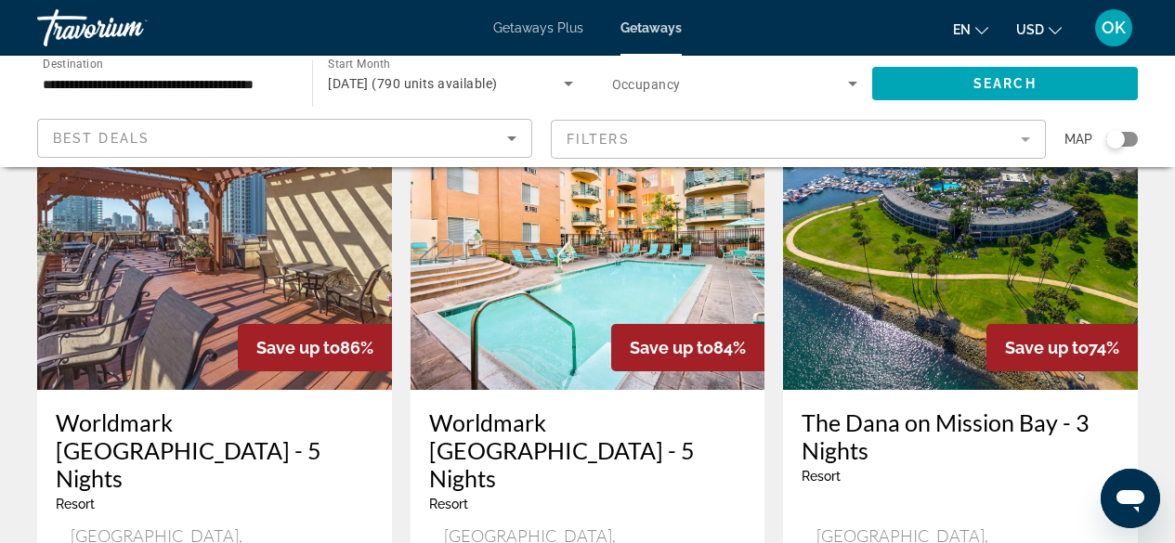
scroll to position [1596, 0]
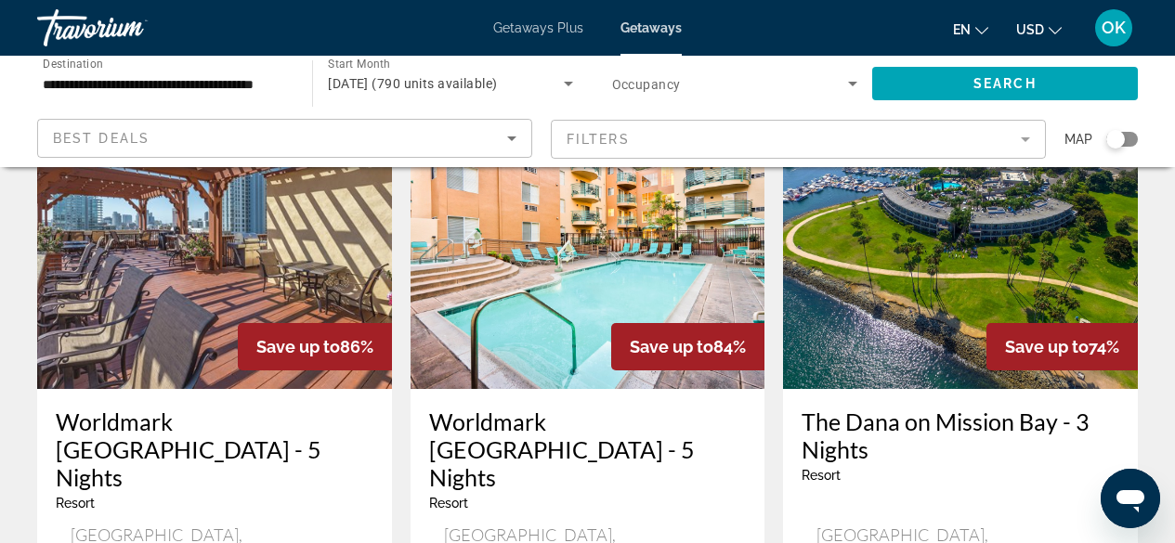
click at [350, 323] on div "Save up to 86%" at bounding box center [315, 346] width 154 height 47
click at [124, 233] on img "Main content" at bounding box center [214, 240] width 355 height 297
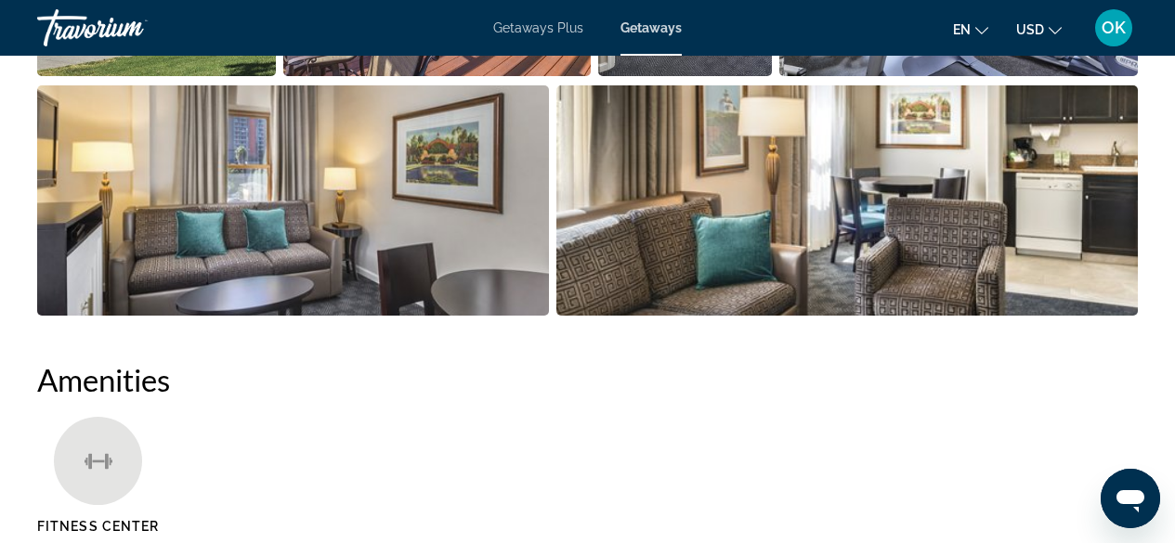
scroll to position [1055, 0]
